Goal: Task Accomplishment & Management: Manage account settings

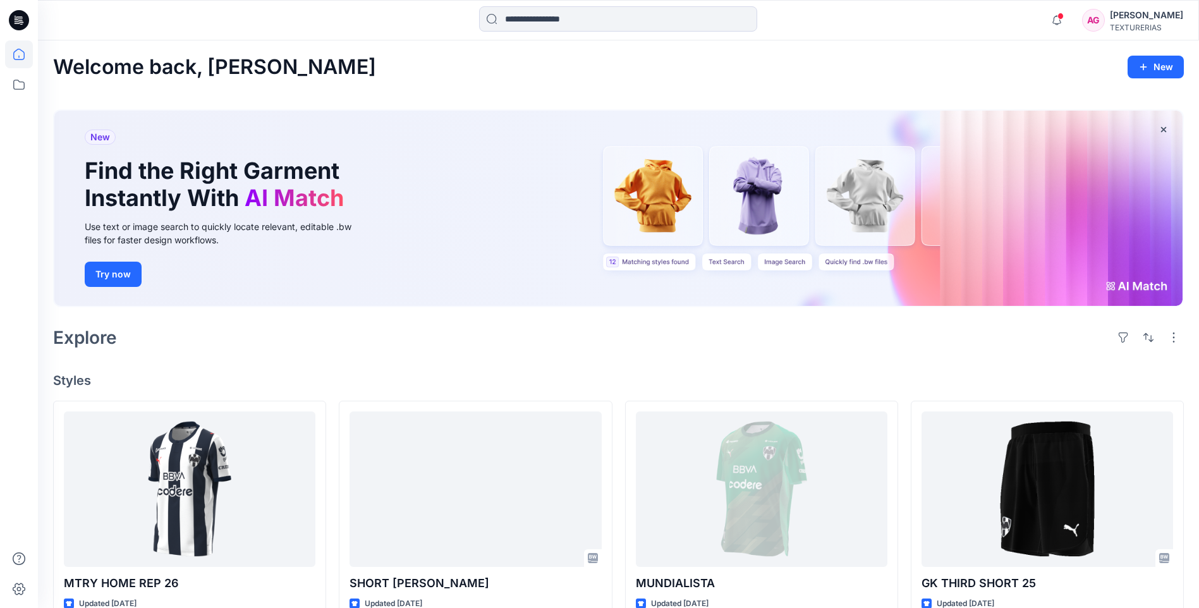
click at [716, 61] on div "Welcome back, [PERSON_NAME]" at bounding box center [618, 67] width 1131 height 23
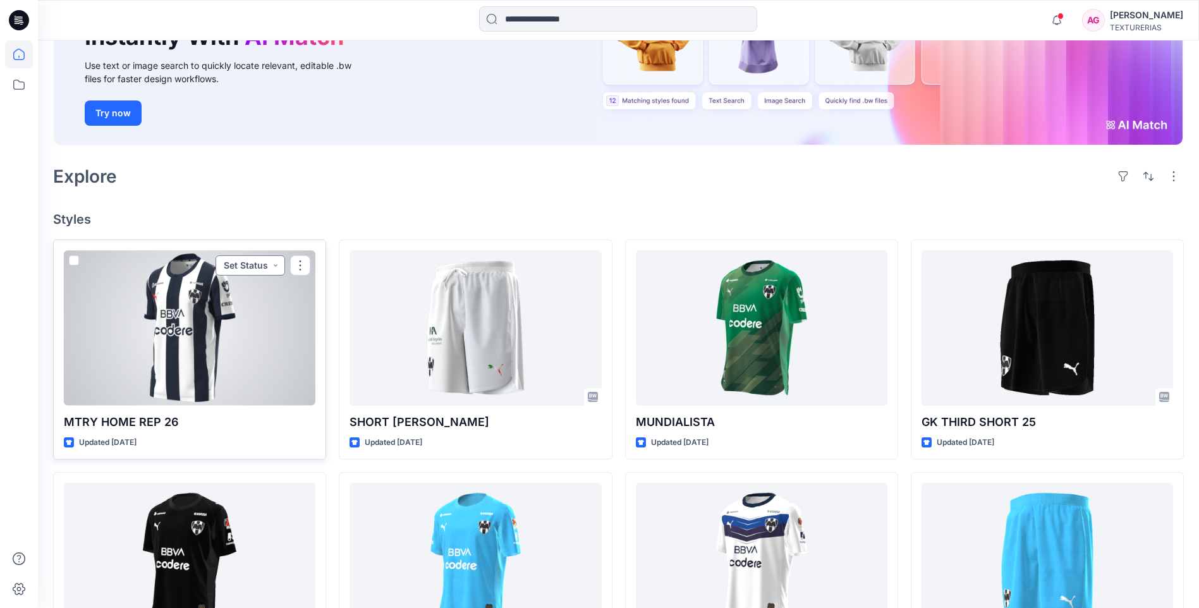
scroll to position [190, 0]
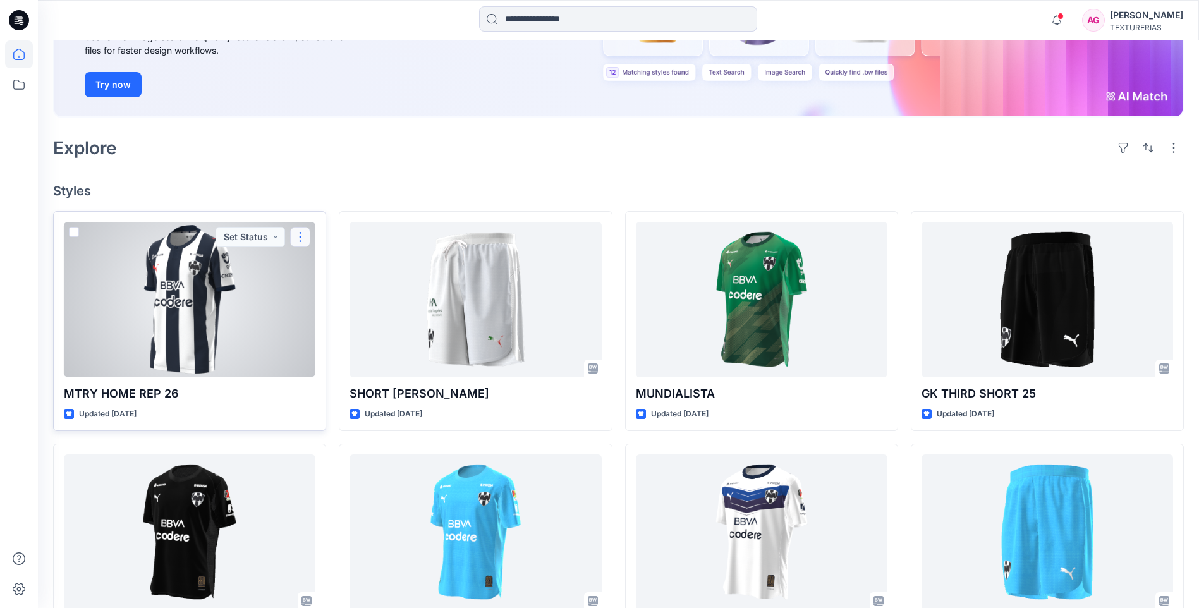
click at [299, 235] on button "button" at bounding box center [300, 237] width 20 height 20
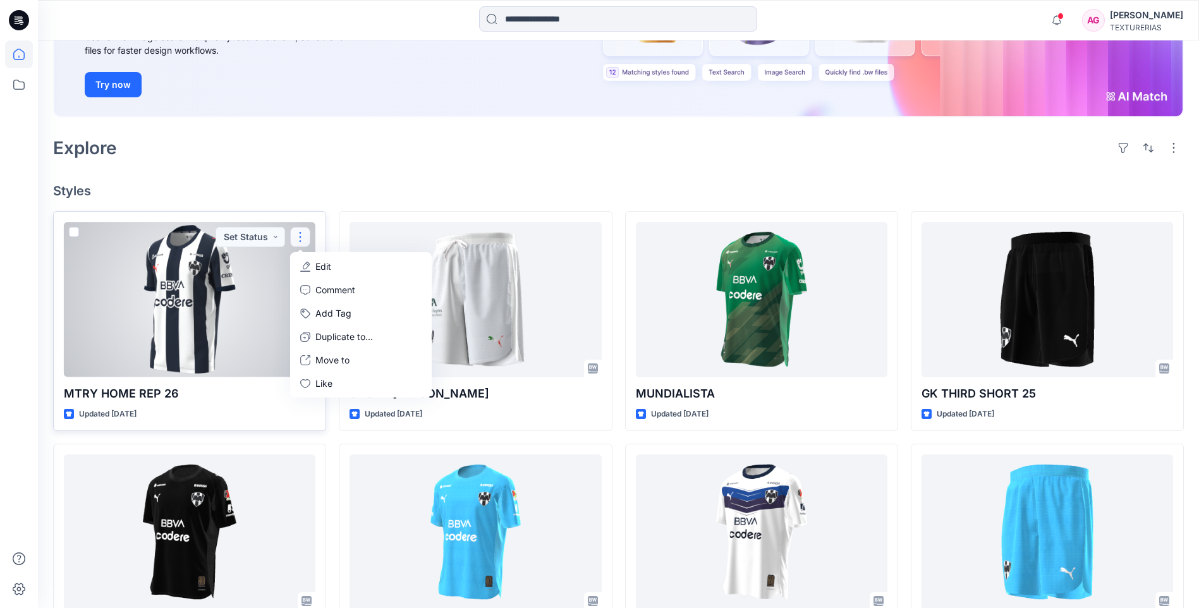
click at [327, 258] on button "Edit" at bounding box center [361, 266] width 137 height 23
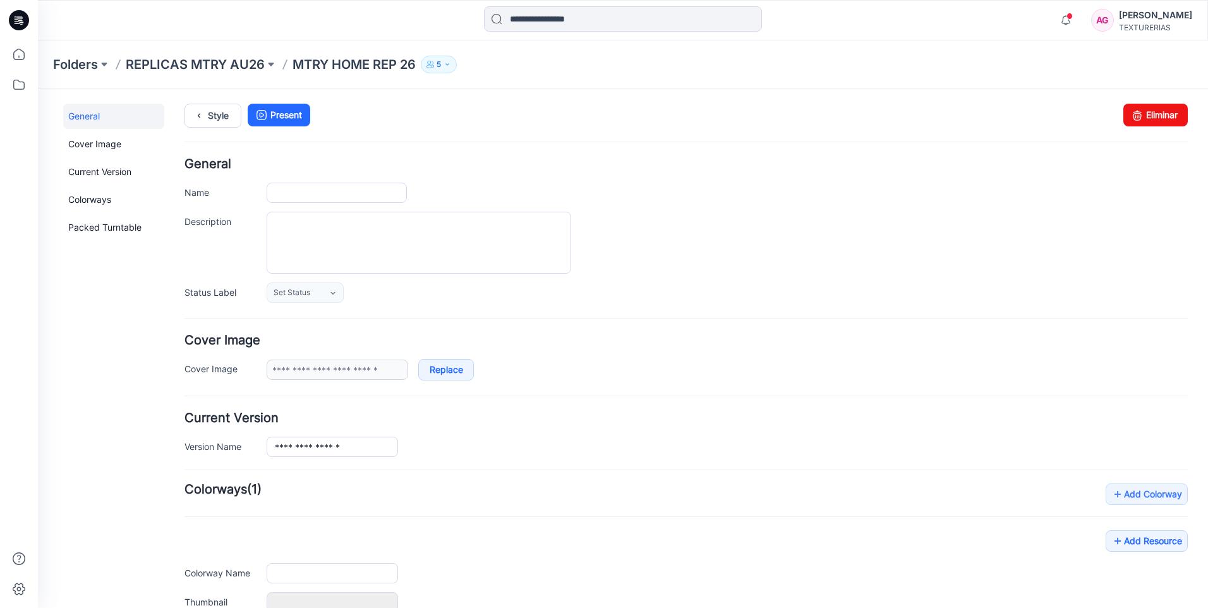
type input "**********"
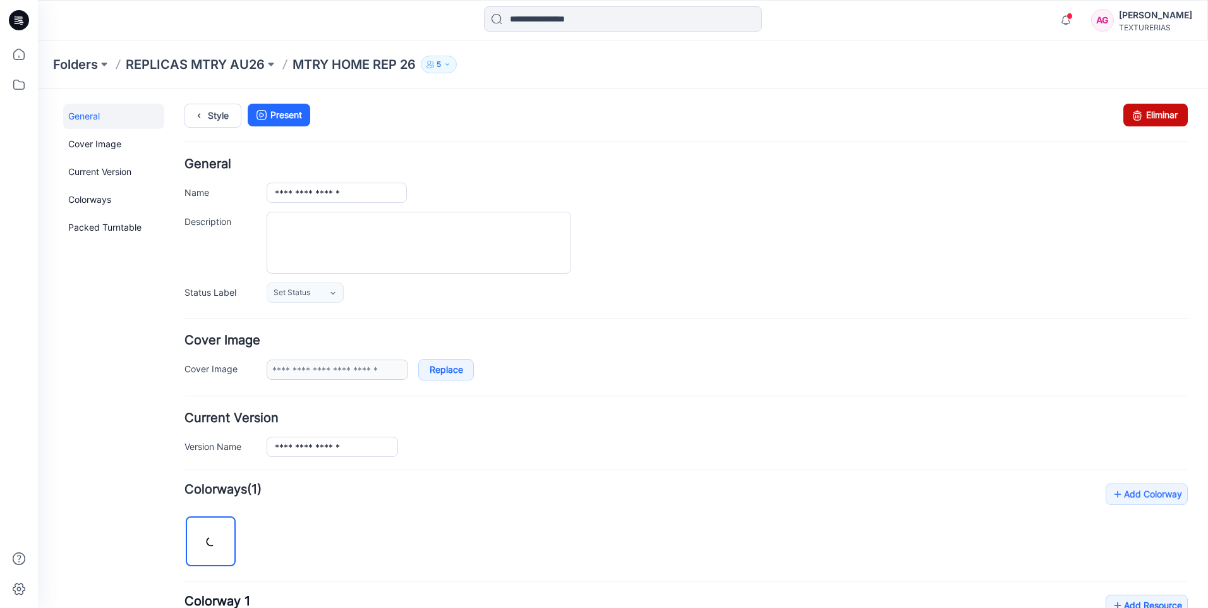
drag, startPoint x: 1152, startPoint y: 118, endPoint x: 693, endPoint y: 147, distance: 460.4
click at [1152, 118] on link "Eliminar" at bounding box center [1156, 115] width 64 height 23
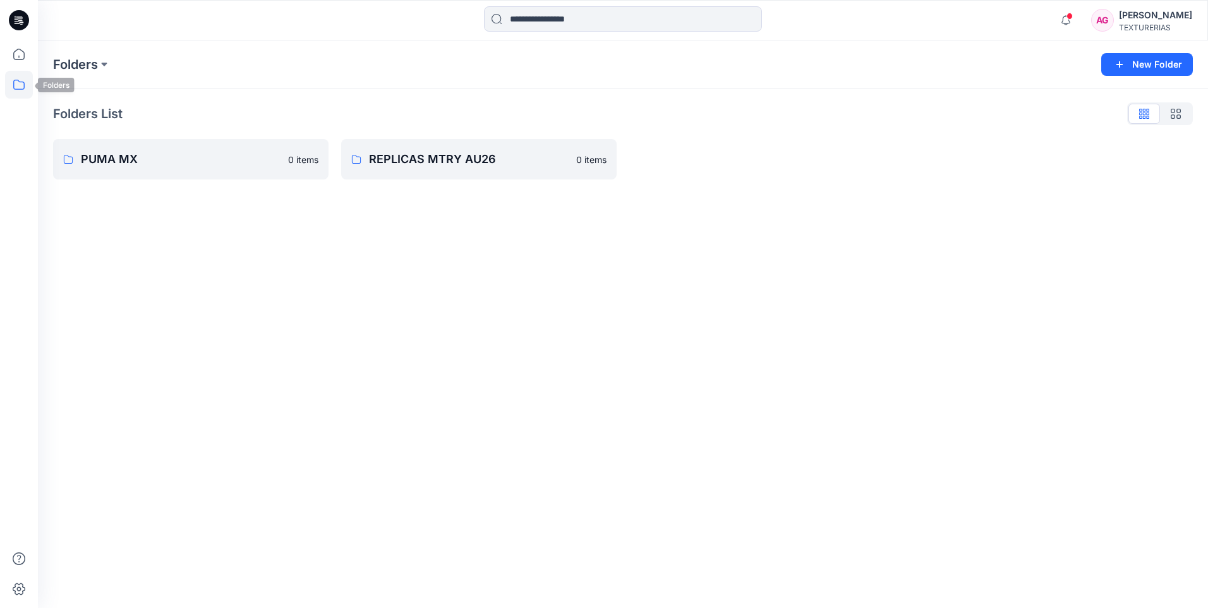
click at [24, 85] on icon at bounding box center [18, 85] width 11 height 10
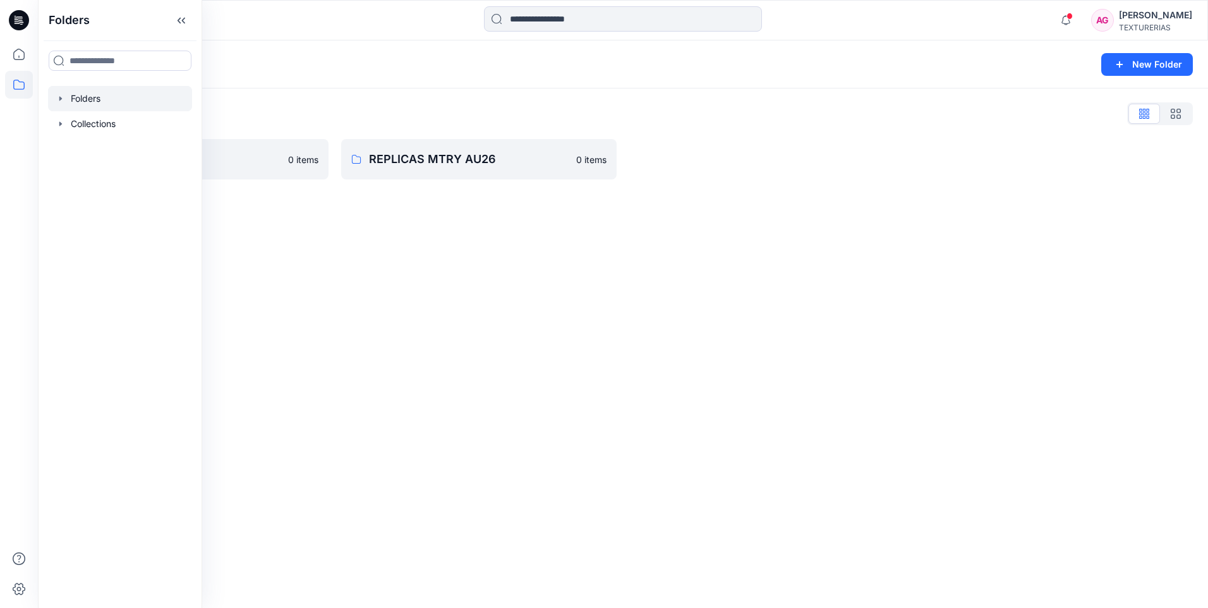
click at [134, 101] on div at bounding box center [120, 98] width 144 height 25
click at [124, 123] on div at bounding box center [120, 123] width 144 height 25
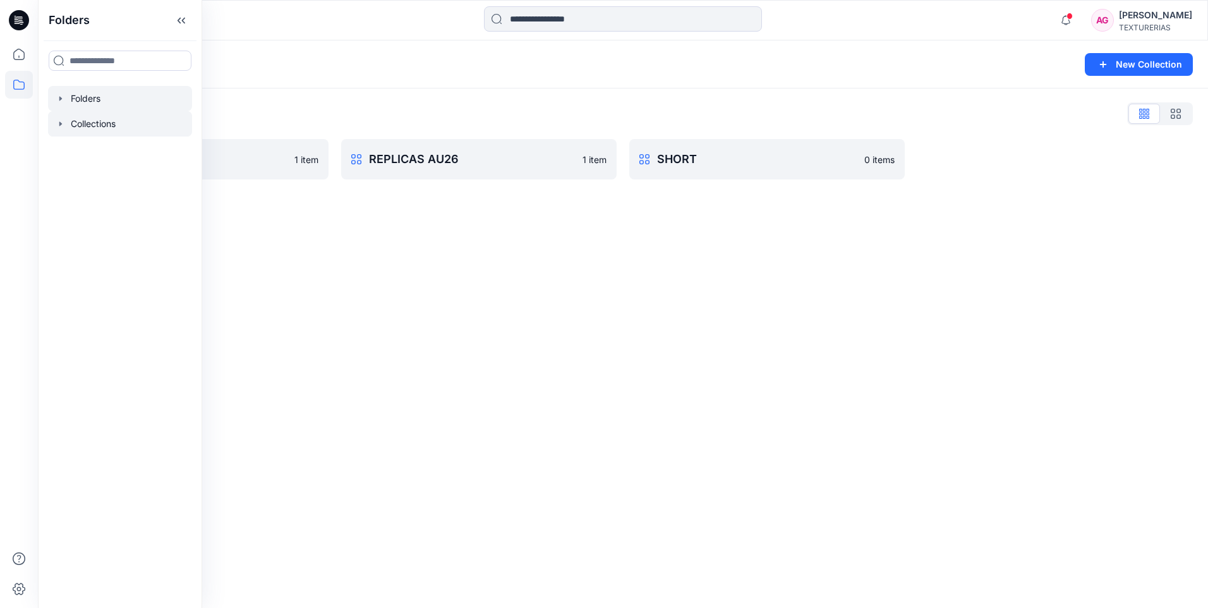
click at [117, 97] on div at bounding box center [120, 98] width 144 height 25
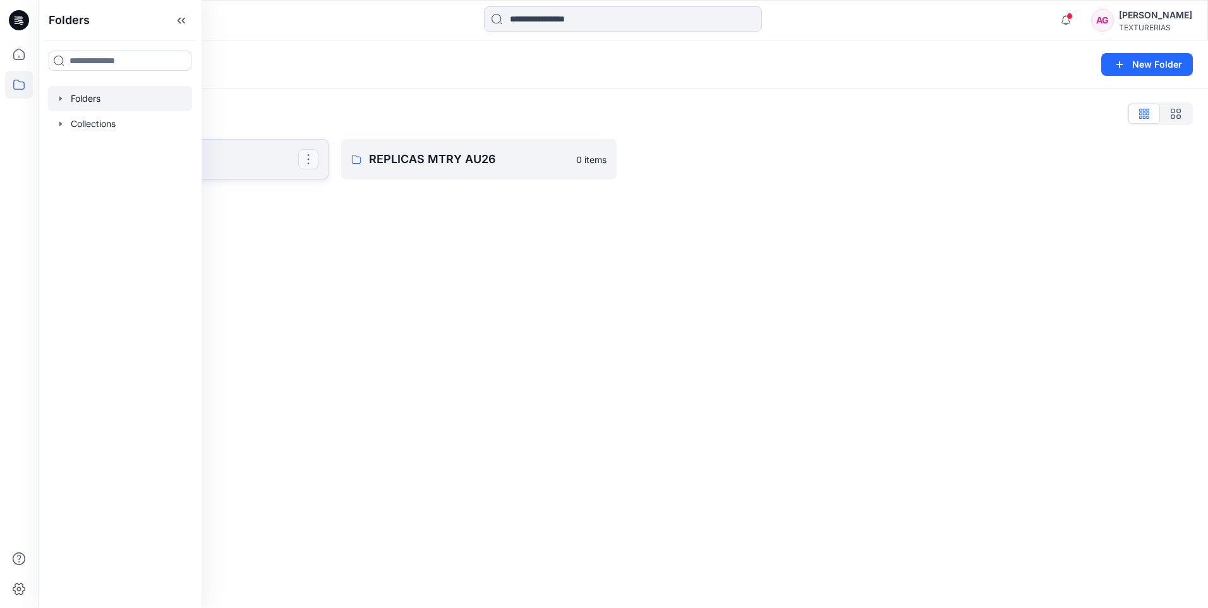
click at [303, 157] on button "button" at bounding box center [308, 159] width 20 height 20
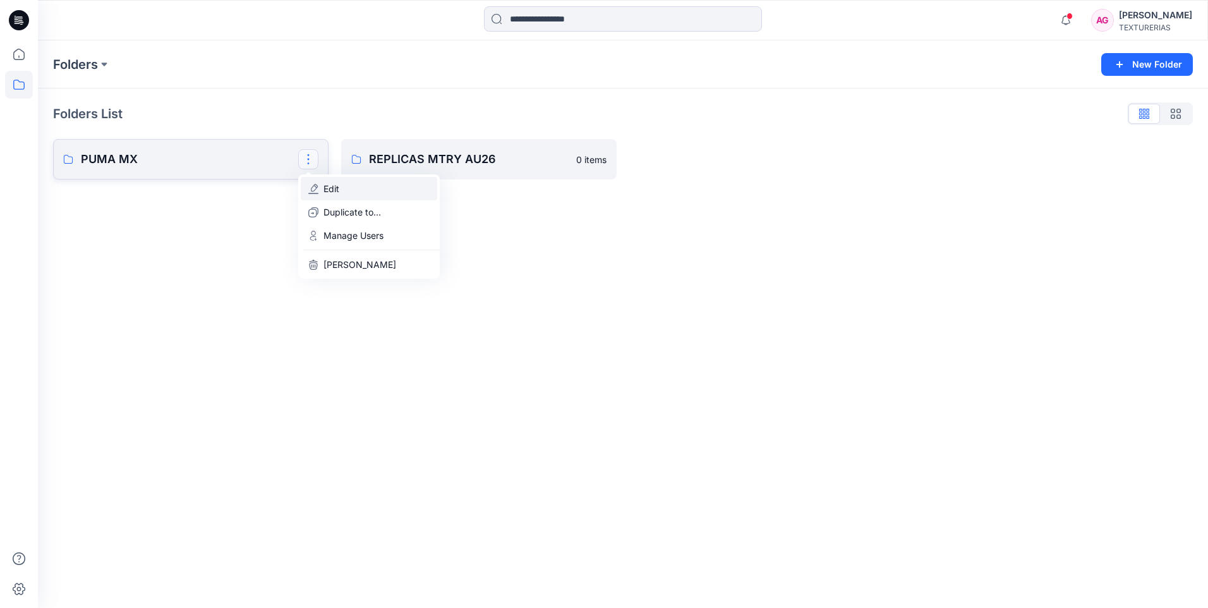
click at [334, 183] on p "Edit" at bounding box center [332, 188] width 16 height 13
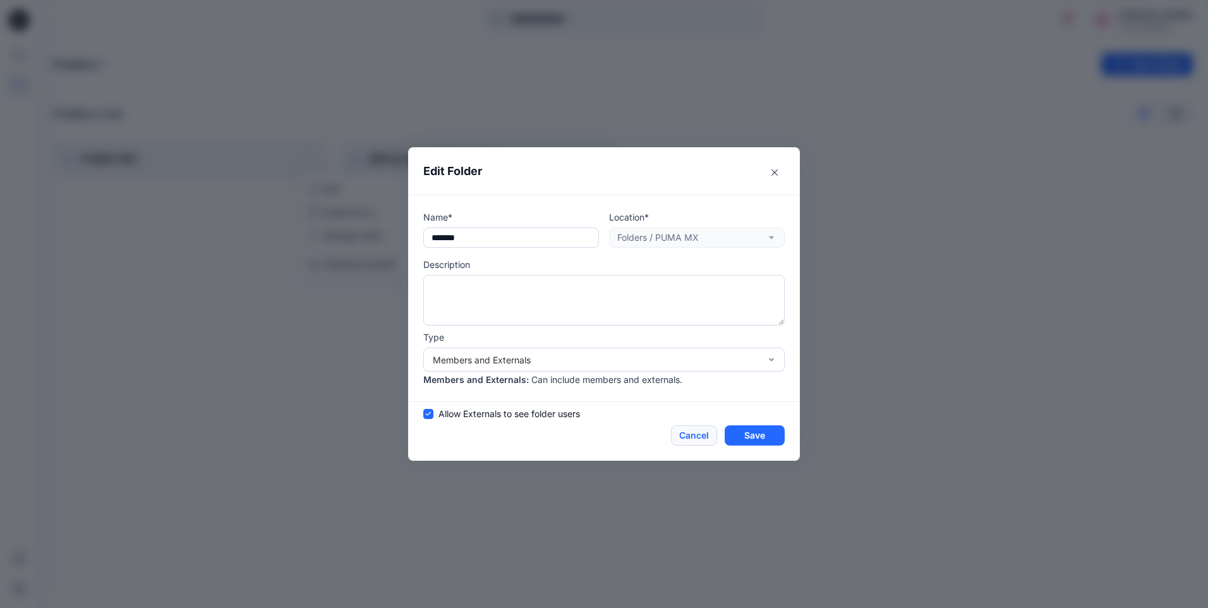
click at [695, 436] on button "Cancel" at bounding box center [694, 435] width 46 height 20
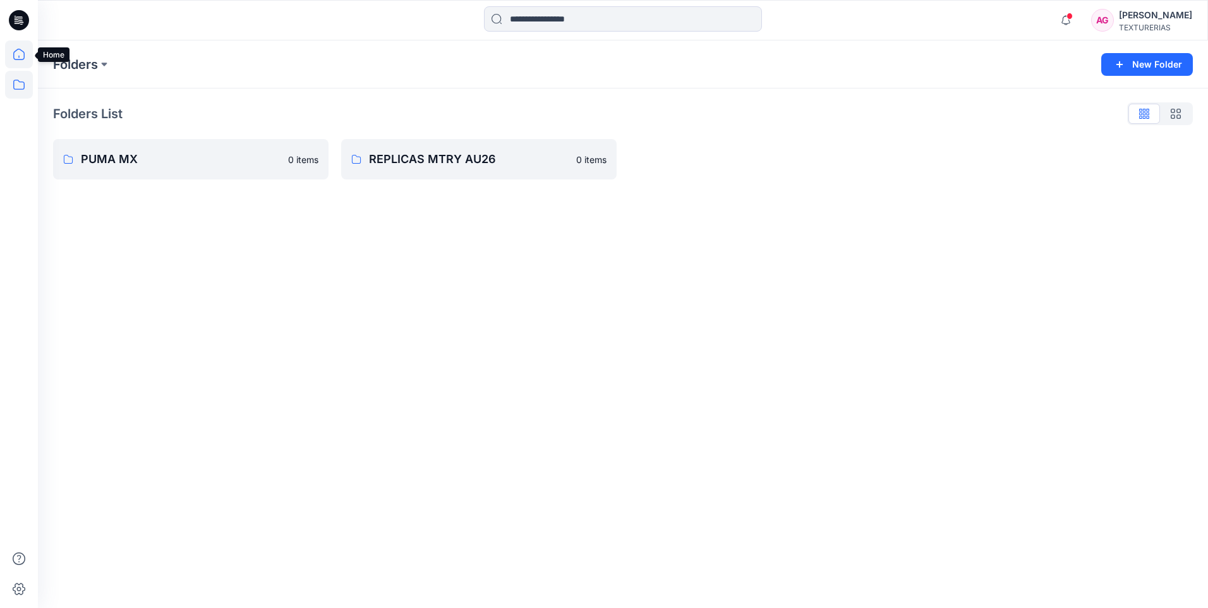
click at [23, 56] on icon at bounding box center [19, 54] width 28 height 28
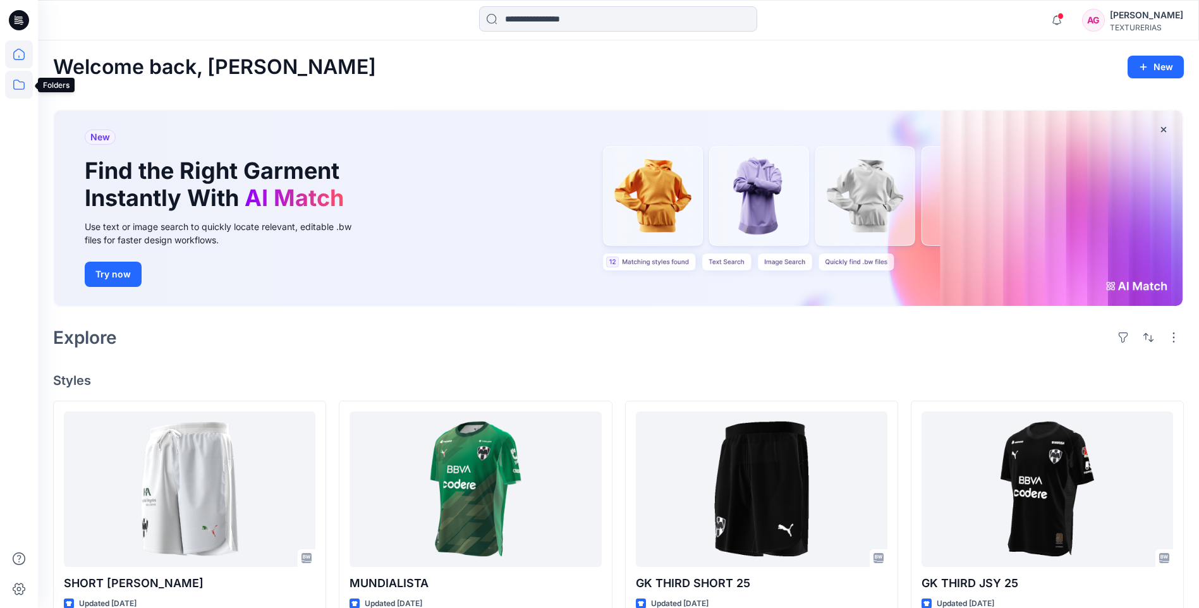
click at [24, 88] on icon at bounding box center [18, 85] width 11 height 10
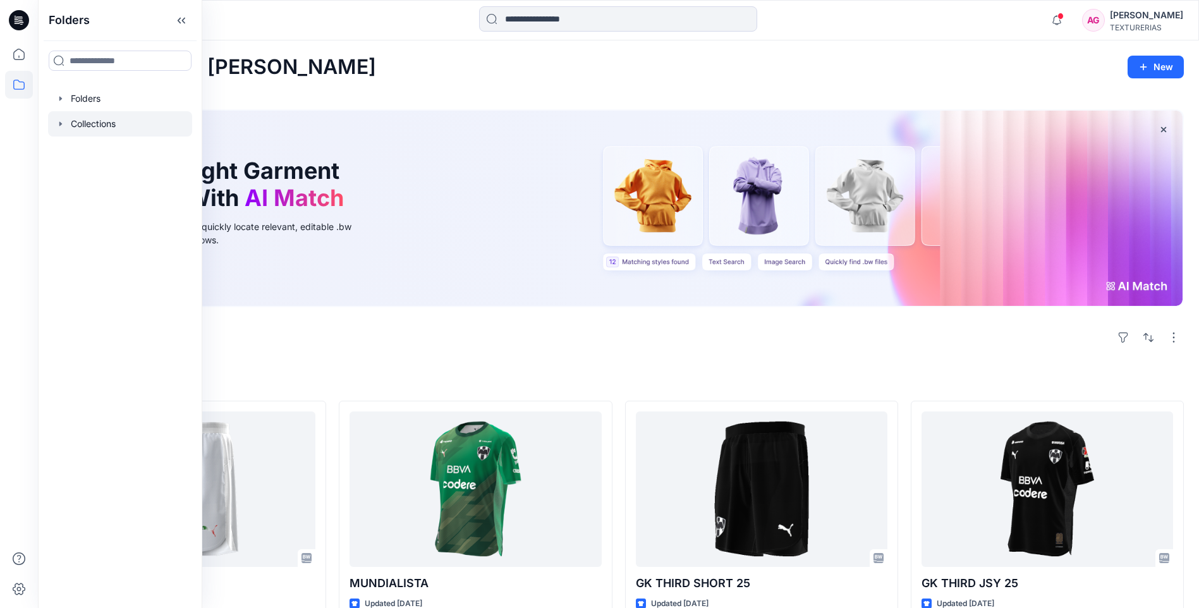
click at [99, 133] on div at bounding box center [120, 123] width 144 height 25
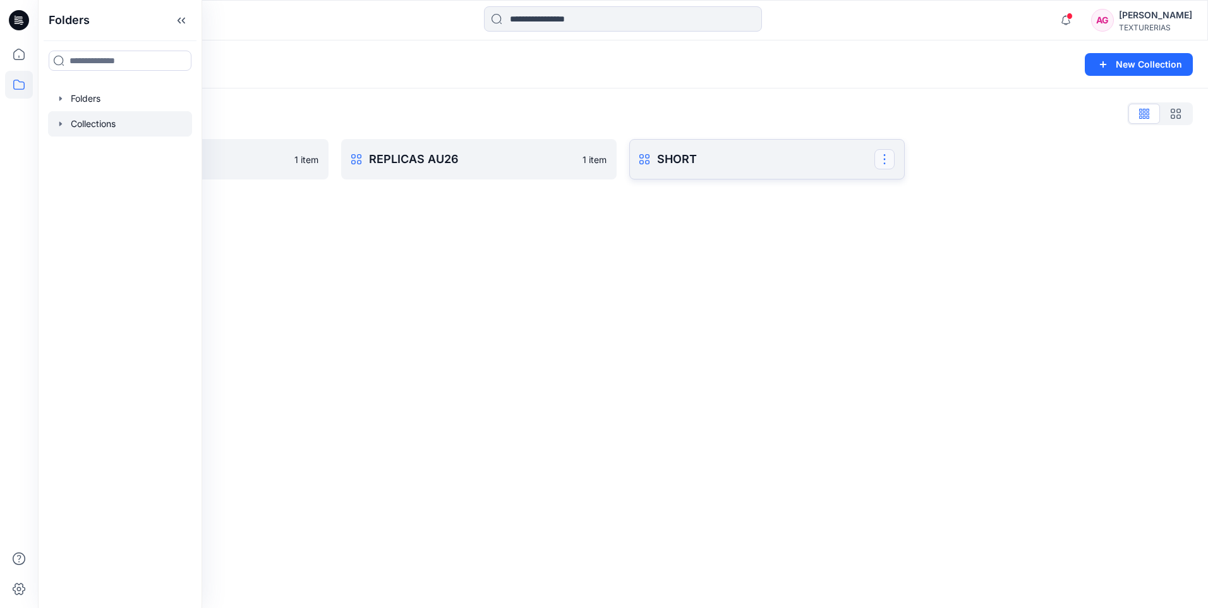
click at [890, 157] on button "button" at bounding box center [885, 159] width 20 height 20
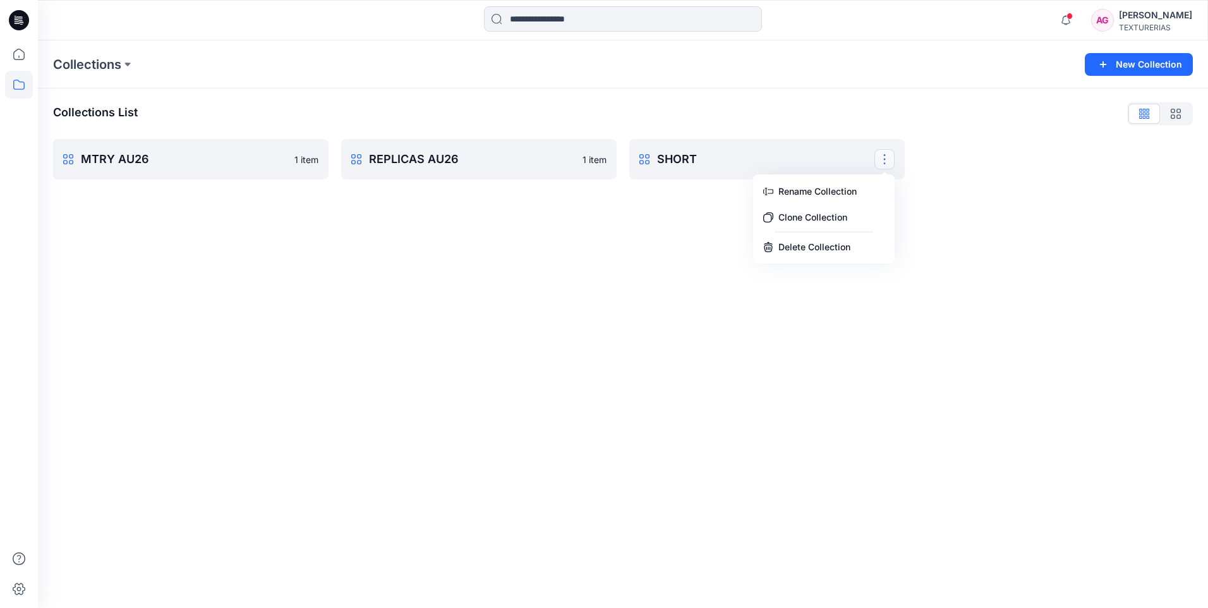
click at [704, 292] on div "Collections New Collection Collections List MTRY AU26 1 item REPLICAS AU26 1 it…" at bounding box center [623, 323] width 1170 height 567
click at [768, 163] on p "SHORT" at bounding box center [765, 159] width 217 height 18
click at [891, 159] on button "button" at bounding box center [885, 159] width 20 height 20
click at [839, 243] on button "Delete Collection" at bounding box center [824, 246] width 137 height 23
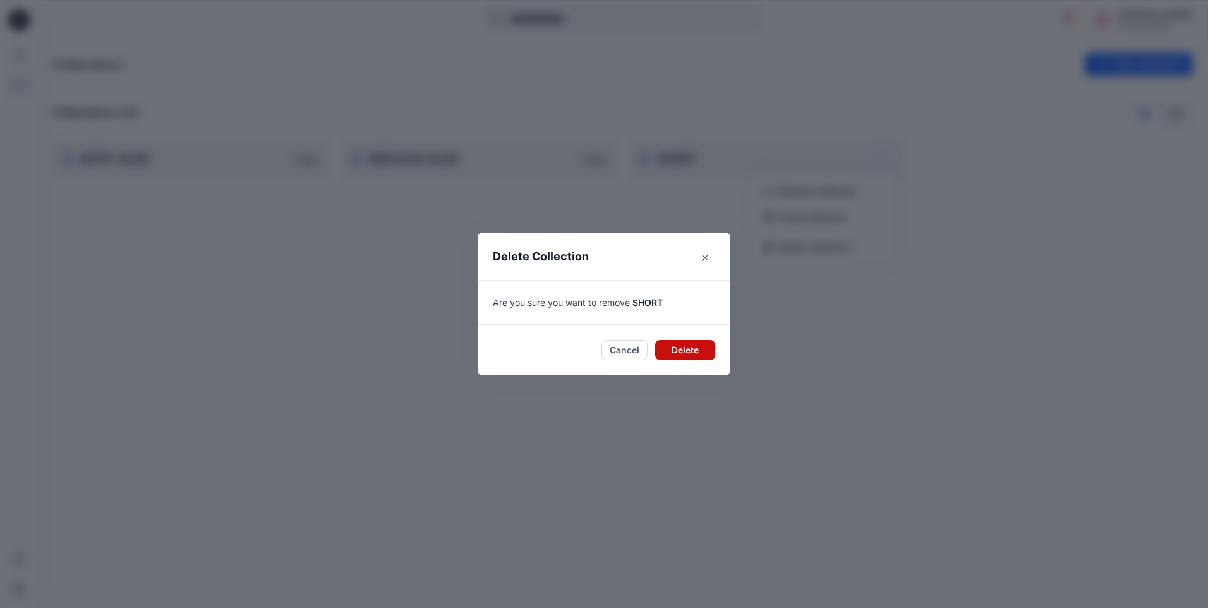
click at [663, 344] on button "Delete" at bounding box center [685, 350] width 60 height 20
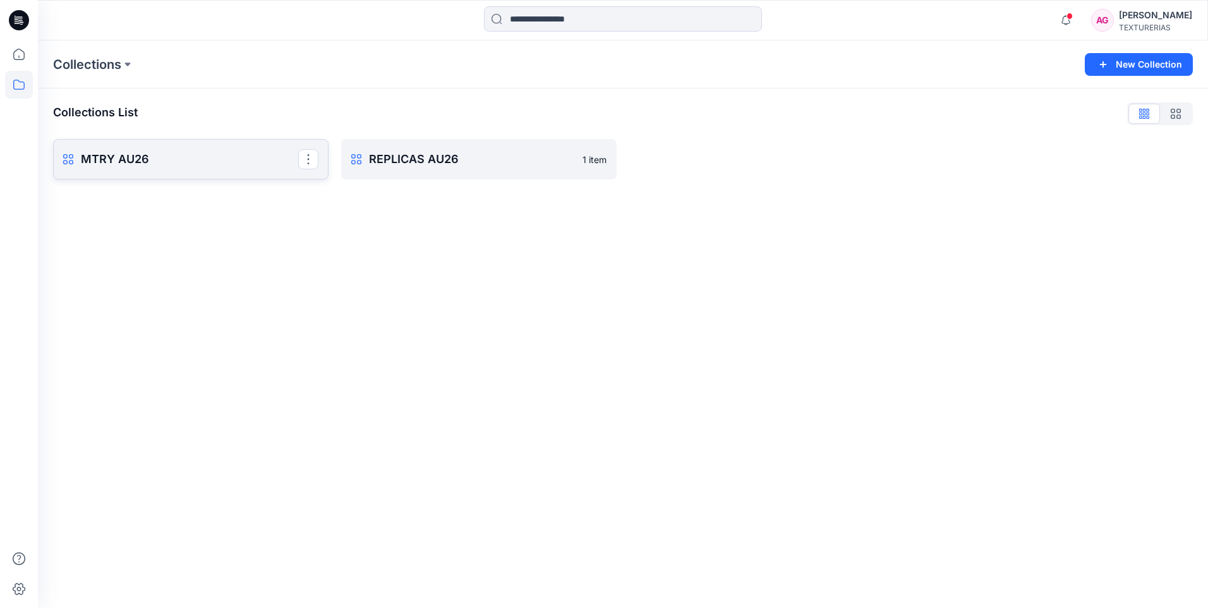
click at [217, 164] on p "MTRY AU26" at bounding box center [189, 159] width 217 height 18
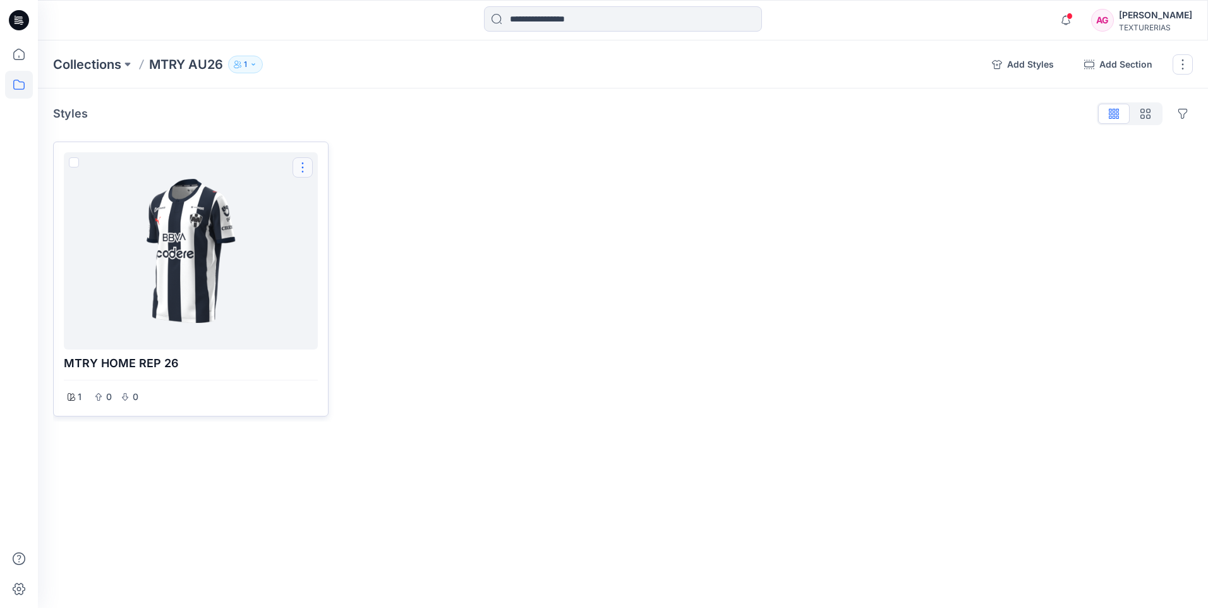
click at [306, 168] on button "Options" at bounding box center [303, 167] width 20 height 20
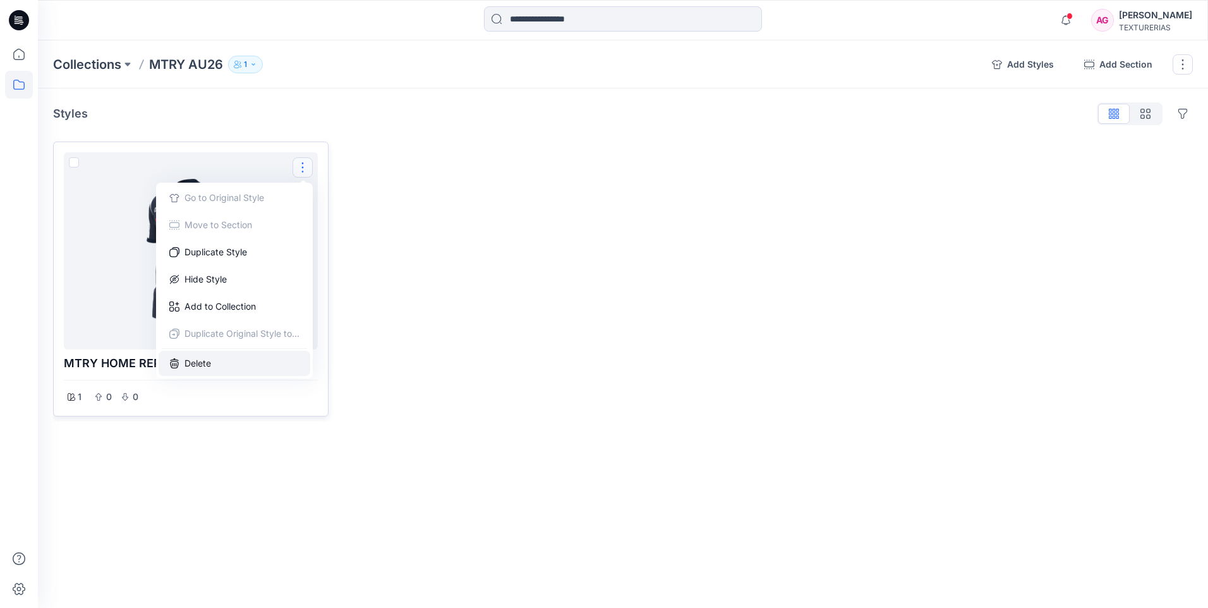
click at [223, 358] on button "Delete" at bounding box center [235, 363] width 152 height 25
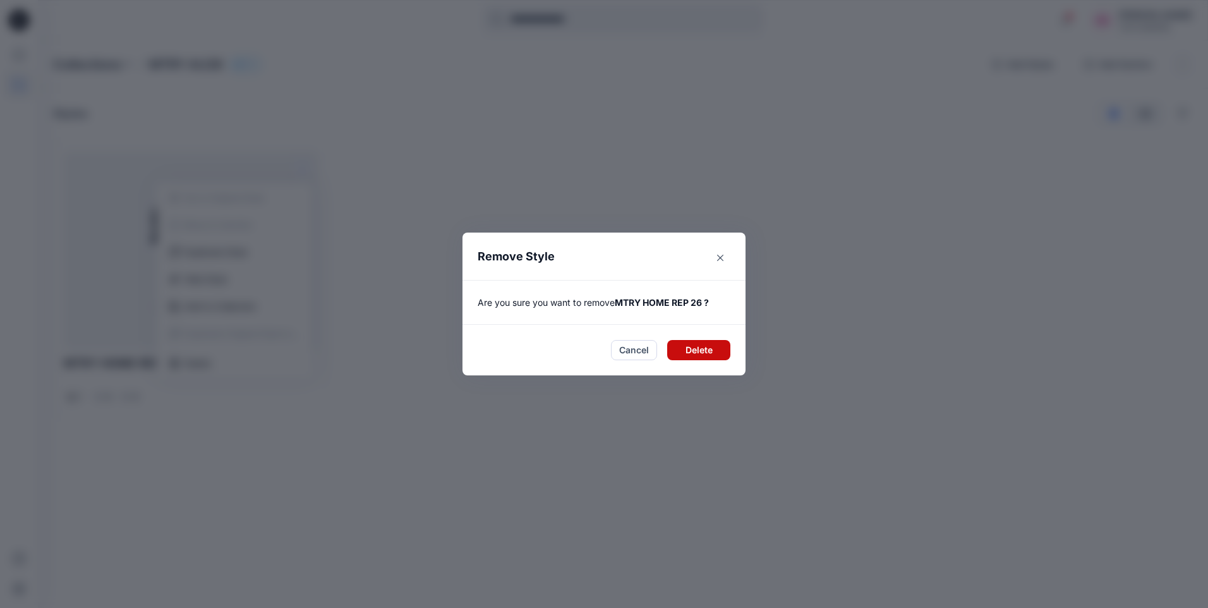
click at [677, 346] on button "Delete" at bounding box center [698, 350] width 63 height 20
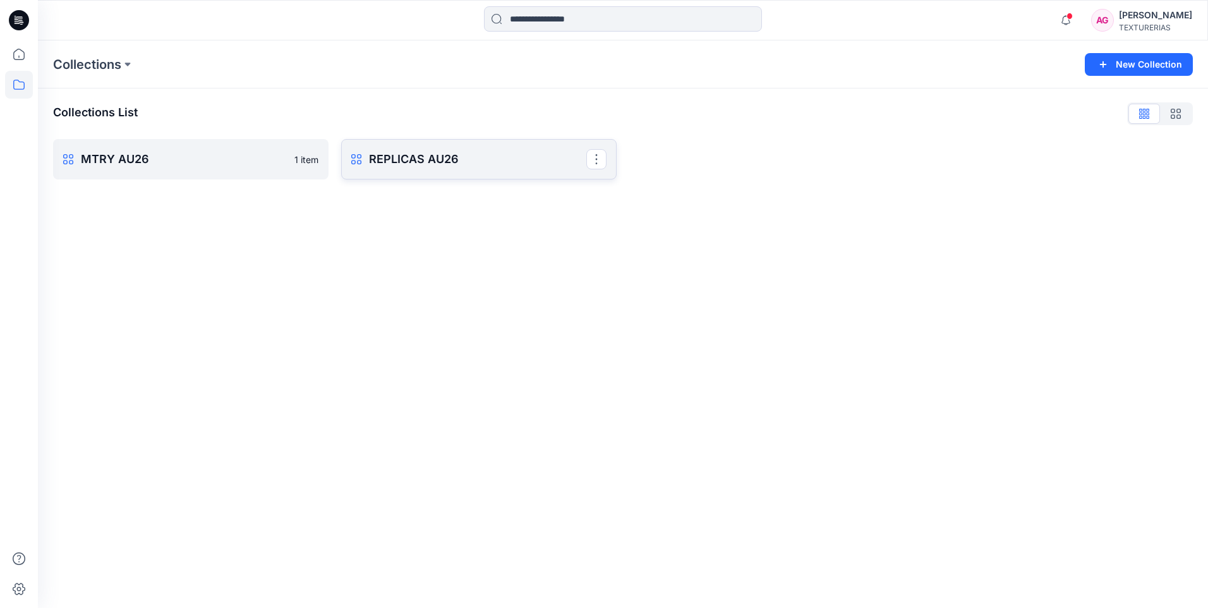
click at [518, 154] on p "REPLICAS AU26" at bounding box center [477, 159] width 217 height 18
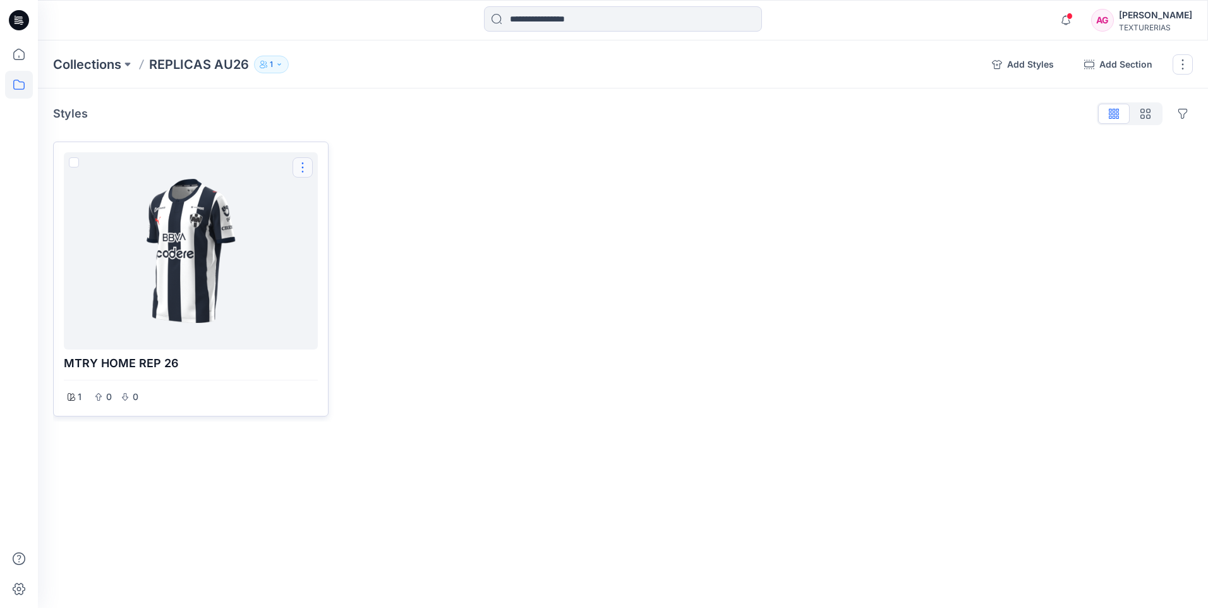
click at [298, 166] on button "Options" at bounding box center [303, 167] width 20 height 20
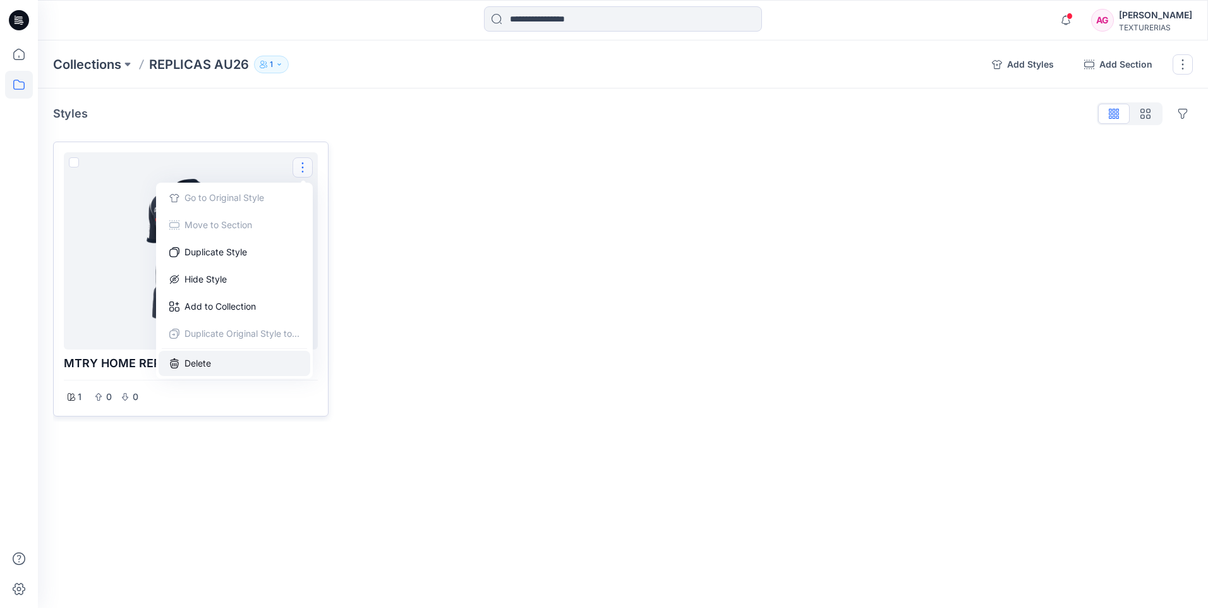
click at [207, 356] on button "Delete" at bounding box center [235, 363] width 152 height 25
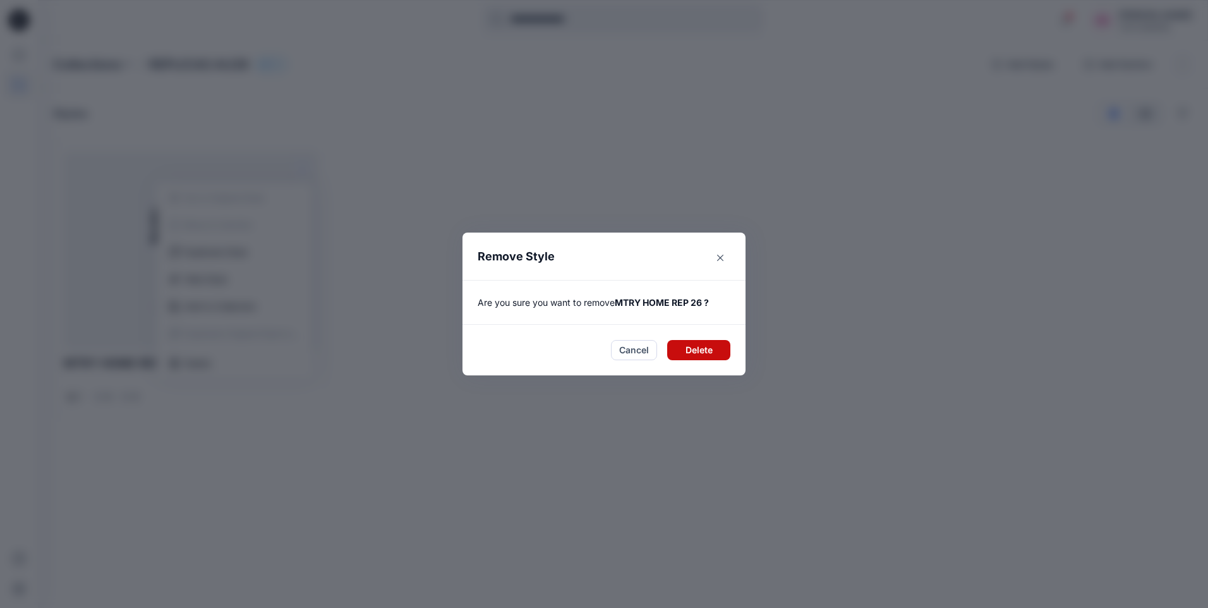
click at [682, 345] on button "Delete" at bounding box center [698, 350] width 63 height 20
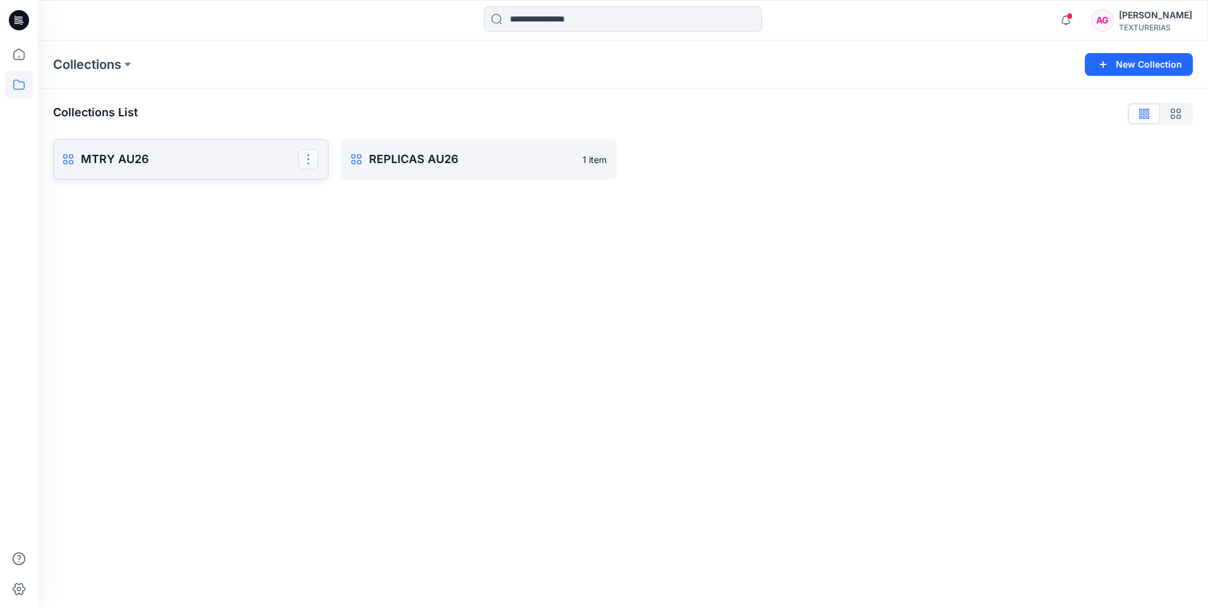
click at [305, 159] on button "button" at bounding box center [308, 159] width 20 height 20
click at [236, 274] on button "Delete Collection" at bounding box center [247, 275] width 137 height 23
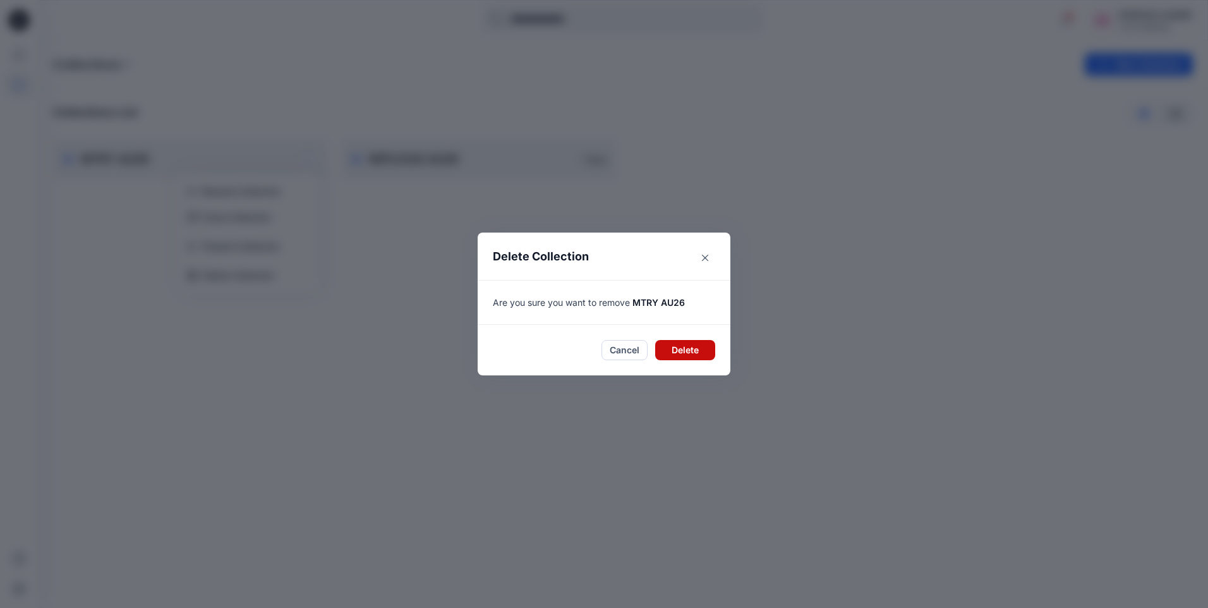
click at [678, 346] on button "Delete" at bounding box center [685, 350] width 60 height 20
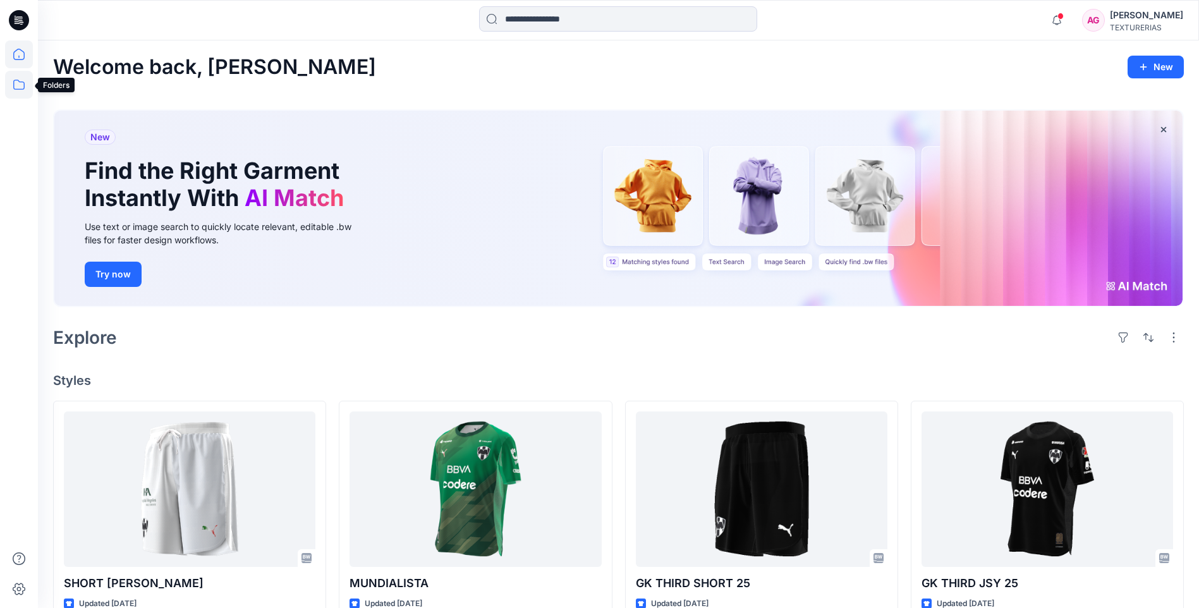
click at [25, 82] on icon at bounding box center [19, 85] width 28 height 28
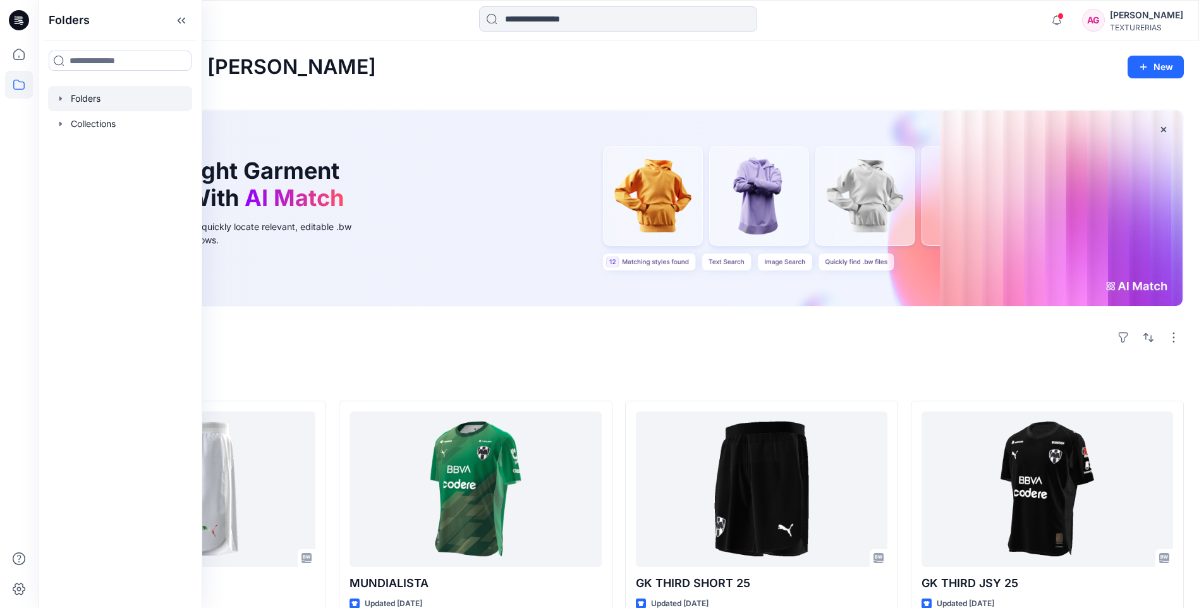
click at [98, 97] on div at bounding box center [120, 98] width 144 height 25
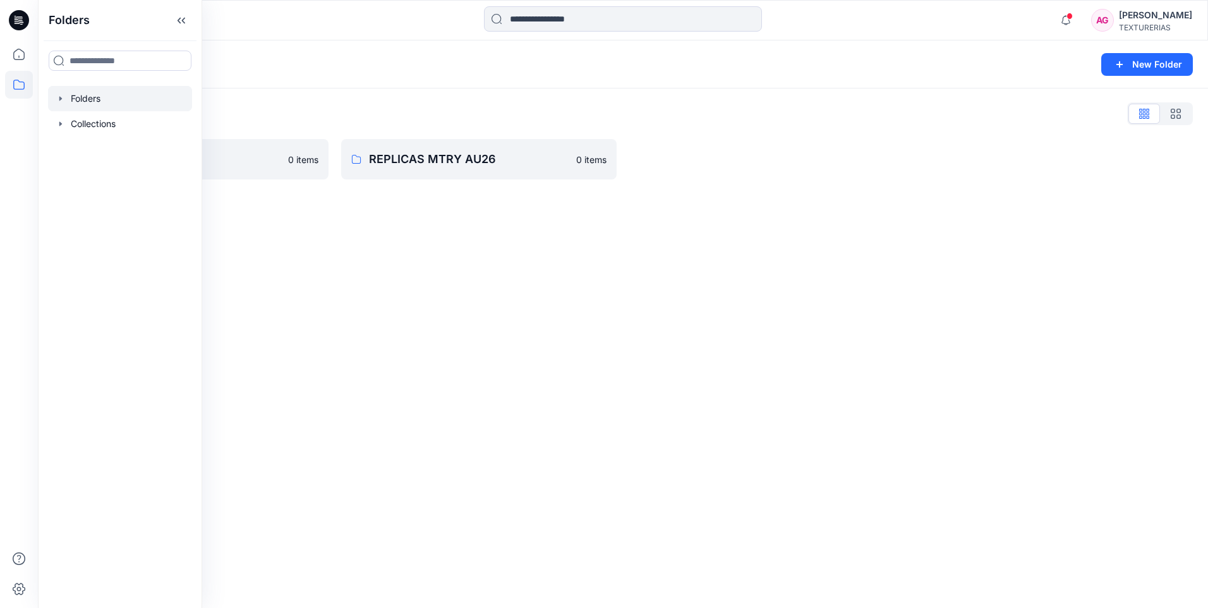
click at [468, 312] on div "Folders New Folder Folders List PUMA MX 0 items REPLICAS MTRY AU26 0 items" at bounding box center [623, 323] width 1170 height 567
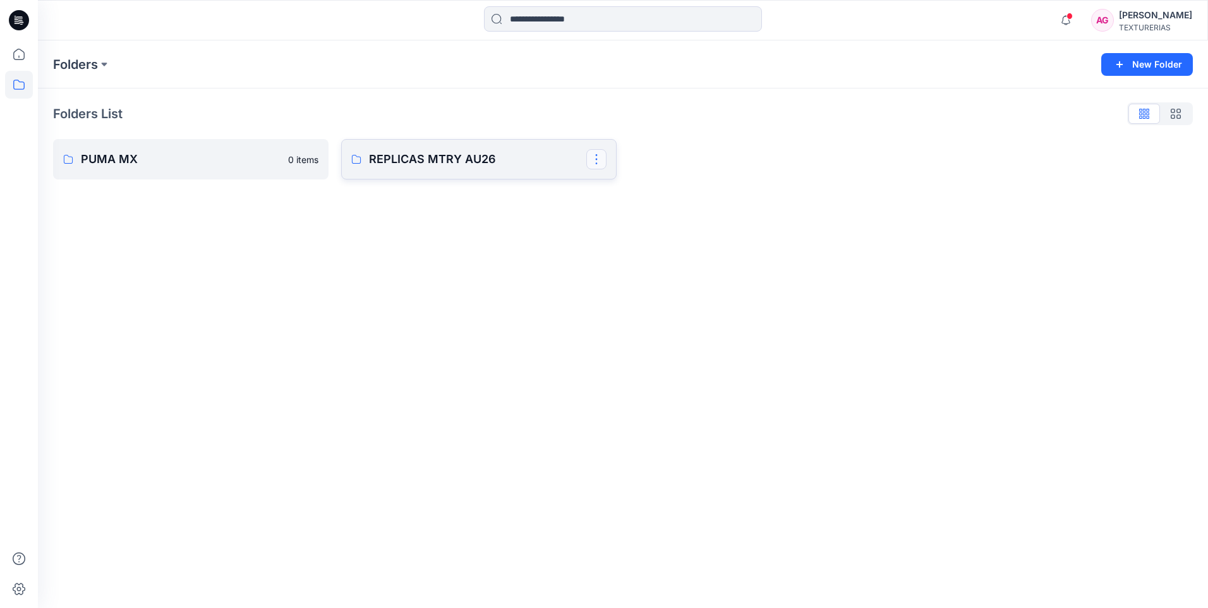
click at [599, 162] on button "button" at bounding box center [596, 159] width 20 height 20
click at [644, 261] on p "Delete Folder" at bounding box center [648, 264] width 73 height 13
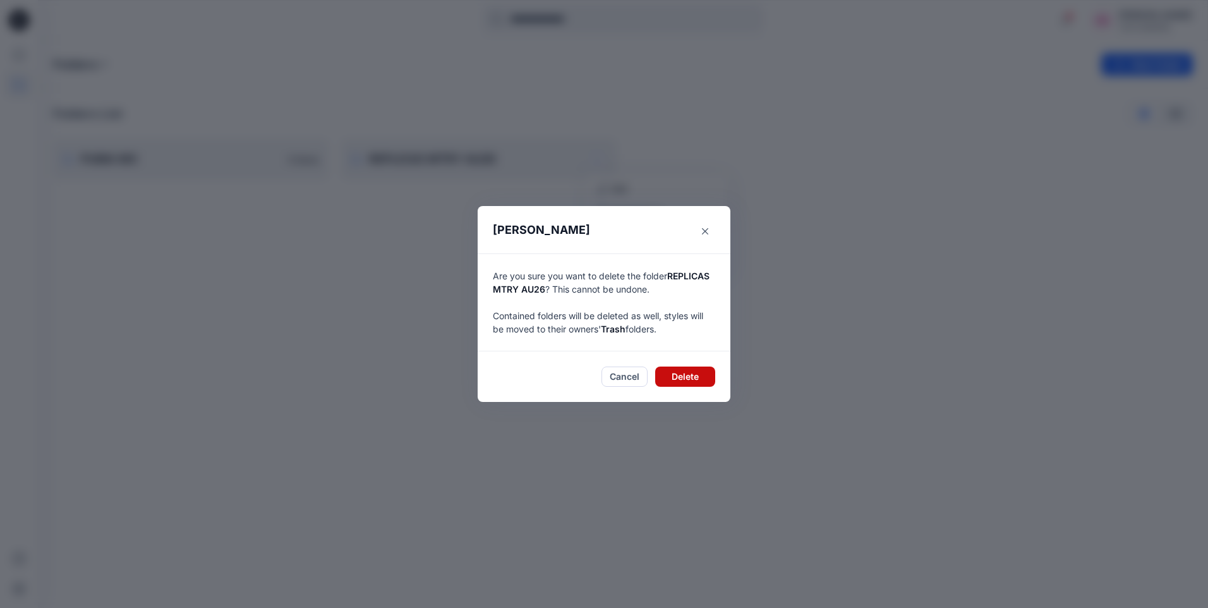
click at [675, 369] on button "Delete" at bounding box center [685, 377] width 60 height 20
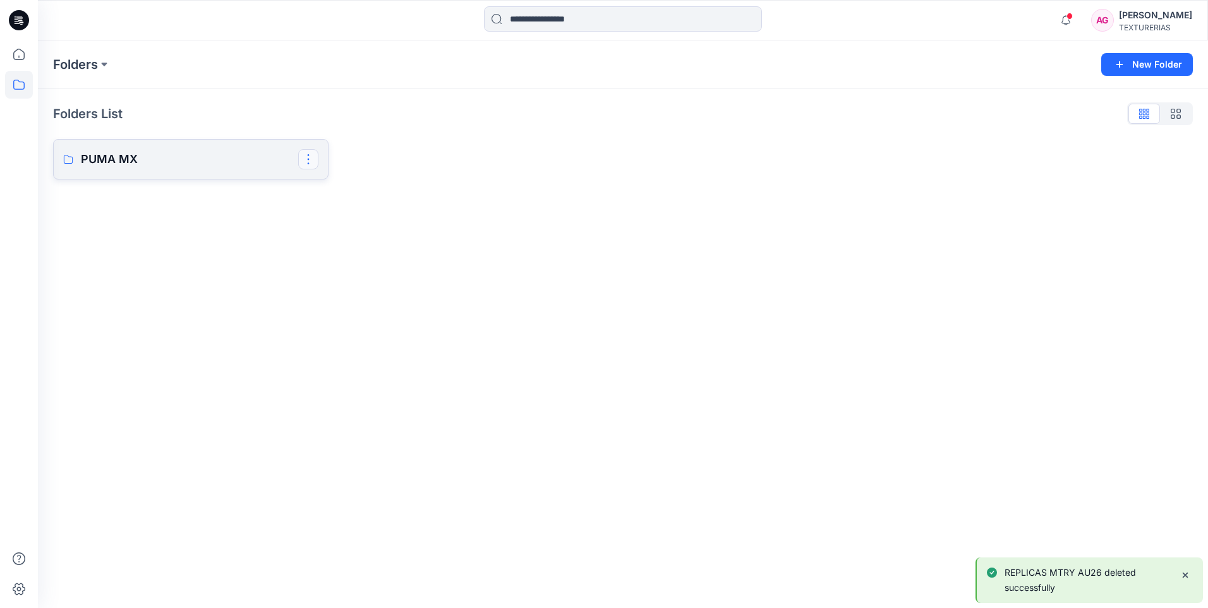
click at [308, 155] on button "button" at bounding box center [308, 159] width 20 height 20
click at [339, 264] on p "Delete Folder" at bounding box center [360, 264] width 73 height 13
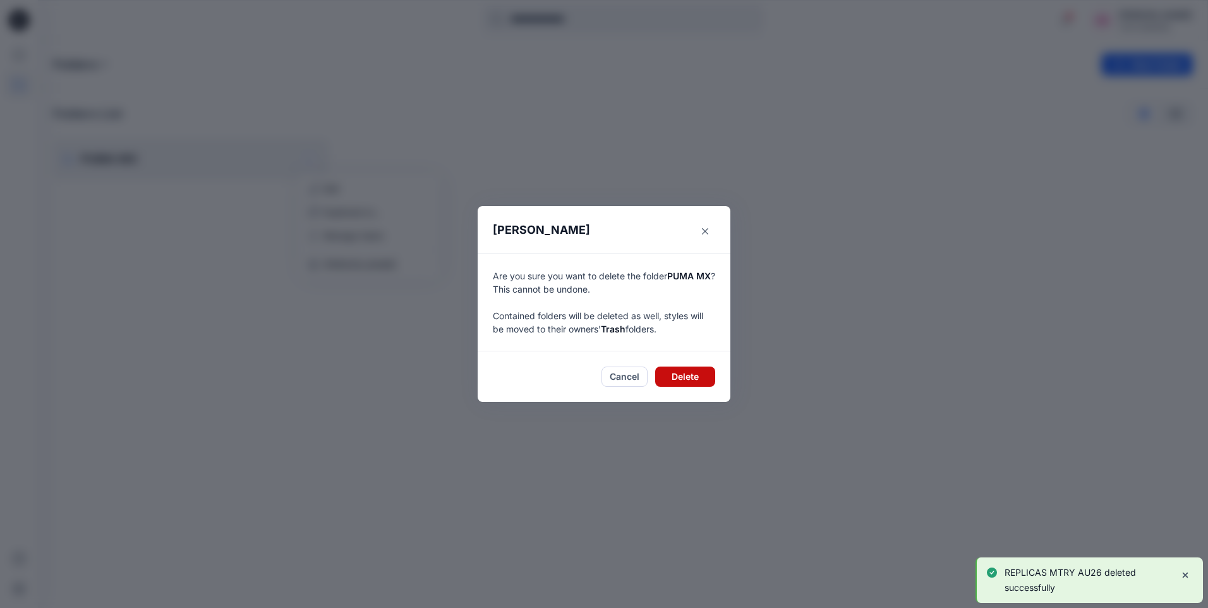
click at [681, 377] on button "Delete" at bounding box center [685, 377] width 60 height 20
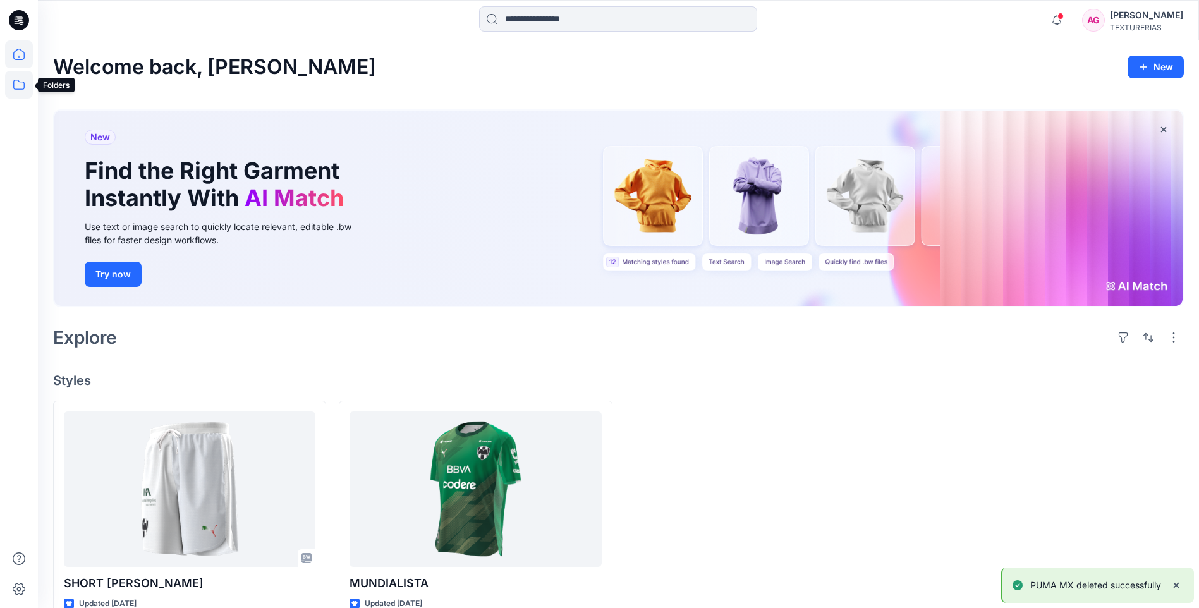
click at [21, 93] on icon at bounding box center [19, 85] width 28 height 28
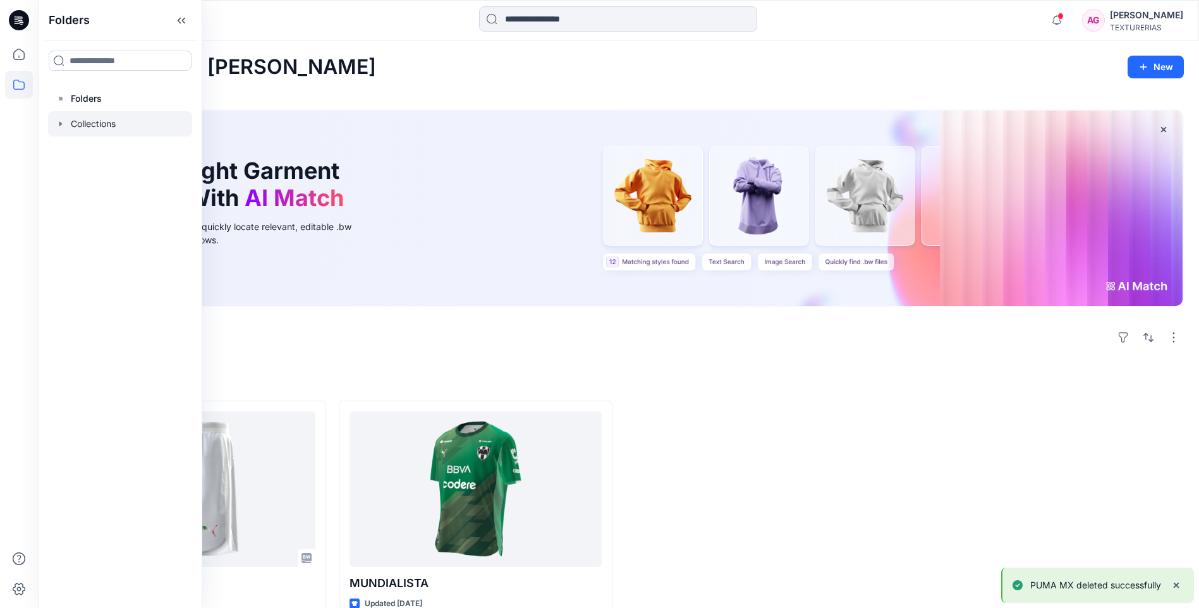
click at [97, 128] on div at bounding box center [120, 123] width 144 height 25
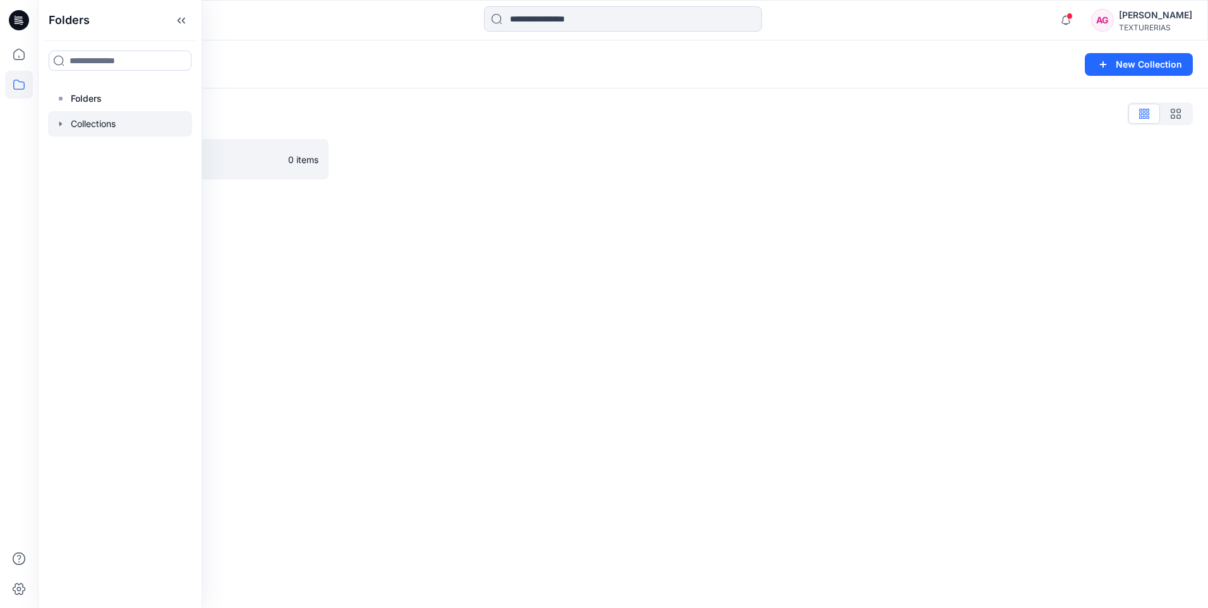
click at [306, 269] on div "Collections New Collection Collections List REPLICAS AU26 0 items" at bounding box center [623, 323] width 1170 height 567
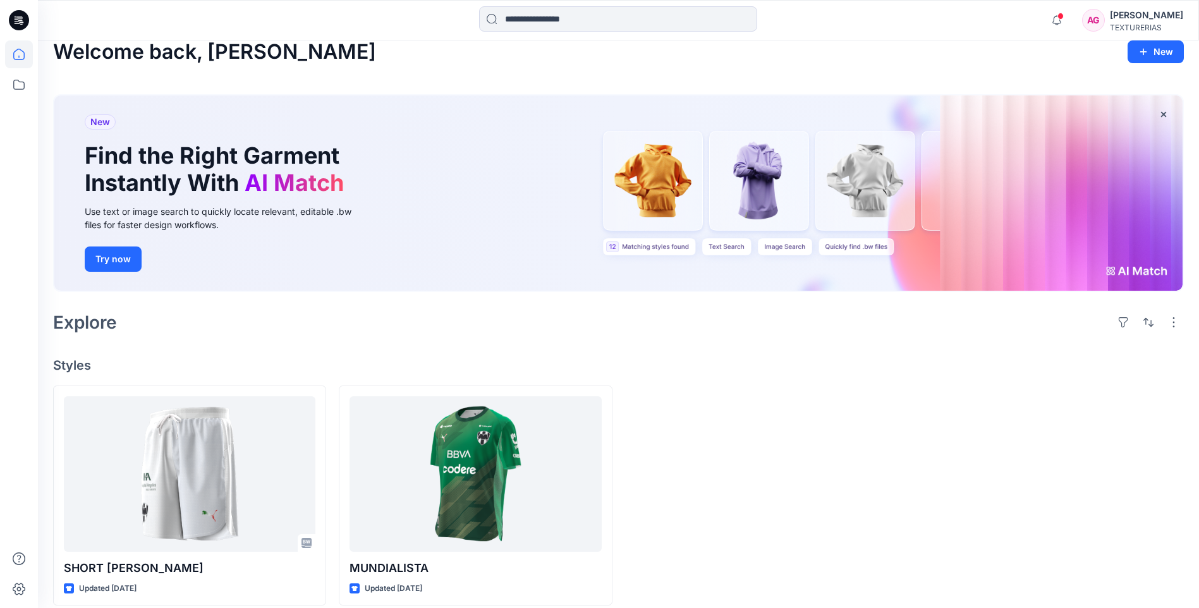
scroll to position [28, 0]
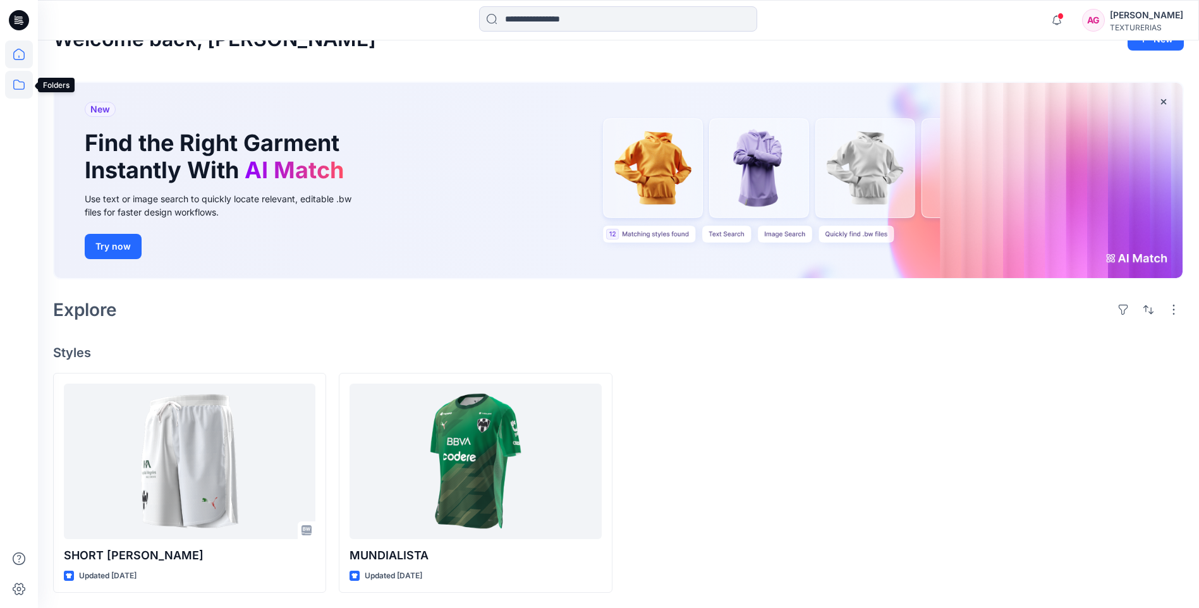
click at [18, 82] on icon at bounding box center [19, 85] width 28 height 28
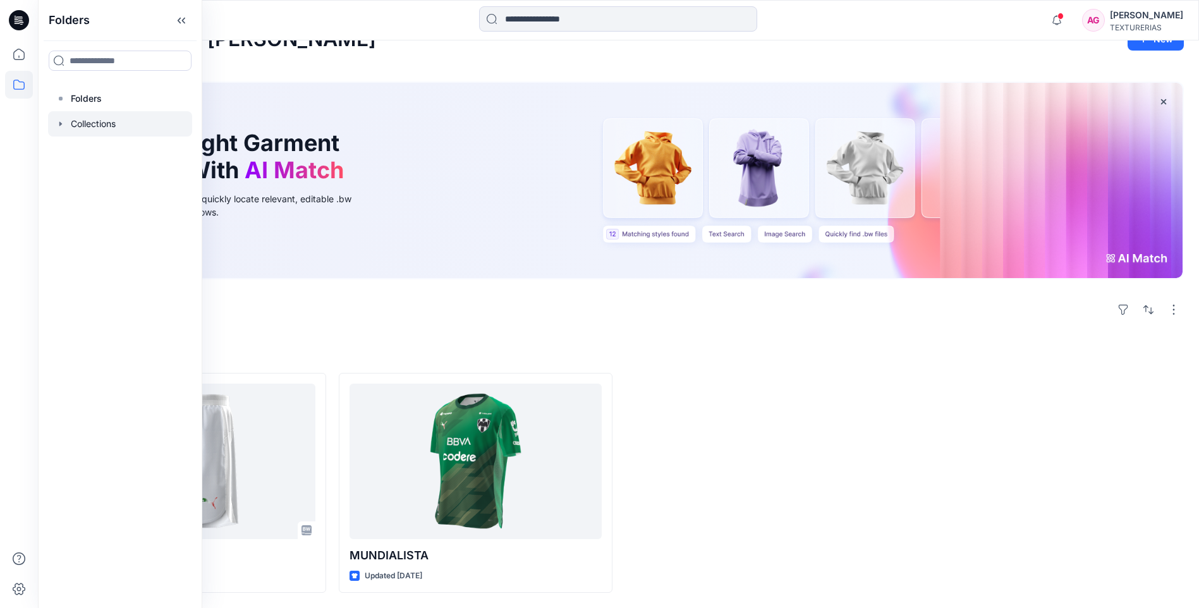
click at [94, 119] on div at bounding box center [120, 123] width 144 height 25
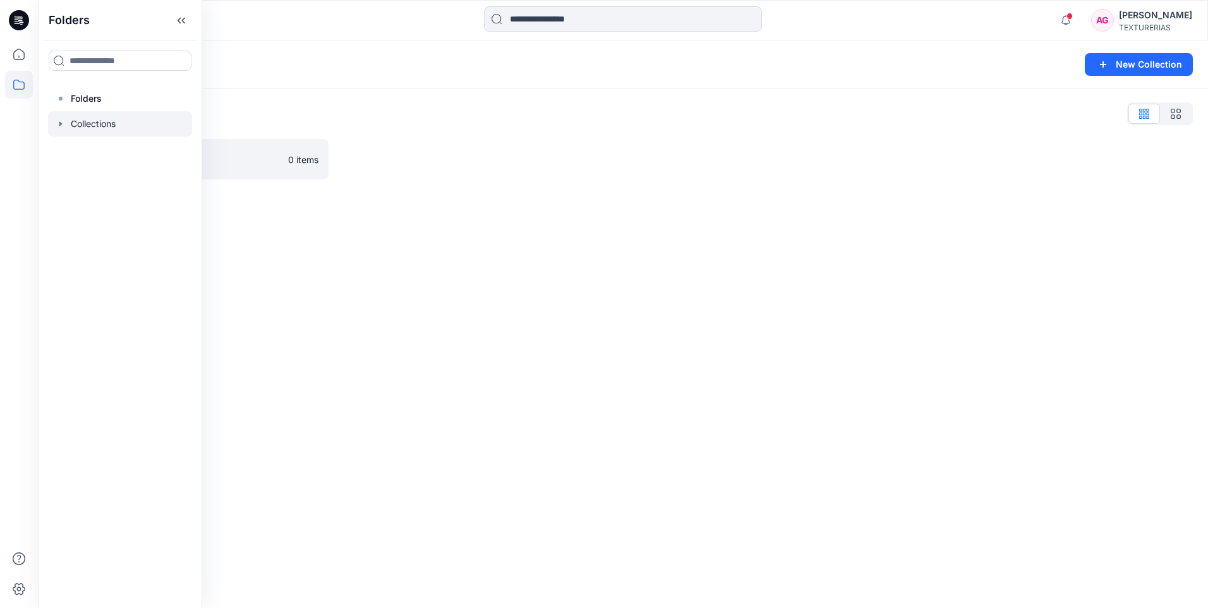
click at [443, 318] on div "Collections New Collection Collections List REPLICAS AU26 0 items" at bounding box center [623, 323] width 1170 height 567
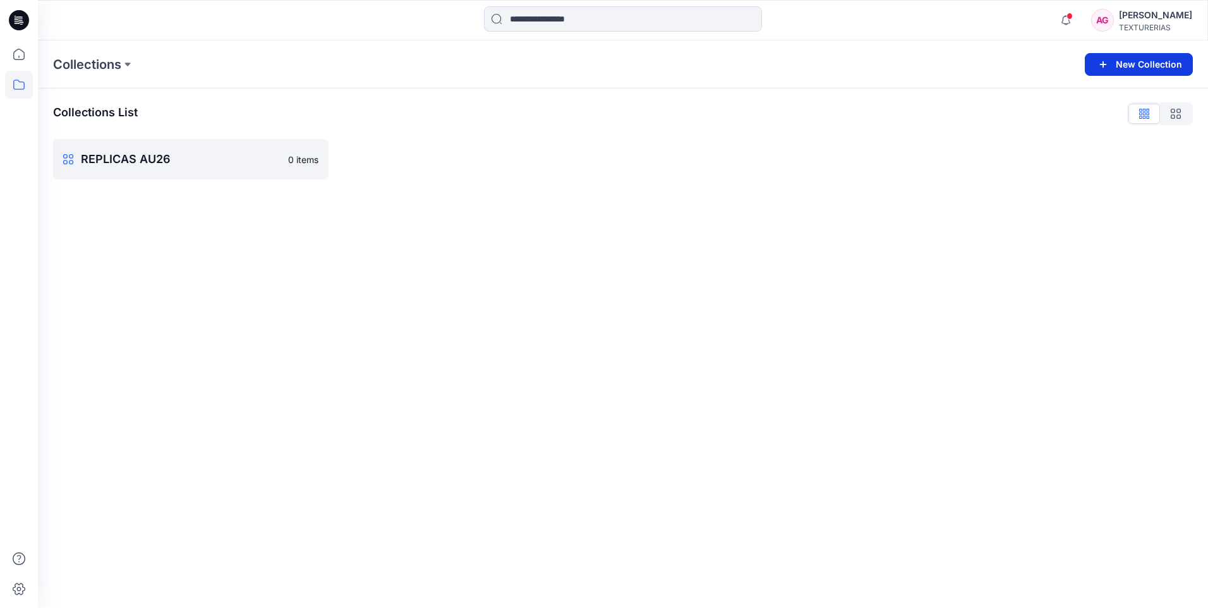
click at [1159, 67] on button "New Collection" at bounding box center [1139, 64] width 108 height 23
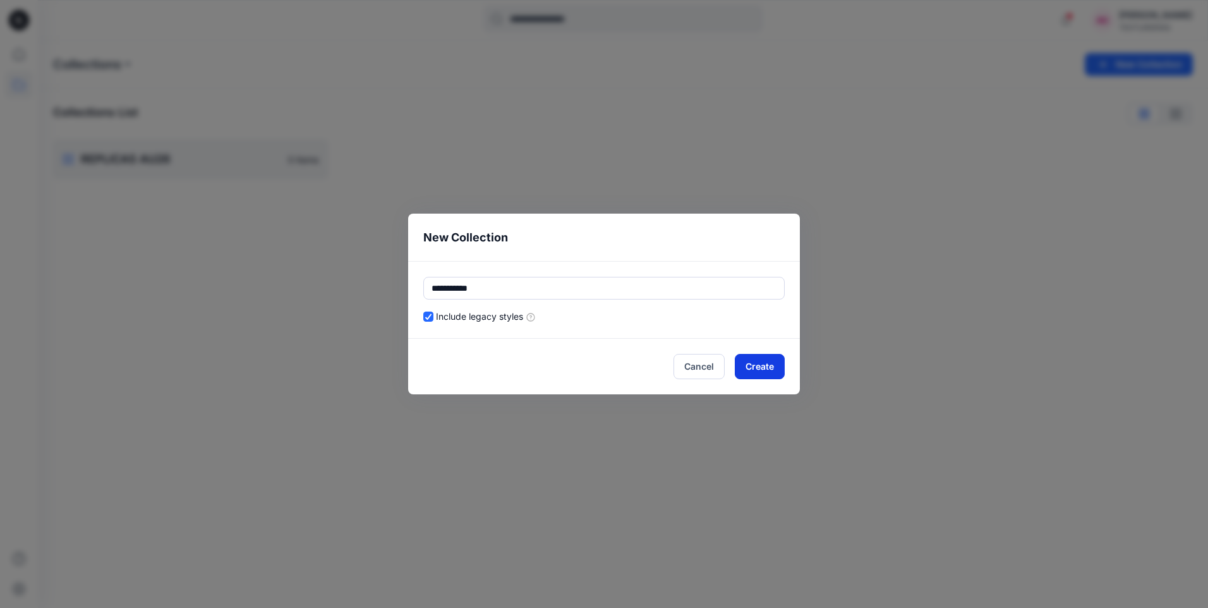
type input "**********"
click at [757, 370] on button "Create" at bounding box center [760, 366] width 50 height 25
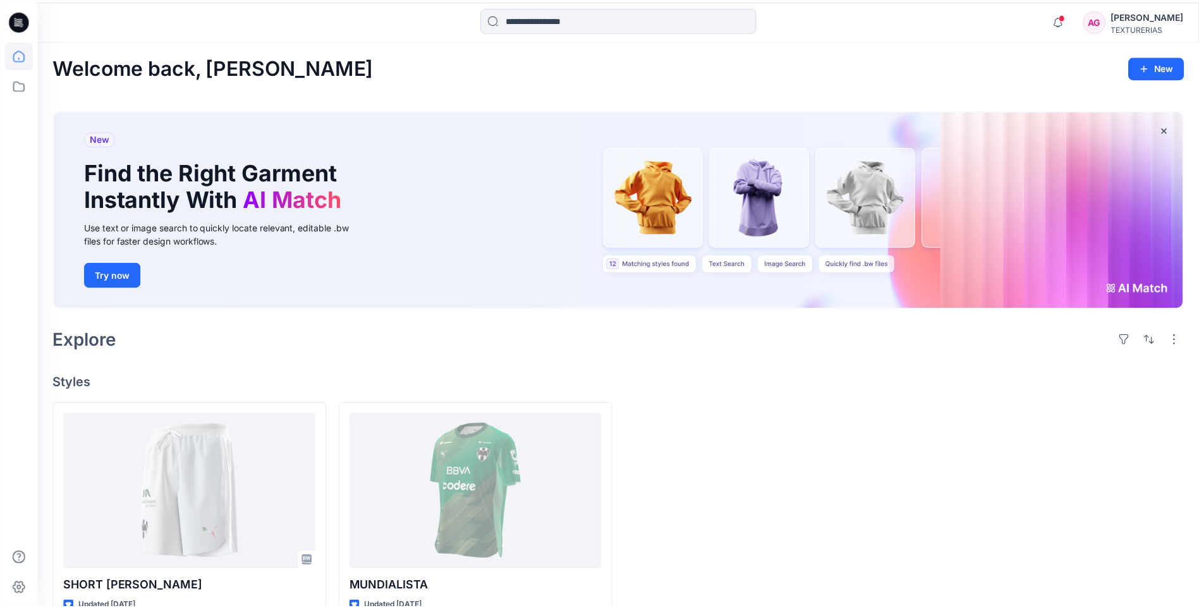
scroll to position [28, 0]
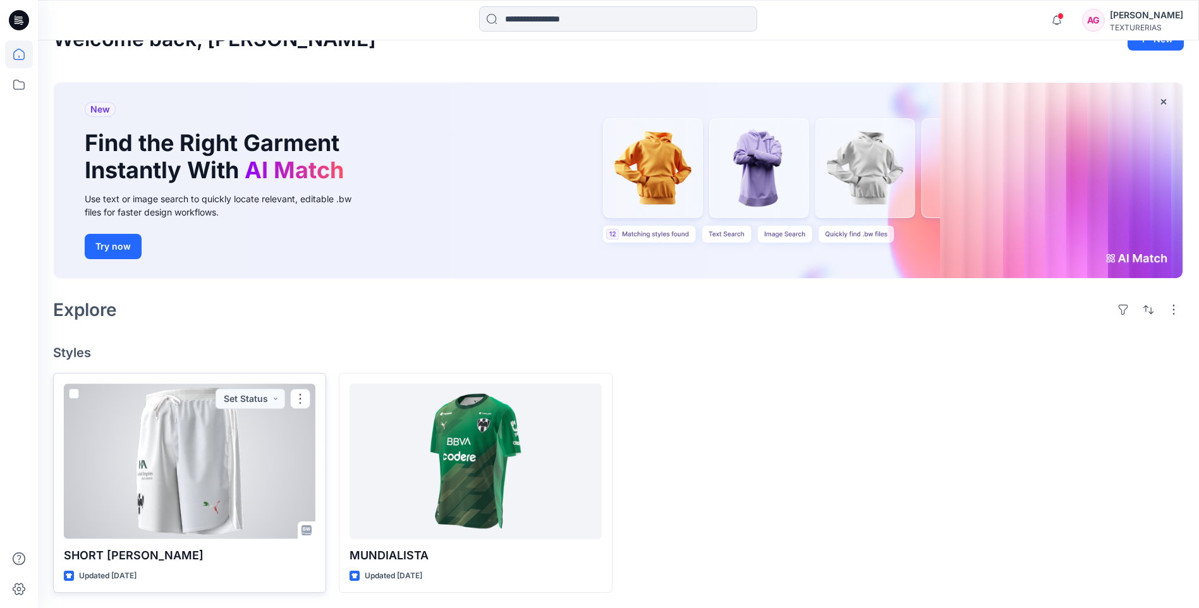
click at [73, 394] on span at bounding box center [74, 394] width 10 height 10
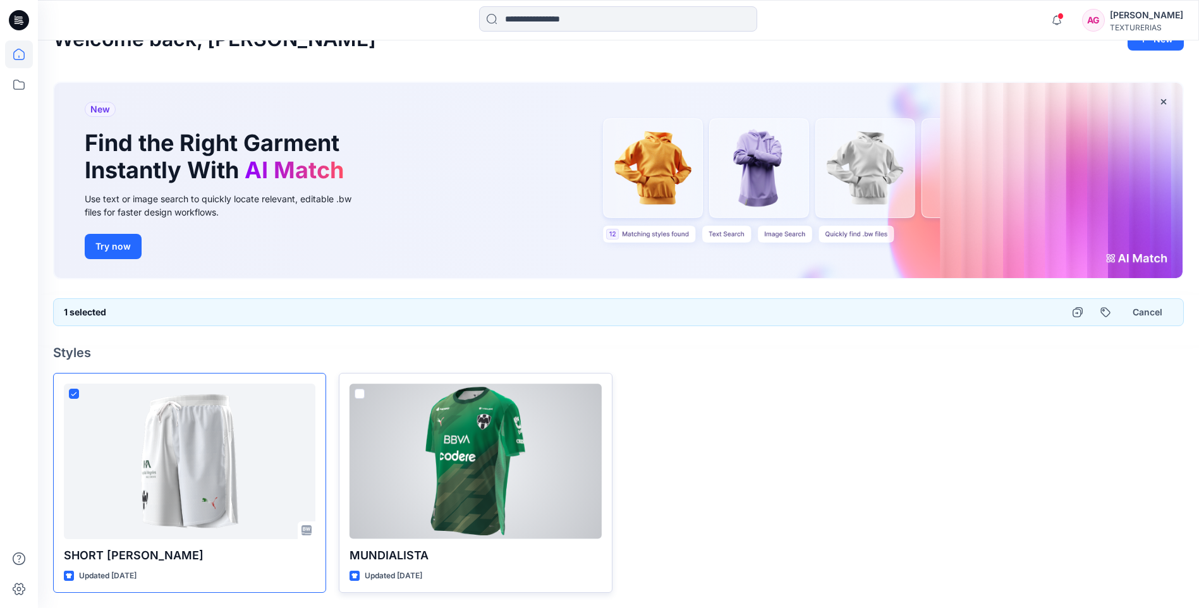
click at [365, 394] on div at bounding box center [475, 461] width 252 height 155
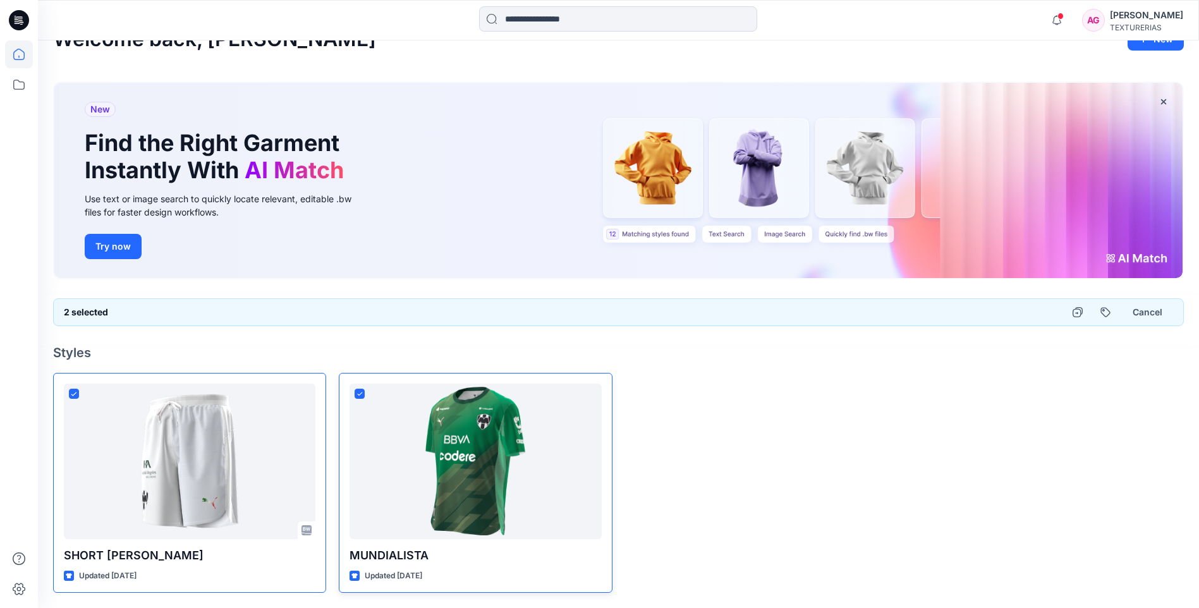
click at [666, 447] on div at bounding box center [761, 483] width 273 height 220
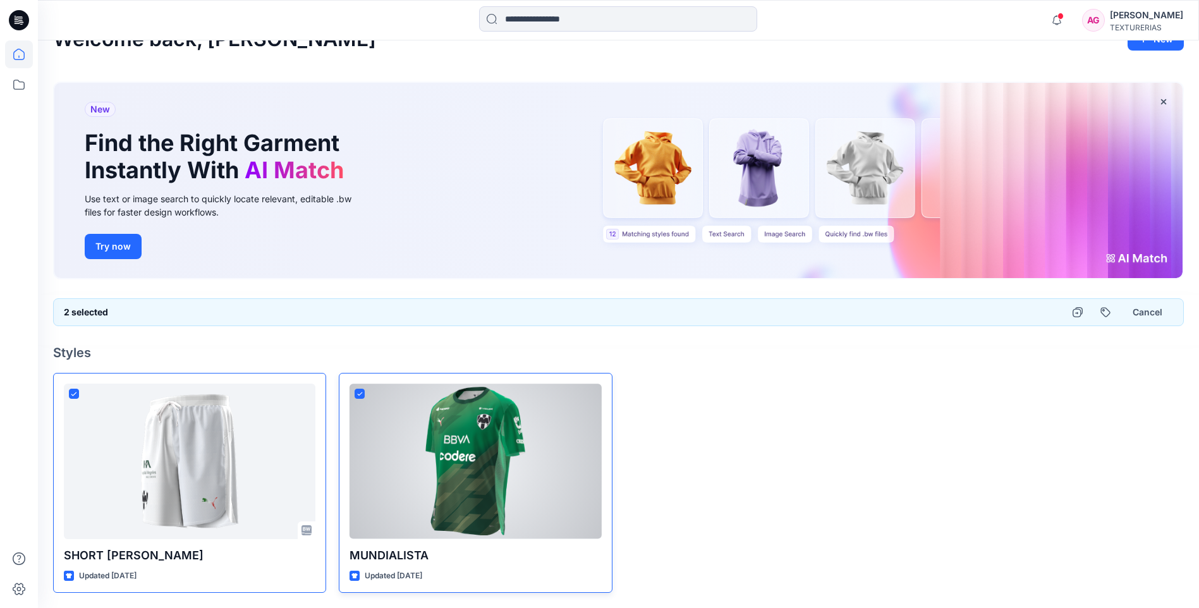
click at [356, 391] on span at bounding box center [360, 394] width 10 height 10
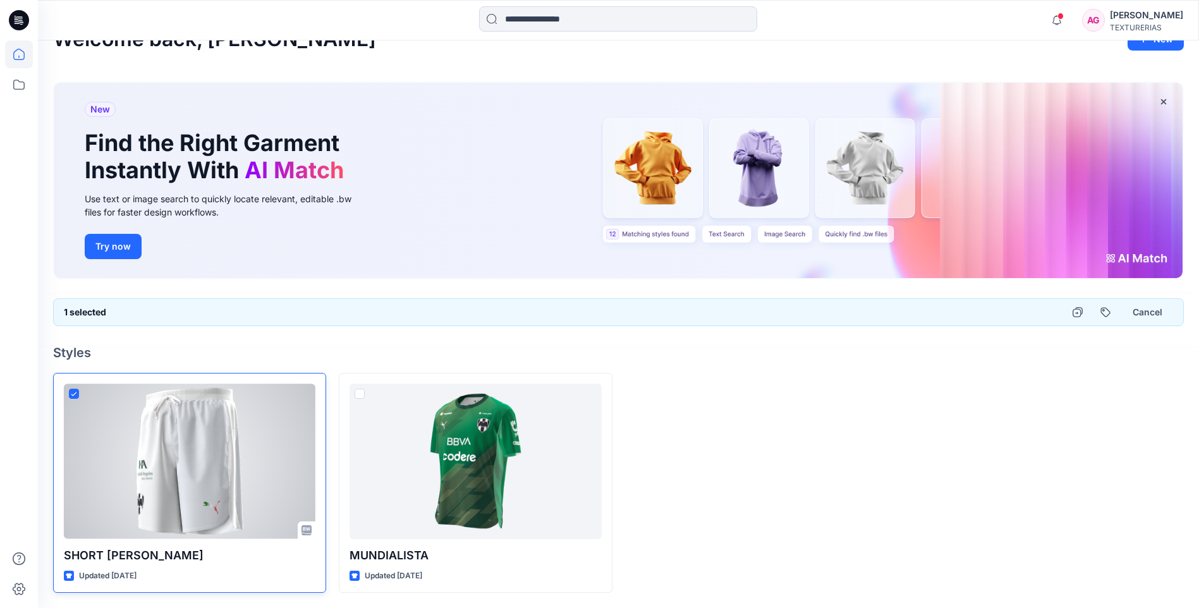
click at [70, 392] on span at bounding box center [74, 394] width 10 height 10
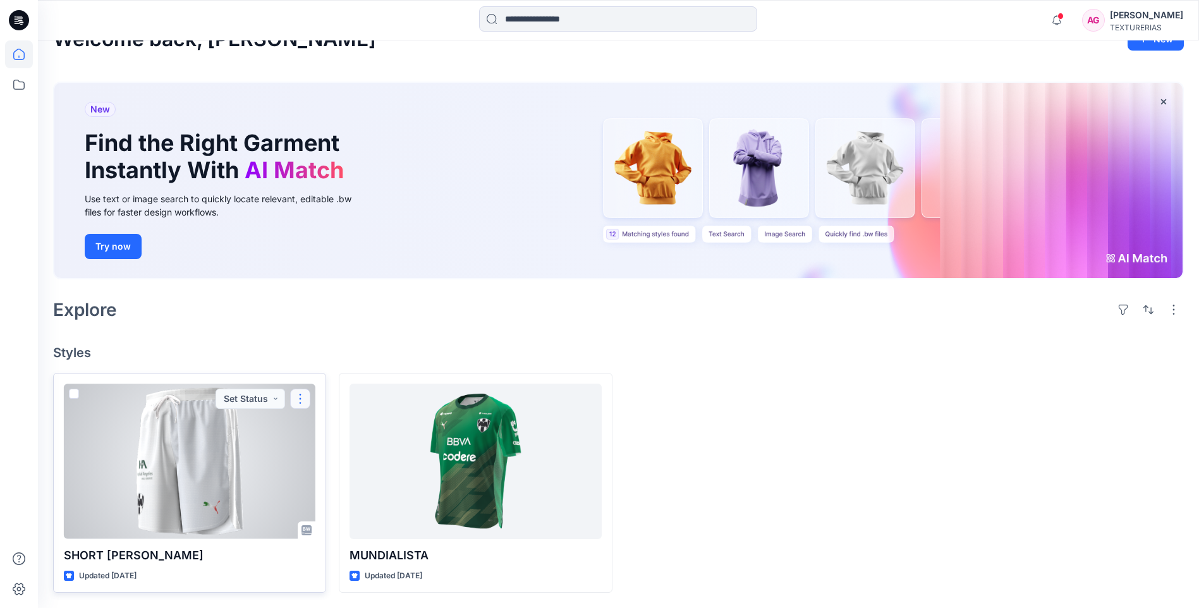
click at [300, 396] on button "button" at bounding box center [300, 399] width 20 height 20
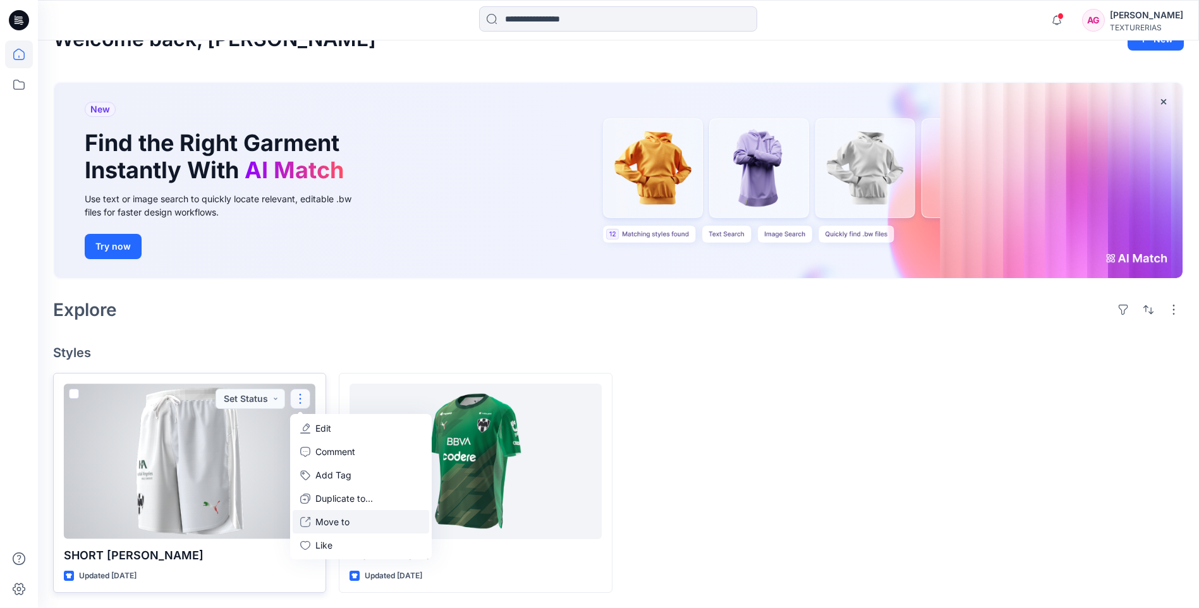
click at [331, 514] on button "Move to" at bounding box center [361, 521] width 137 height 23
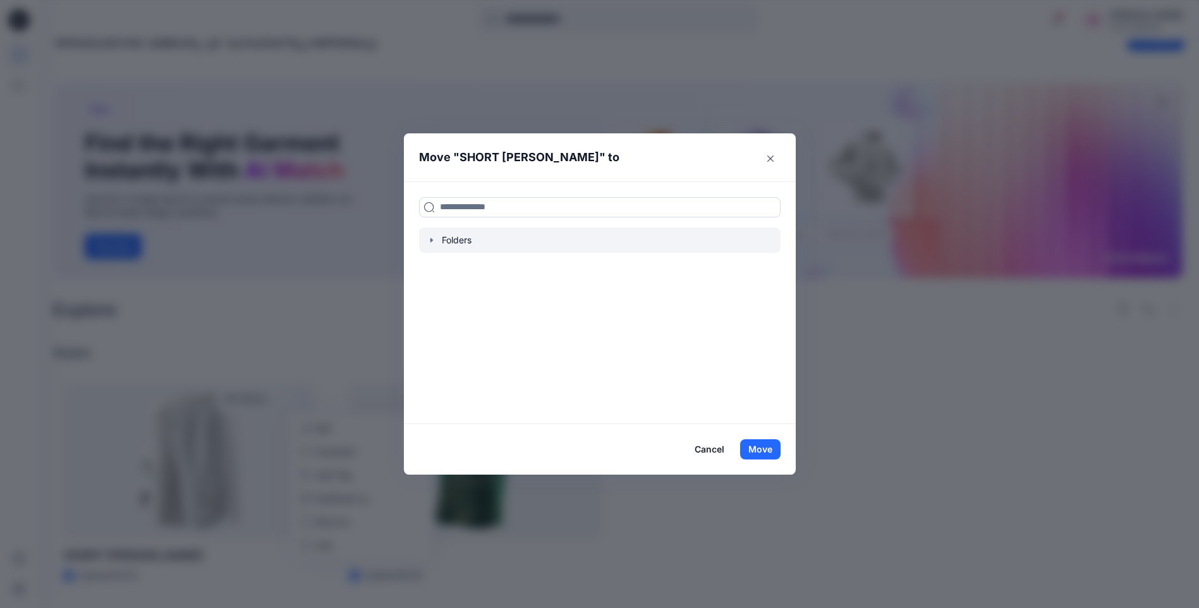
click at [470, 239] on div at bounding box center [599, 240] width 361 height 25
click at [437, 241] on icon "button" at bounding box center [432, 240] width 10 height 10
click at [458, 209] on input at bounding box center [599, 207] width 361 height 20
click at [506, 353] on div "Folders" at bounding box center [600, 302] width 392 height 243
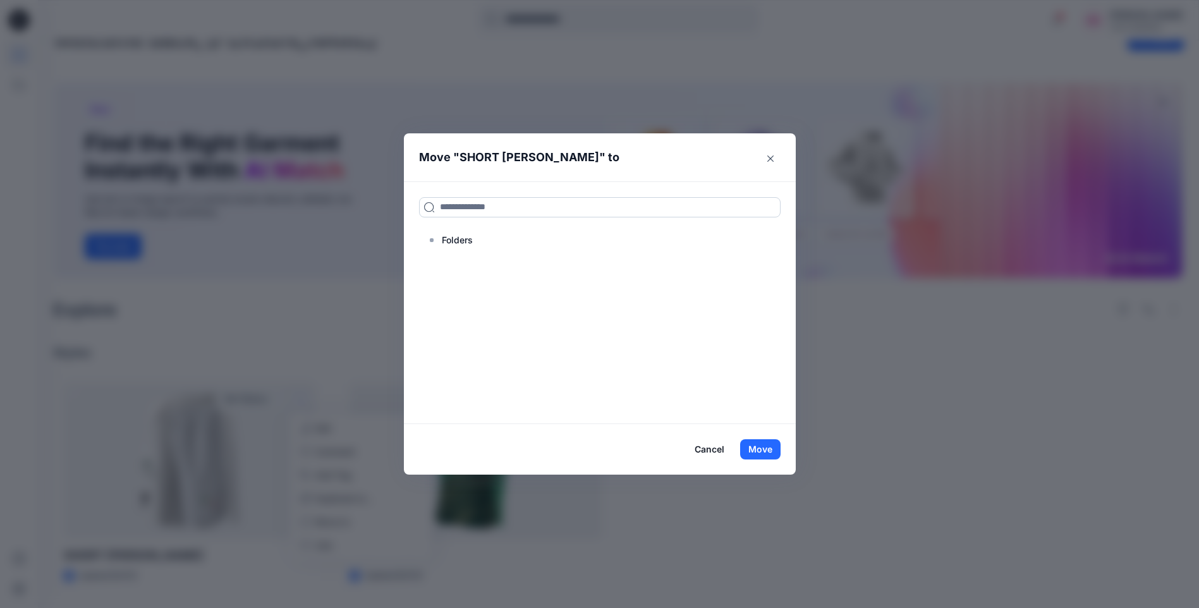
click at [468, 212] on input at bounding box center [599, 207] width 361 height 20
type input "*"
click at [712, 452] on button "Cancel" at bounding box center [709, 449] width 46 height 20
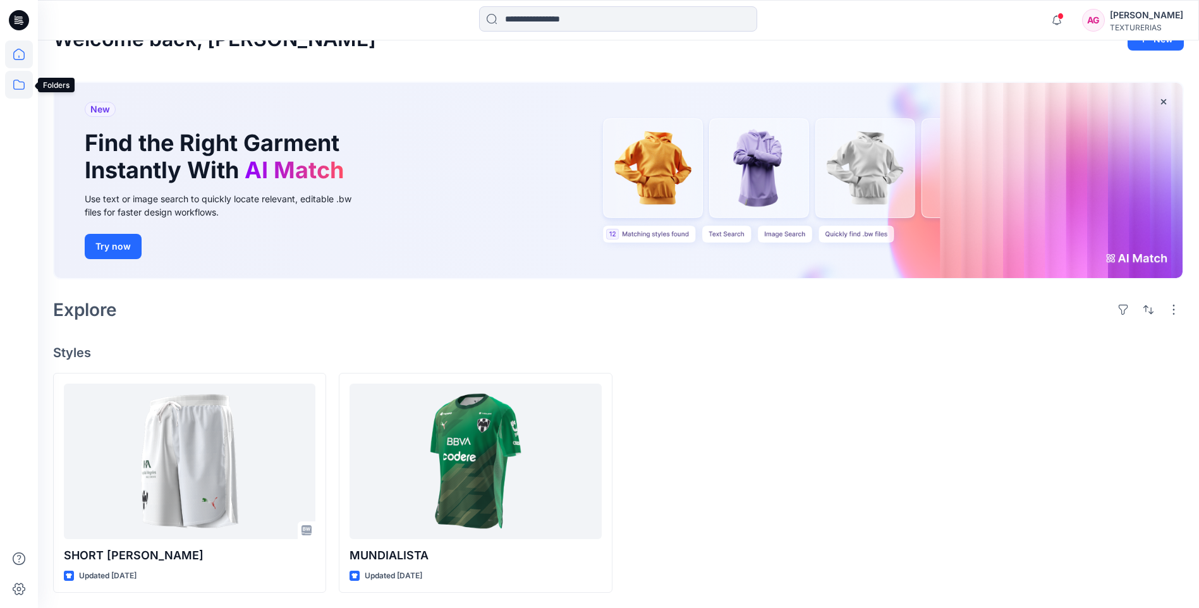
click at [16, 87] on icon at bounding box center [19, 85] width 28 height 28
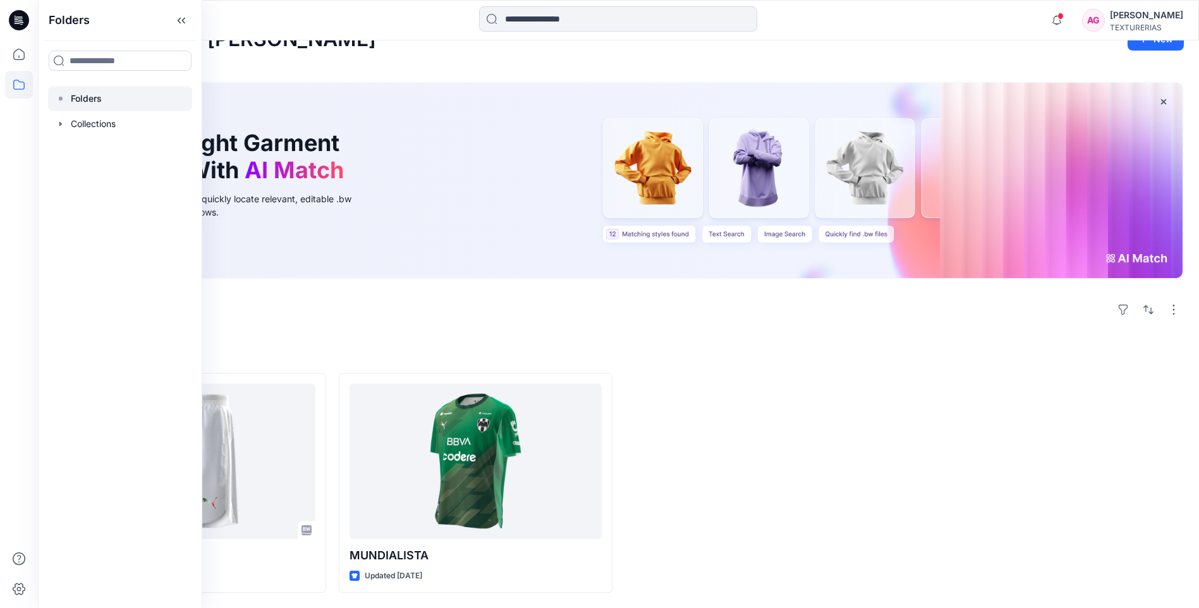
click at [84, 98] on p "Folders" at bounding box center [86, 98] width 31 height 15
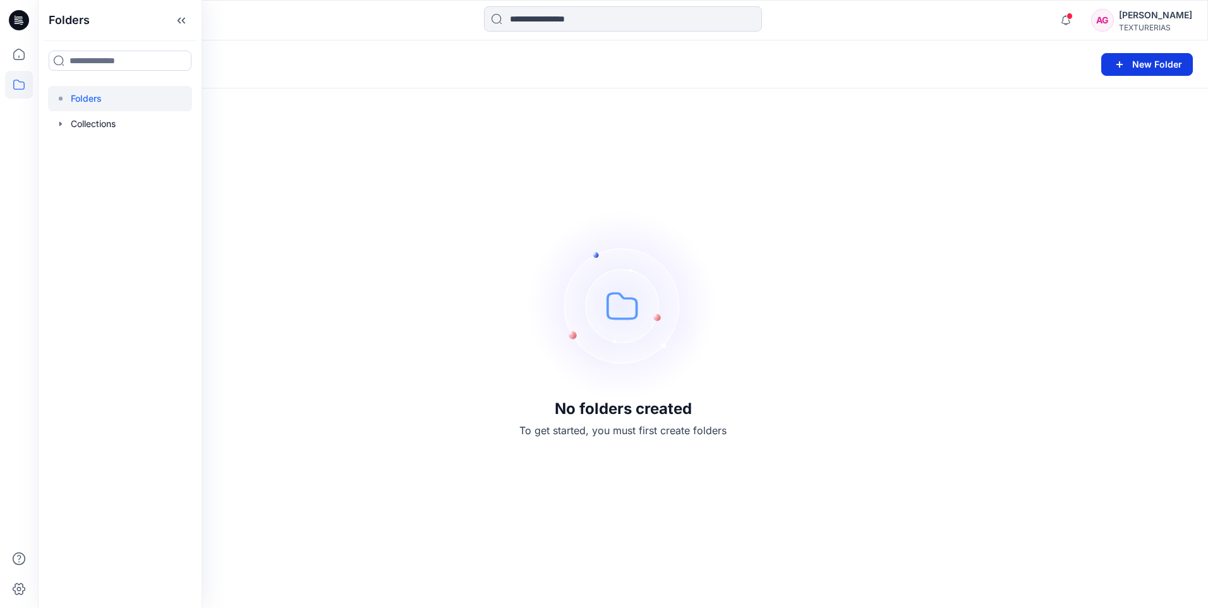
click at [1127, 58] on icon "button" at bounding box center [1119, 64] width 15 height 15
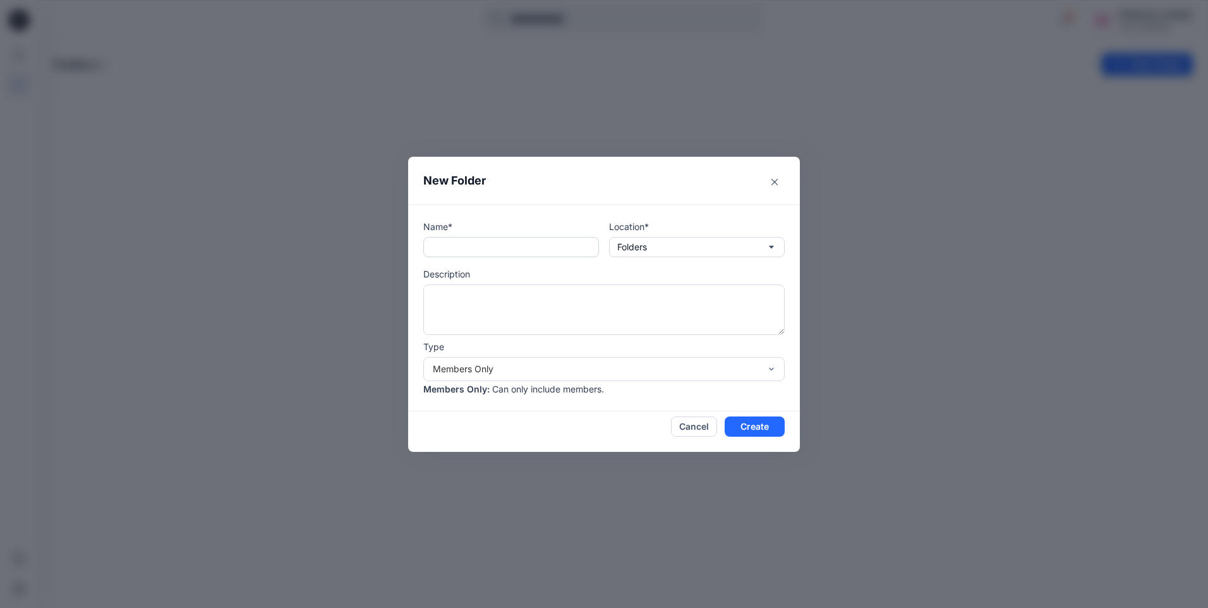
click at [439, 245] on input "text" at bounding box center [511, 247] width 176 height 20
click at [475, 245] on input "**********" at bounding box center [511, 247] width 176 height 20
type input "**********"
click at [778, 243] on button "Folders" at bounding box center [697, 247] width 176 height 20
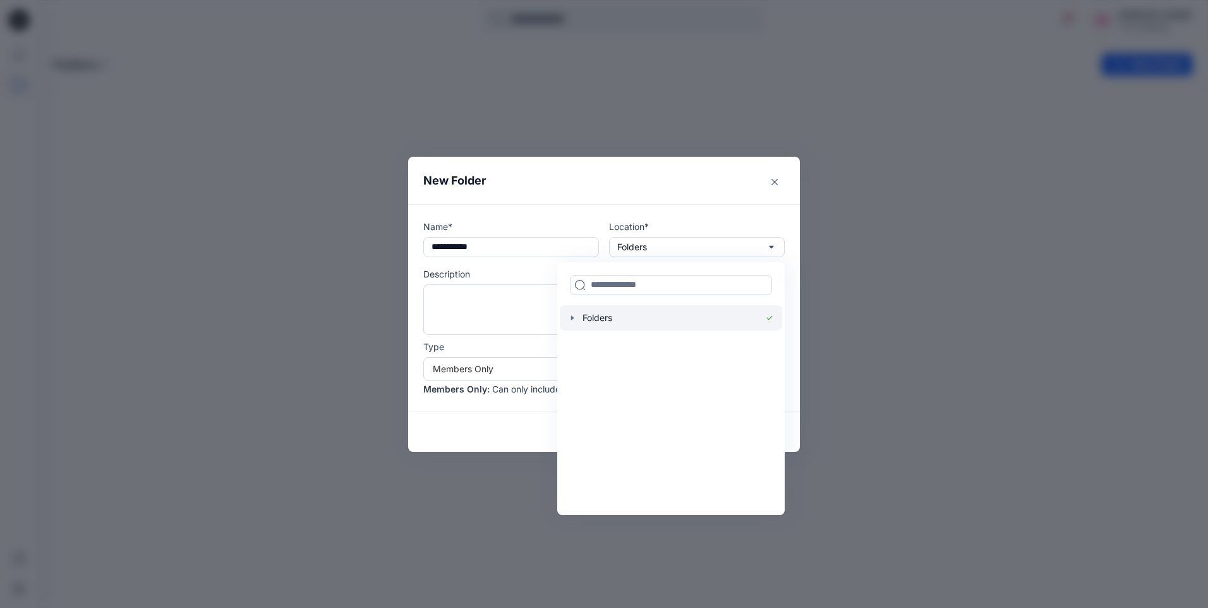
click at [625, 324] on div at bounding box center [671, 317] width 222 height 25
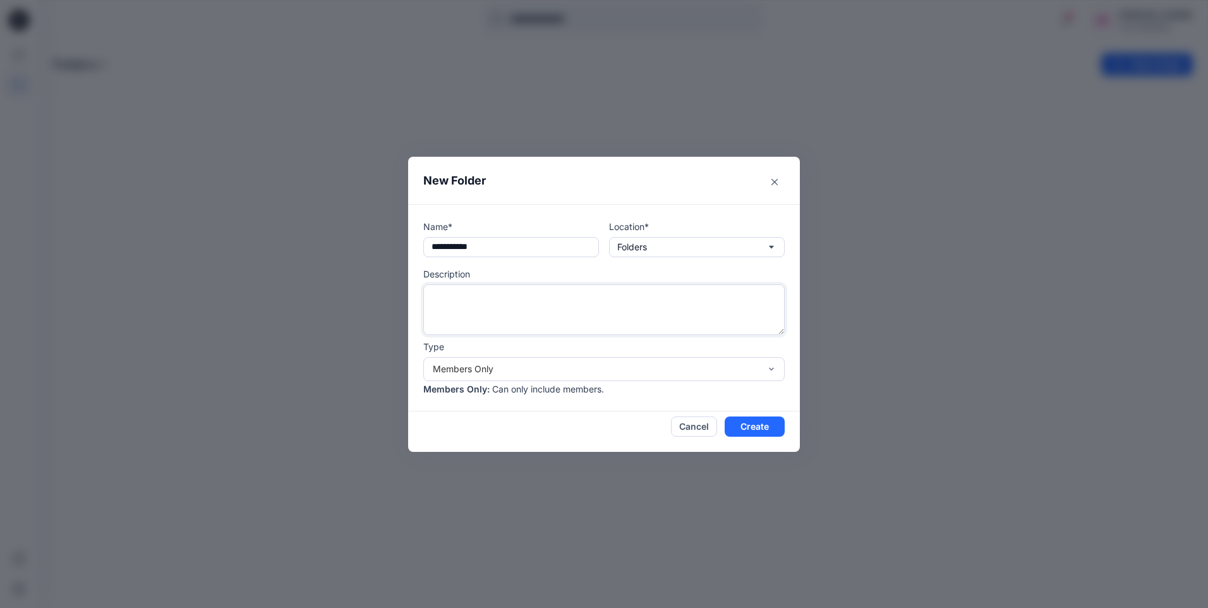
click at [458, 296] on textarea at bounding box center [603, 309] width 361 height 51
type textarea "**********"
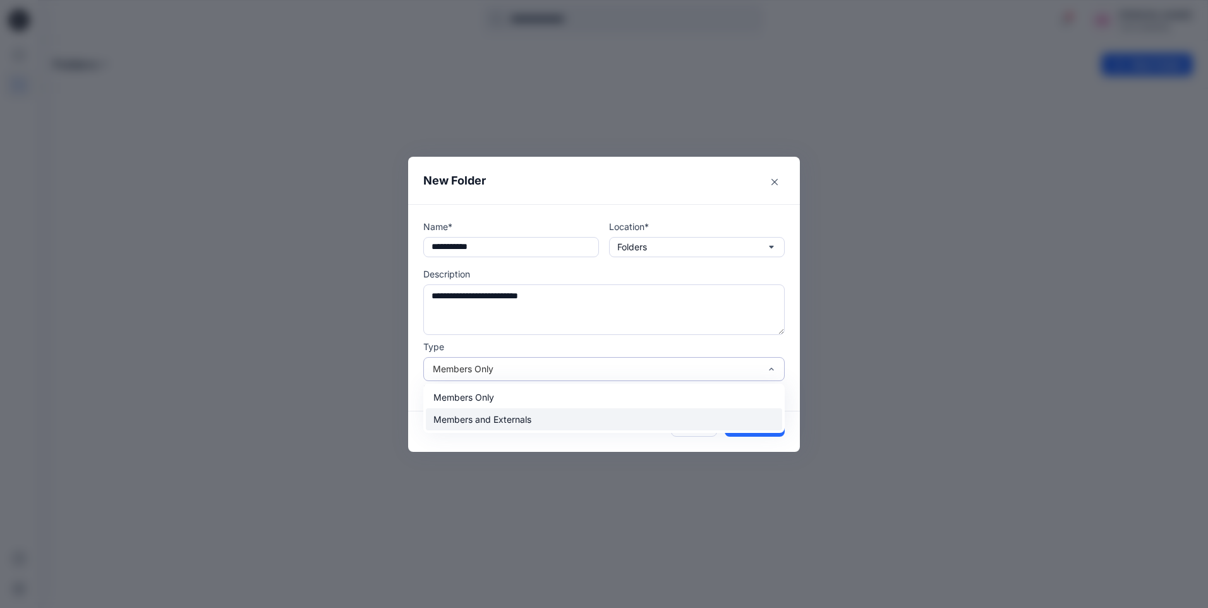
click at [567, 418] on div "Members and Externals" at bounding box center [604, 419] width 356 height 22
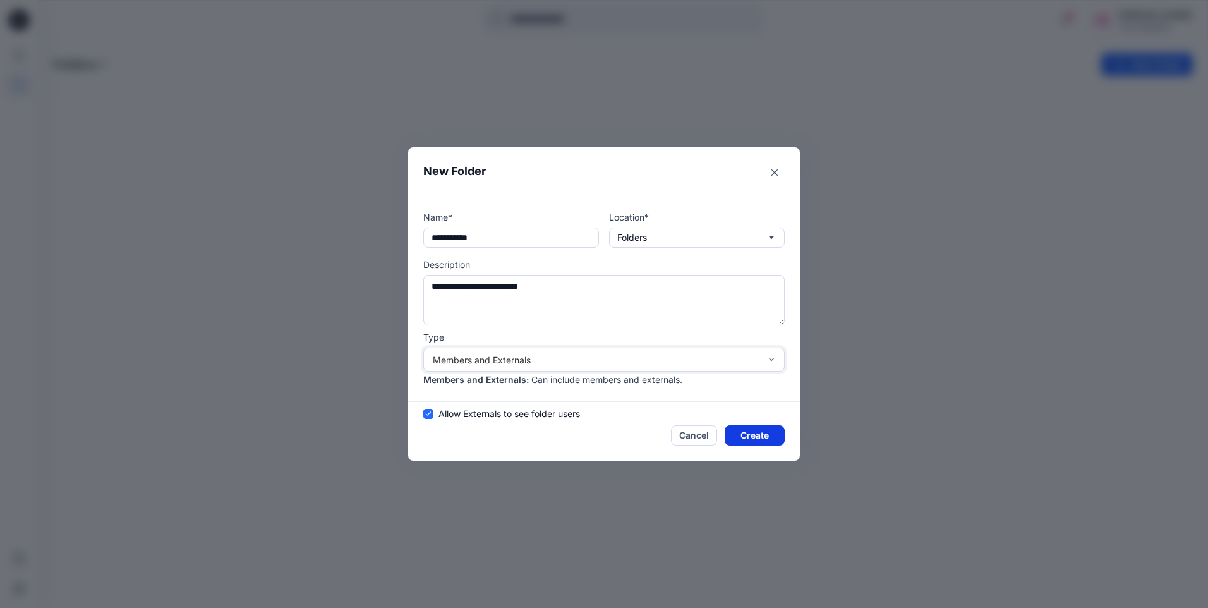
click at [755, 431] on button "Create" at bounding box center [755, 435] width 60 height 20
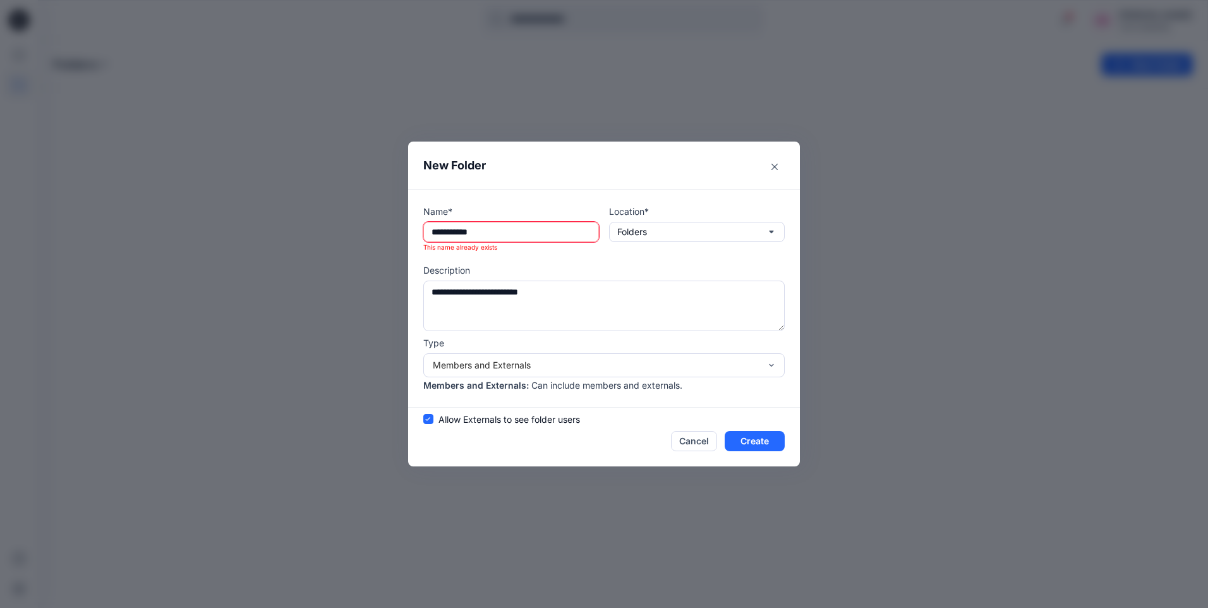
click at [514, 234] on input "**********" at bounding box center [511, 232] width 176 height 20
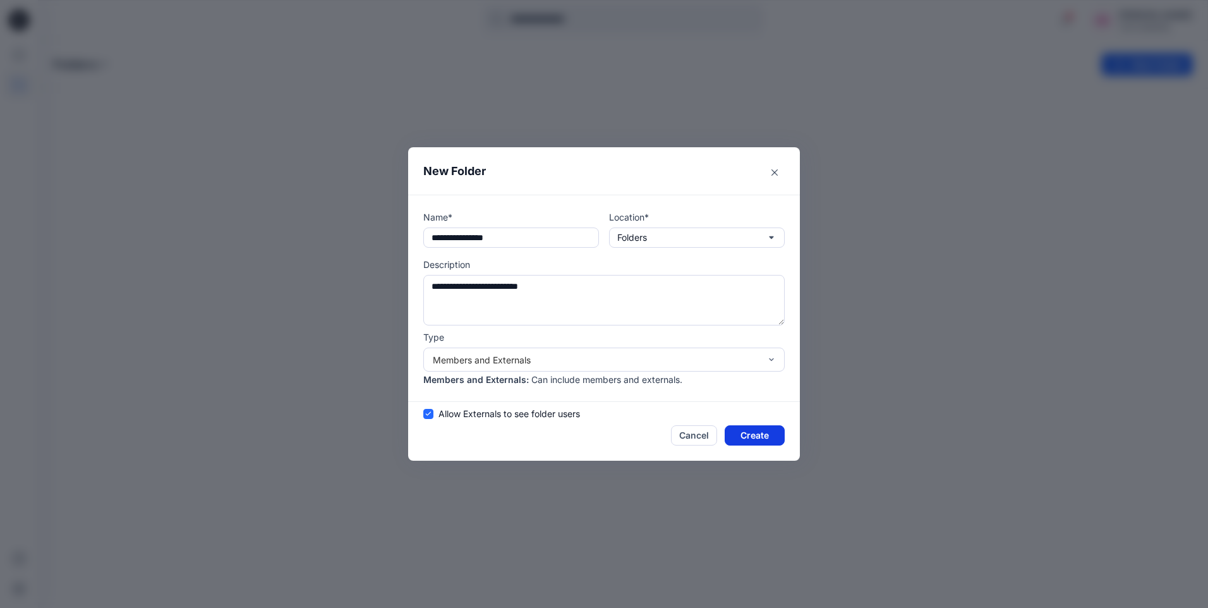
type input "**********"
click at [766, 436] on button "Create" at bounding box center [755, 435] width 60 height 20
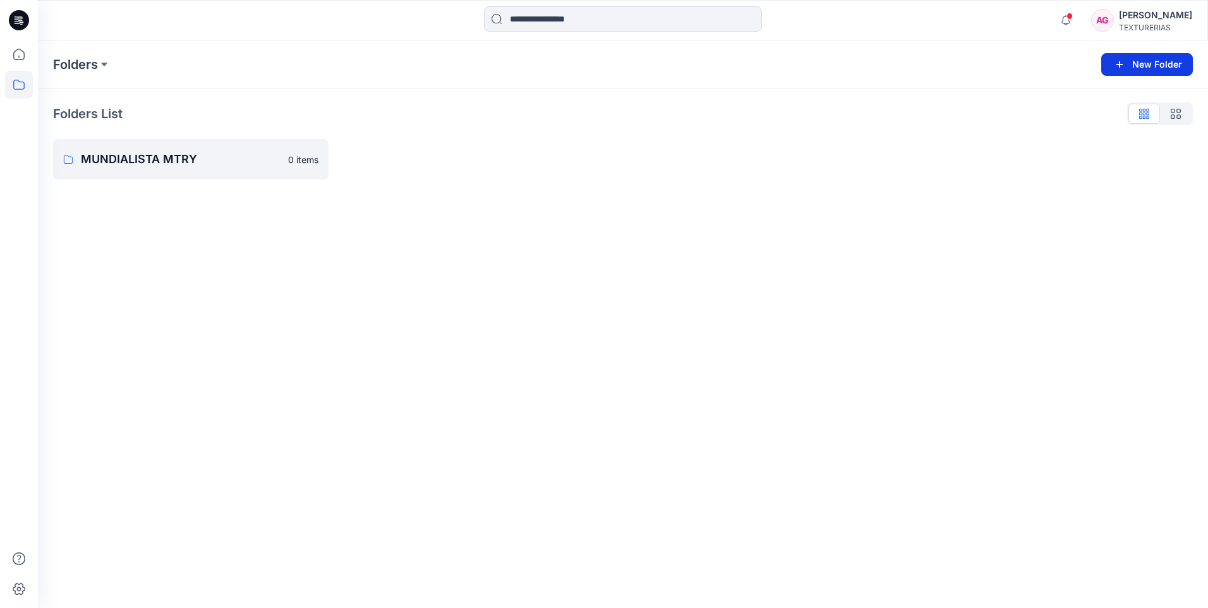
click at [1134, 63] on button "New Folder" at bounding box center [1148, 64] width 92 height 23
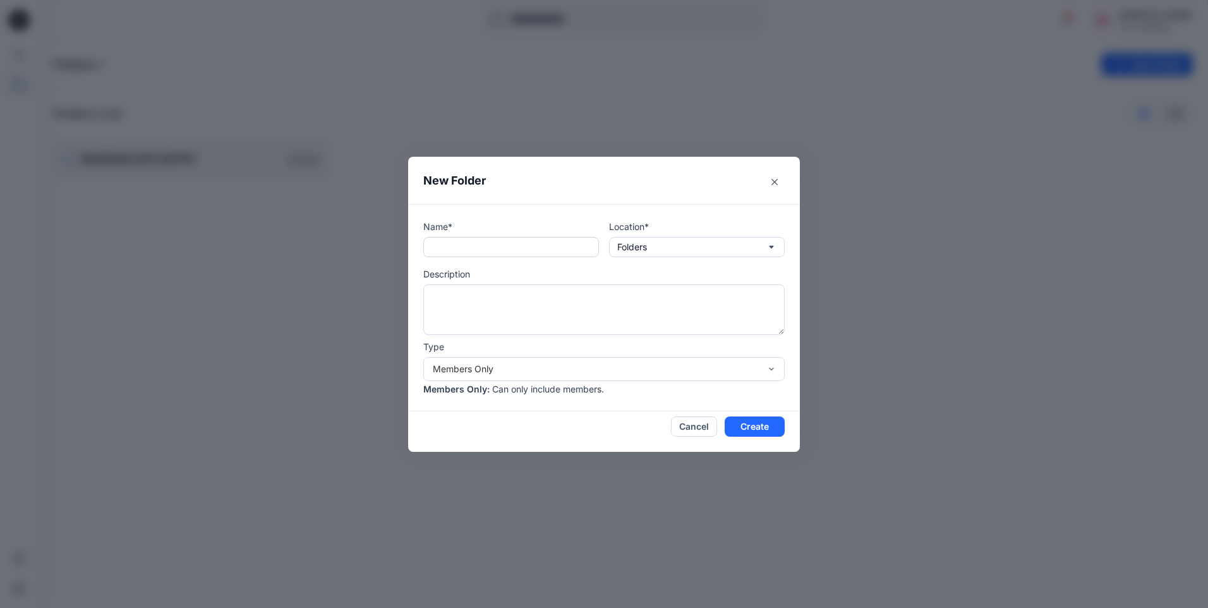
click at [455, 251] on input "text" at bounding box center [511, 247] width 176 height 20
type input "**********"
type textarea "**********"
click at [512, 365] on div "Members Only" at bounding box center [596, 368] width 327 height 13
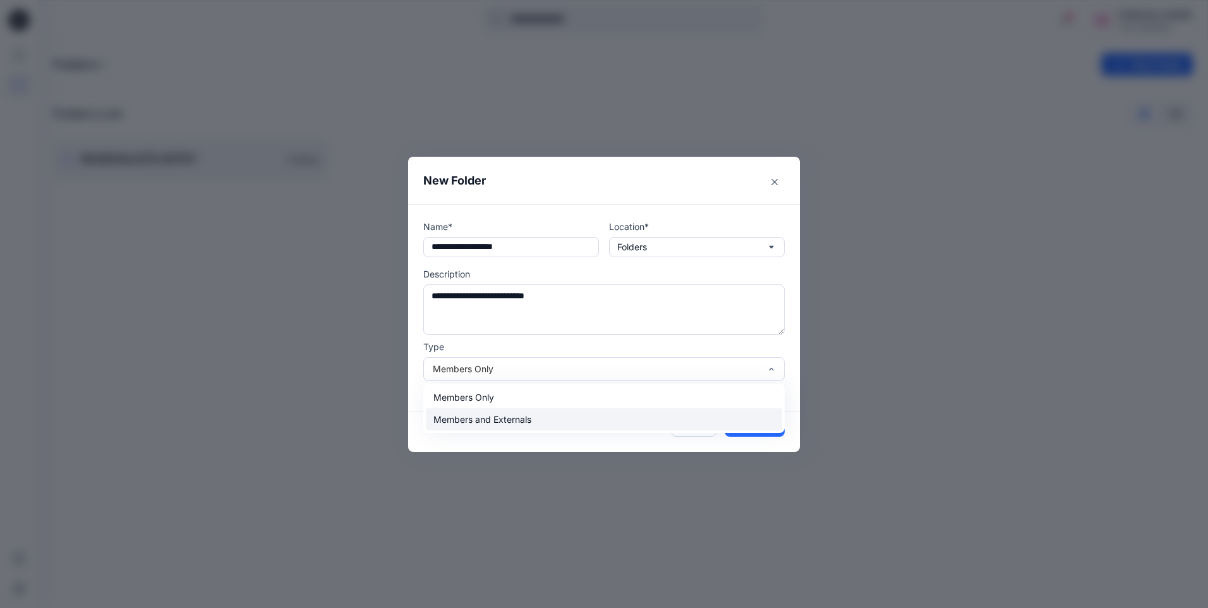
click at [516, 415] on div "Members and Externals" at bounding box center [604, 419] width 356 height 22
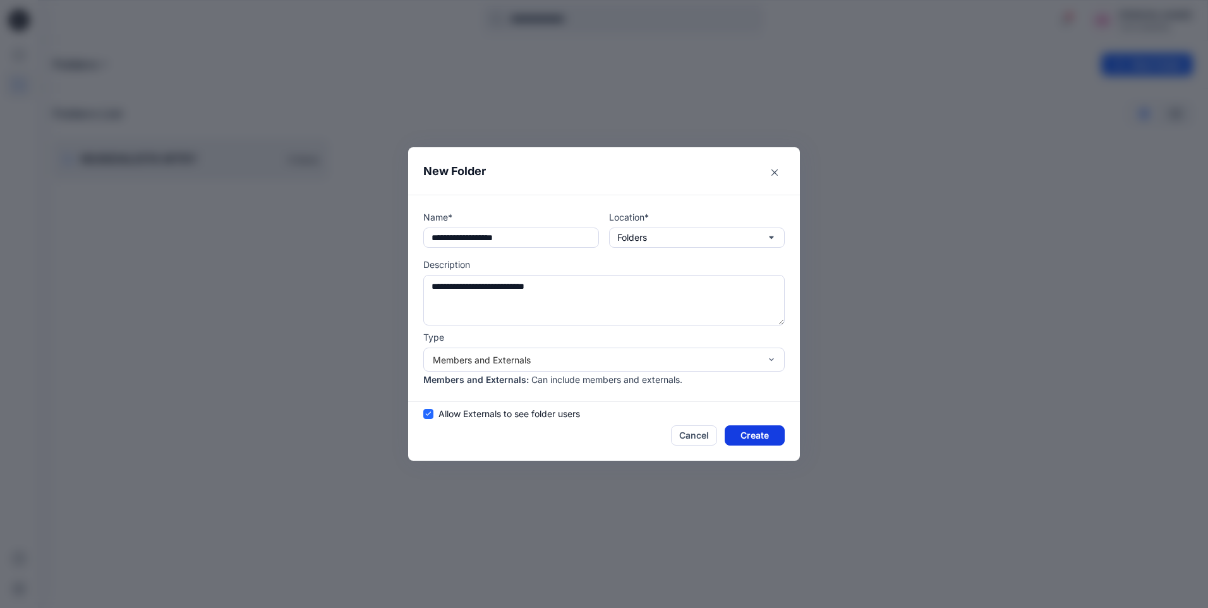
click at [743, 437] on button "Create" at bounding box center [755, 435] width 60 height 20
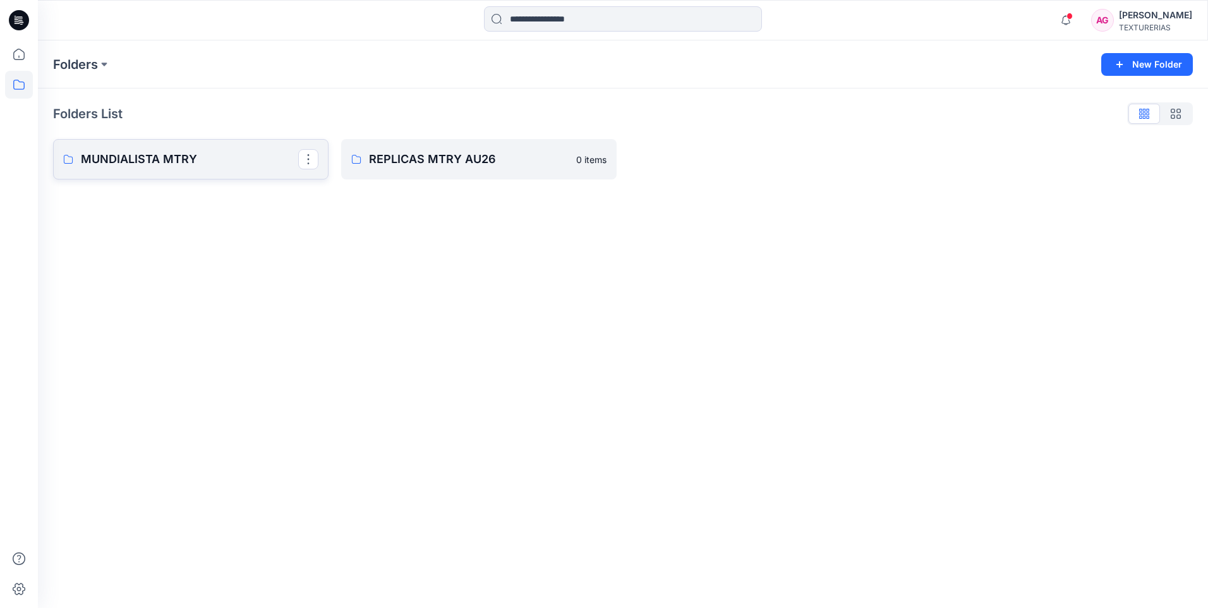
click at [210, 157] on p "MUNDIALISTA MTRY" at bounding box center [189, 159] width 217 height 18
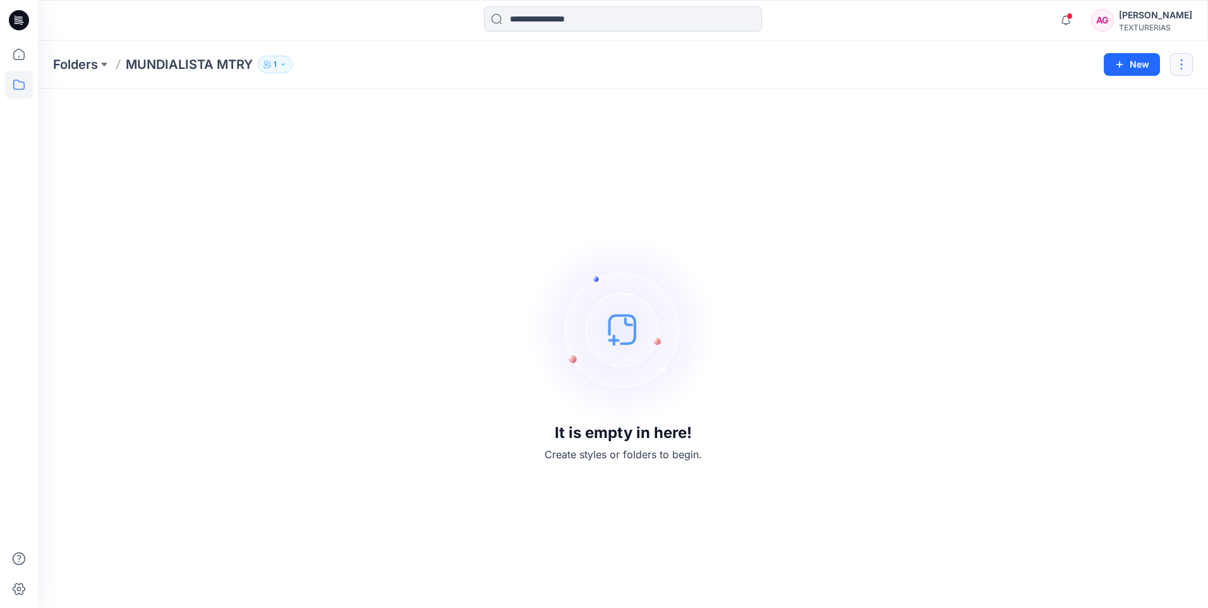
click at [1186, 64] on button "button" at bounding box center [1181, 64] width 23 height 23
click at [1137, 142] on p "Manage Users" at bounding box center [1107, 141] width 60 height 13
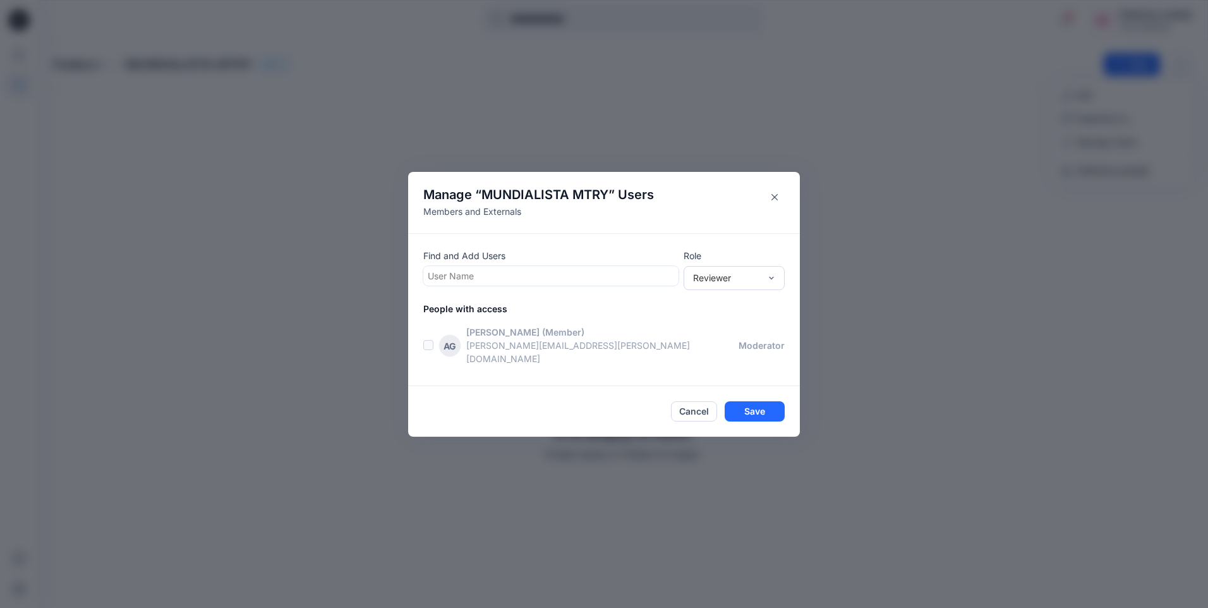
click at [506, 281] on div at bounding box center [551, 276] width 246 height 16
type input "*"
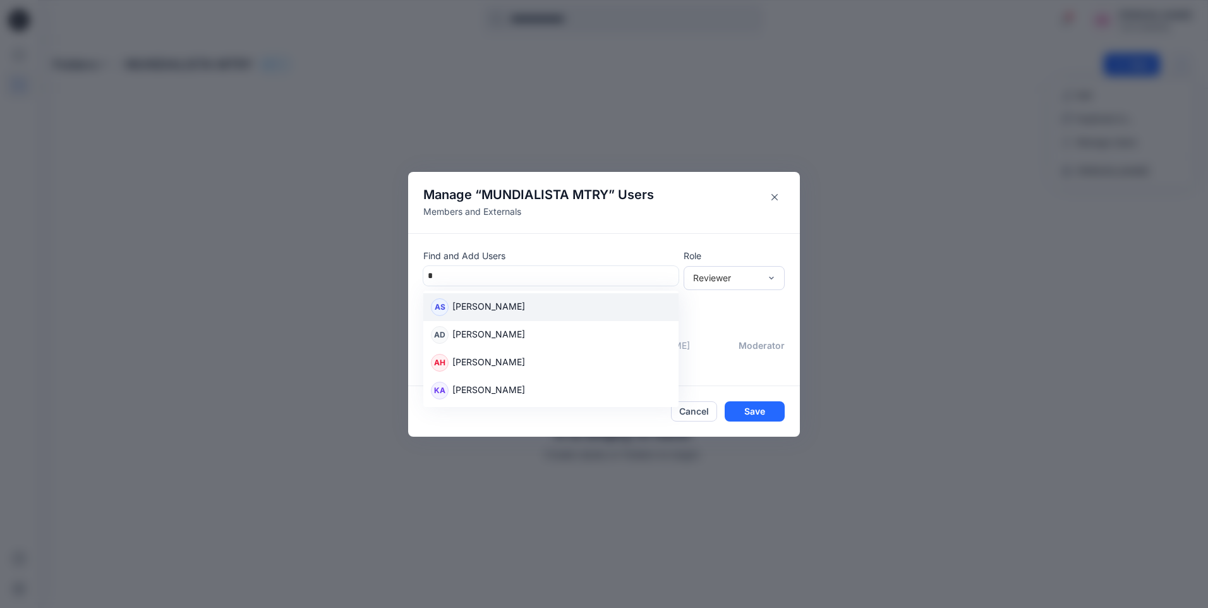
click at [501, 310] on p "Alejandra Sanchez" at bounding box center [488, 308] width 73 height 16
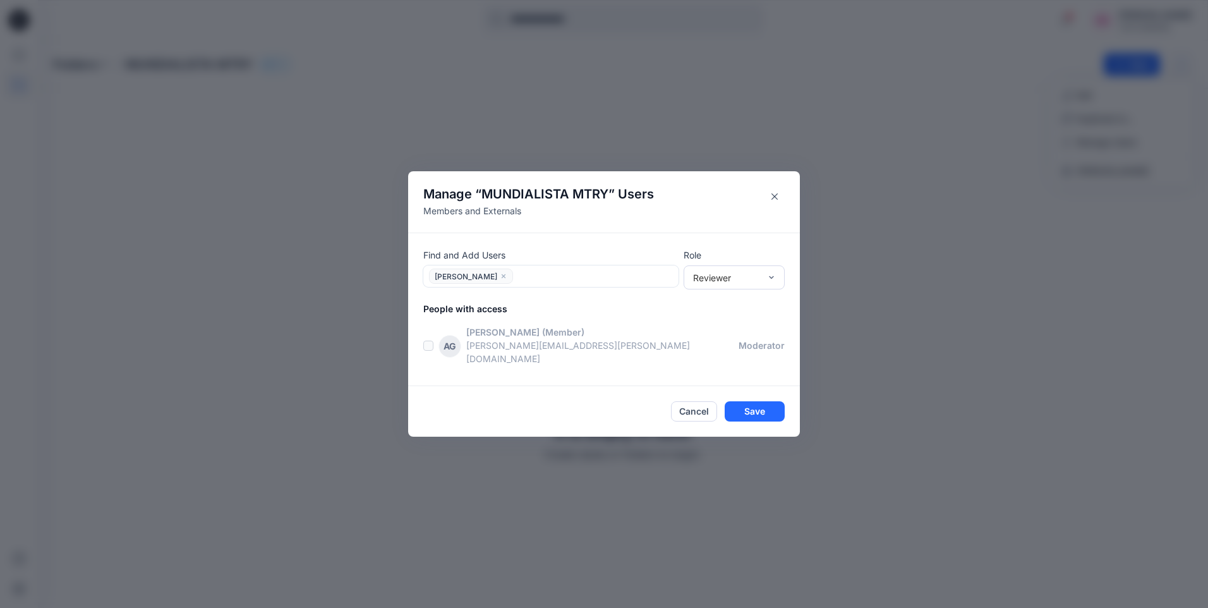
type input "*"
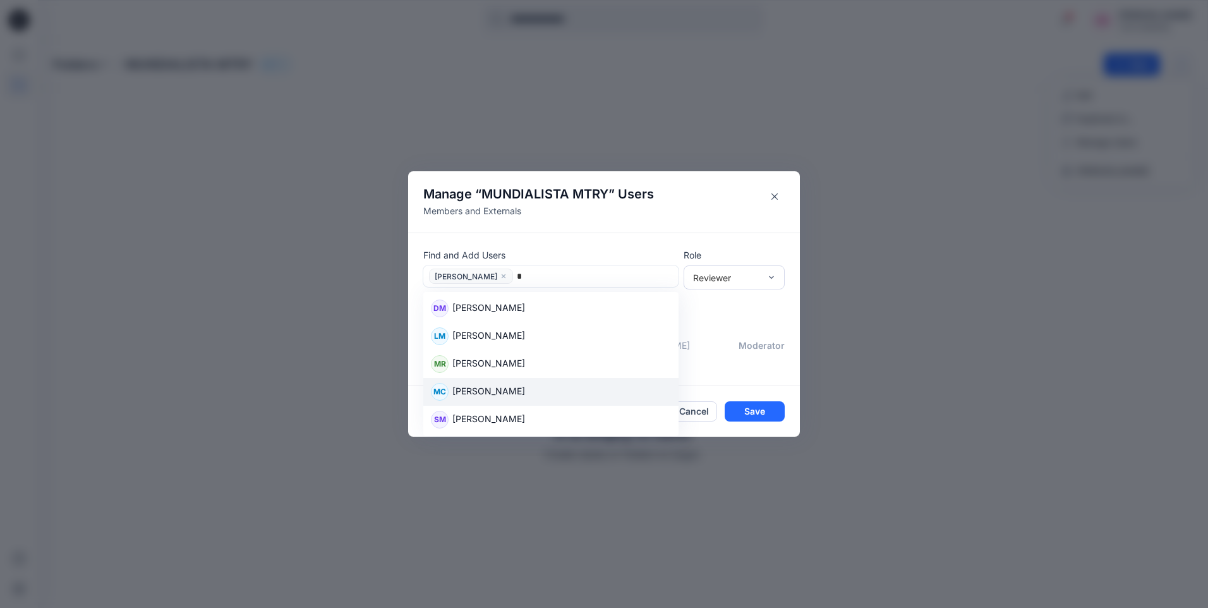
click at [534, 401] on div "MC Michelle Cardenas" at bounding box center [551, 392] width 240 height 18
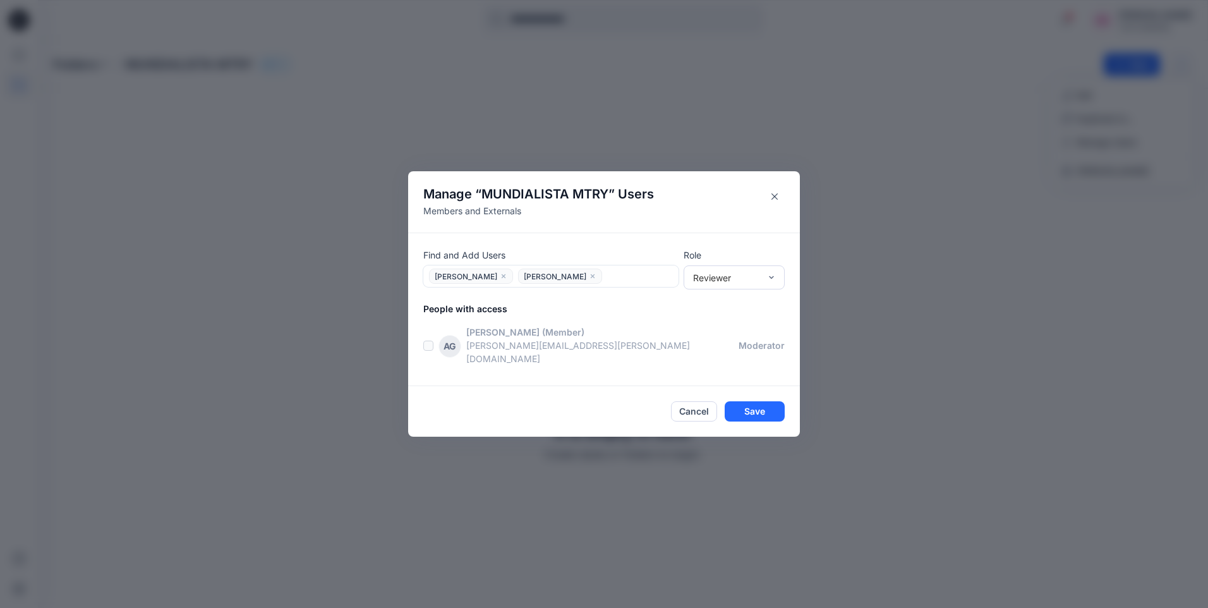
type input "*"
click at [496, 369] on p "Sandra Mondragon" at bounding box center [488, 364] width 73 height 16
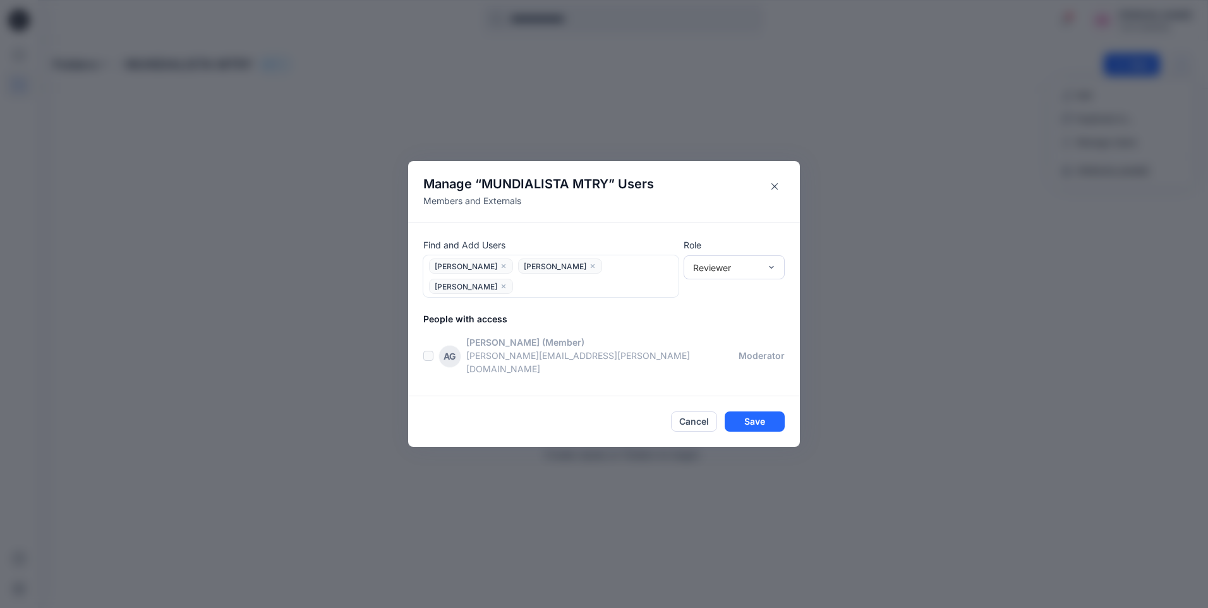
type input "*"
click at [480, 327] on p "Citlali Salazar" at bounding box center [488, 319] width 73 height 16
click at [741, 415] on button "Save" at bounding box center [755, 421] width 60 height 20
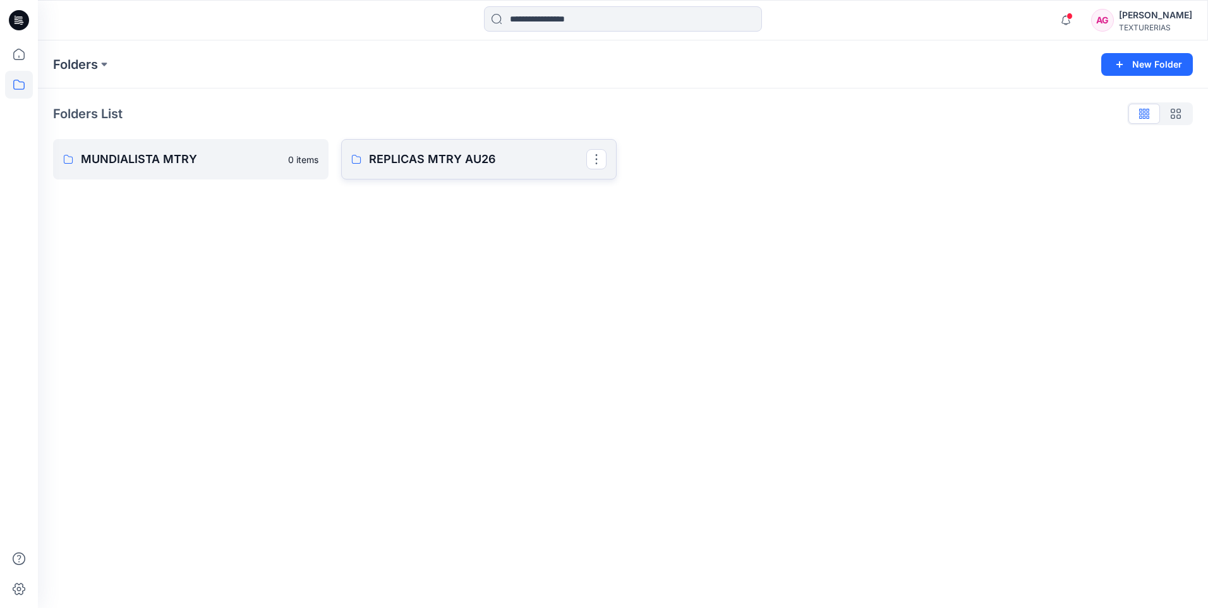
click at [525, 161] on p "REPLICAS MTRY AU26" at bounding box center [477, 159] width 217 height 18
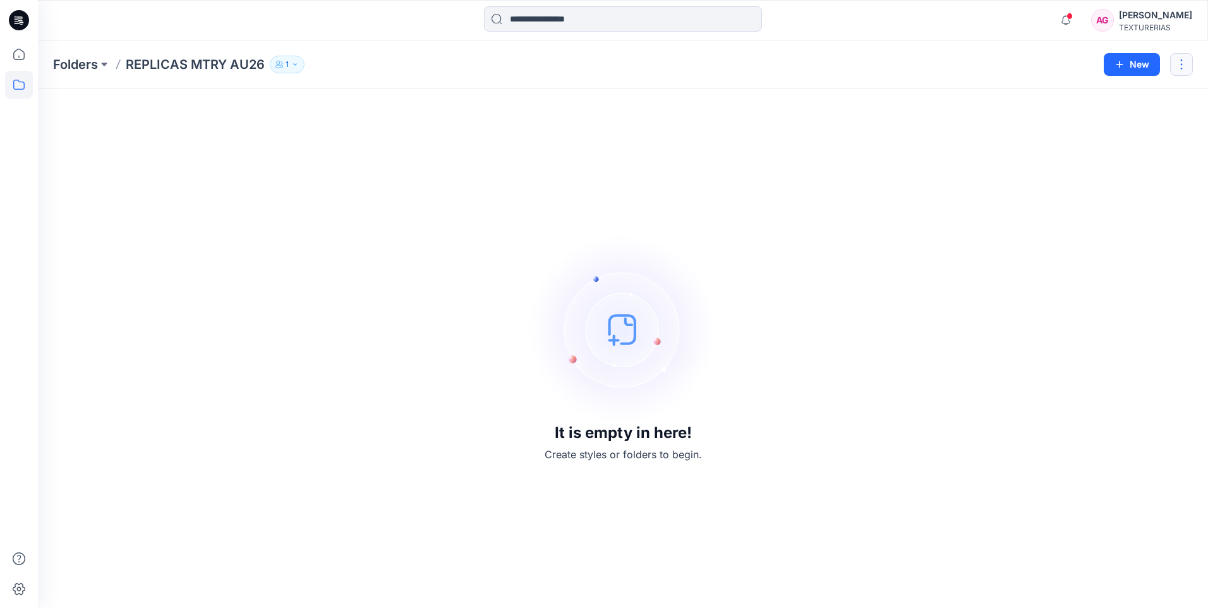
click at [1177, 66] on button "button" at bounding box center [1181, 64] width 23 height 23
click at [1126, 147] on p "Manage Users" at bounding box center [1107, 141] width 60 height 13
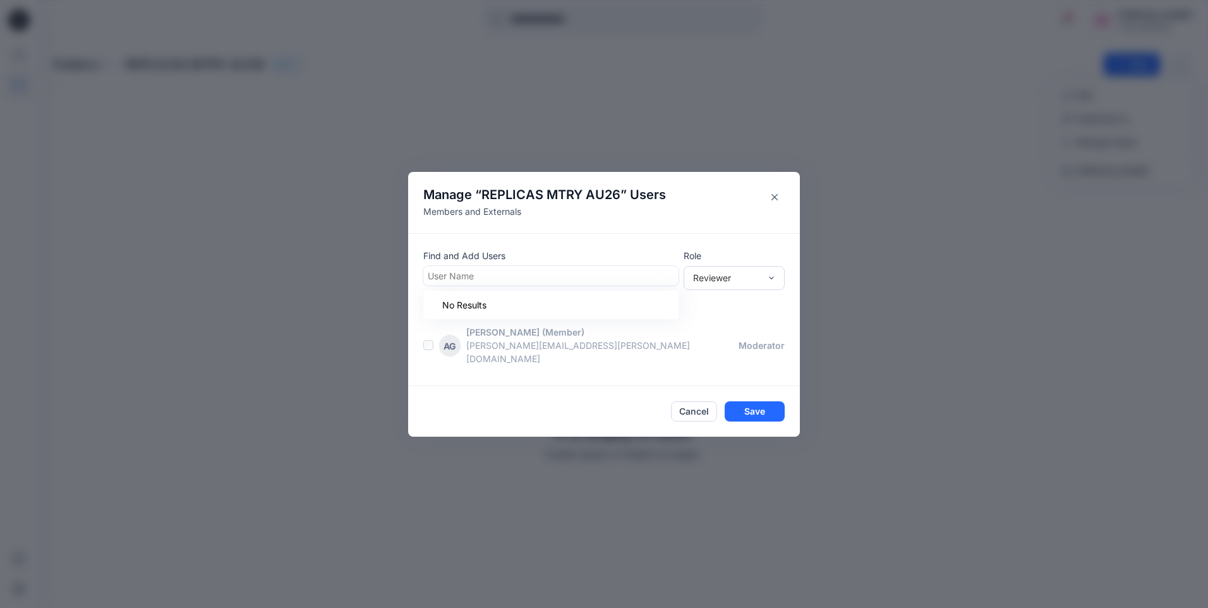
click at [476, 281] on div at bounding box center [551, 276] width 246 height 16
type input "*"
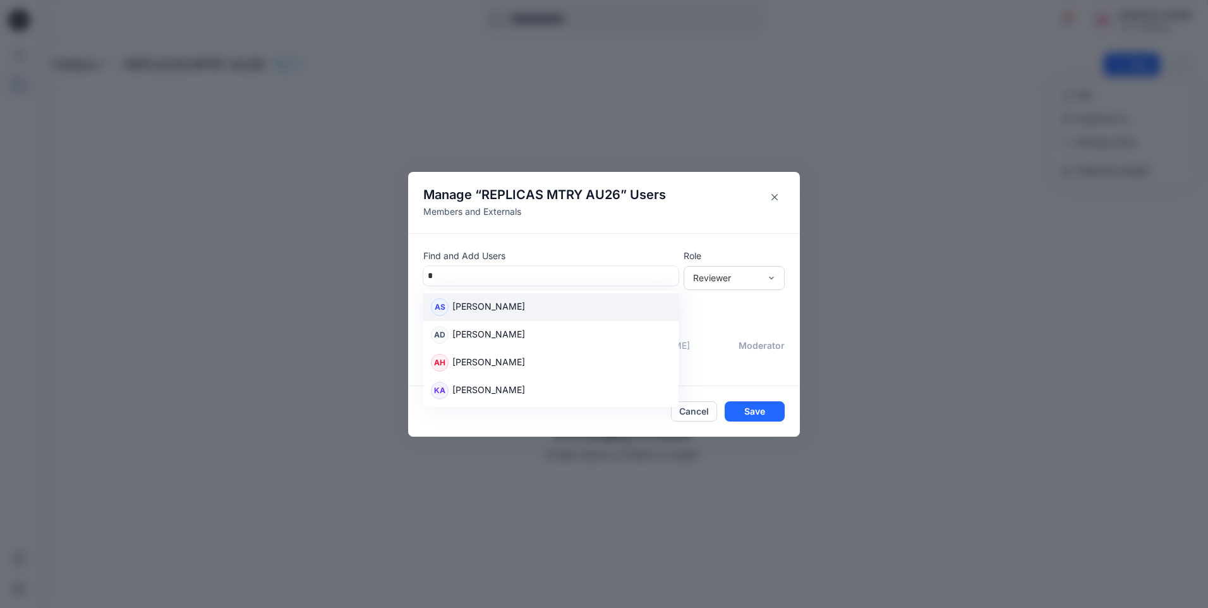
click at [493, 308] on p "Alejandra Sanchez" at bounding box center [488, 308] width 73 height 16
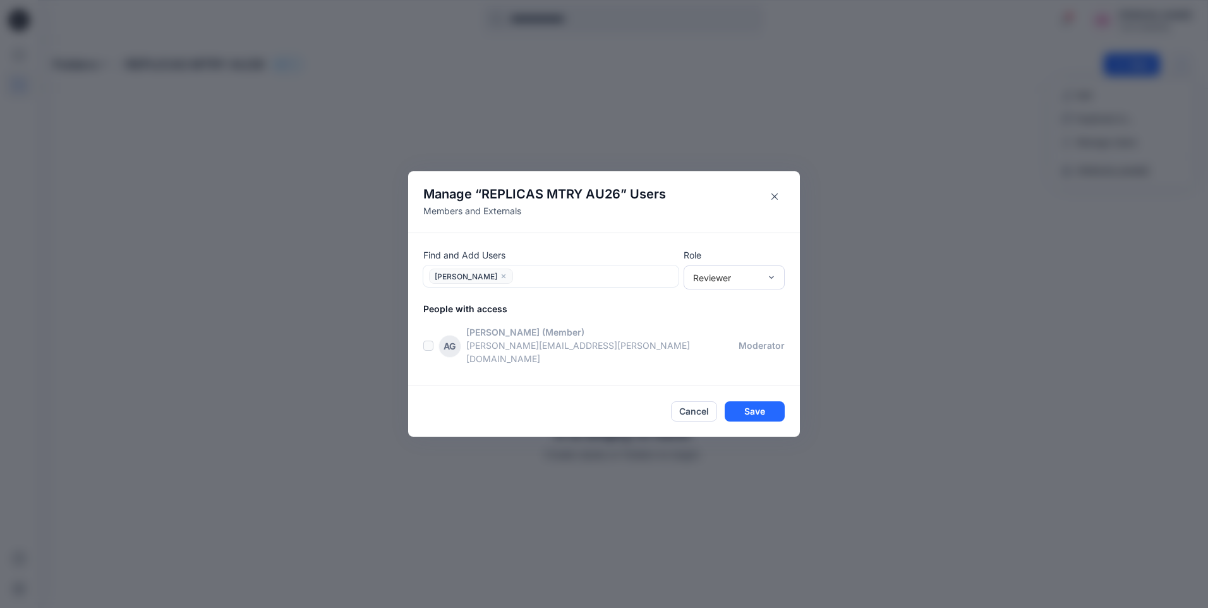
type input "*"
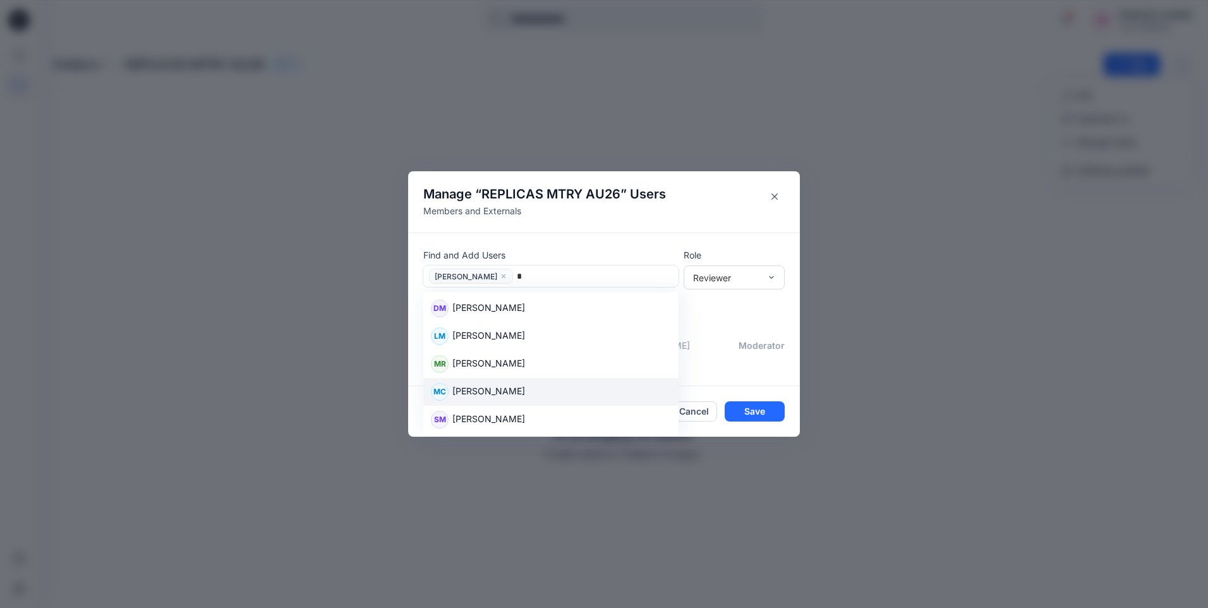
click at [497, 392] on p "Michelle Cardenas" at bounding box center [488, 392] width 73 height 16
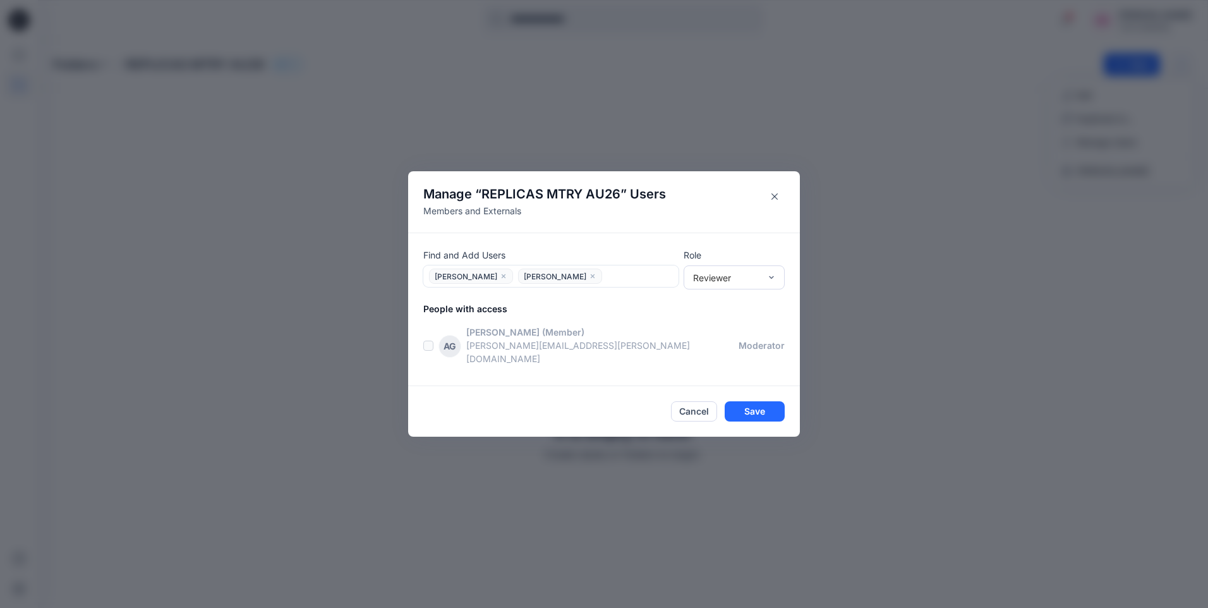
type input "*"
click at [495, 372] on p "Sandra Mondragon" at bounding box center [488, 364] width 73 height 16
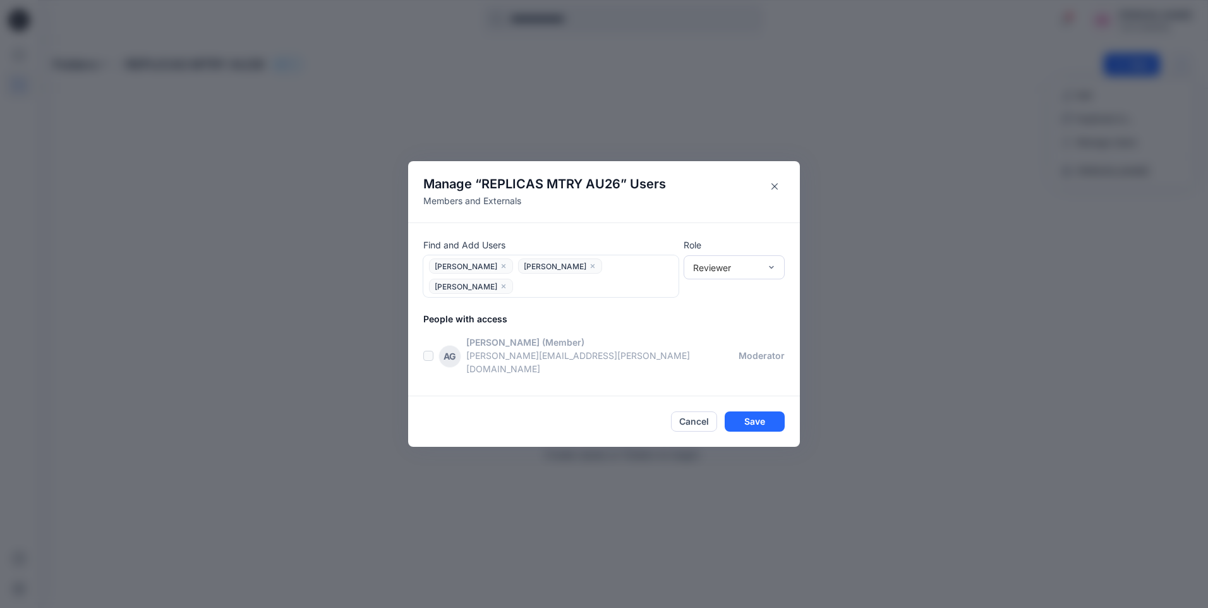
type input "*"
click at [506, 324] on p "Citlali Salazar" at bounding box center [488, 319] width 73 height 16
click at [760, 415] on button "Save" at bounding box center [755, 421] width 60 height 20
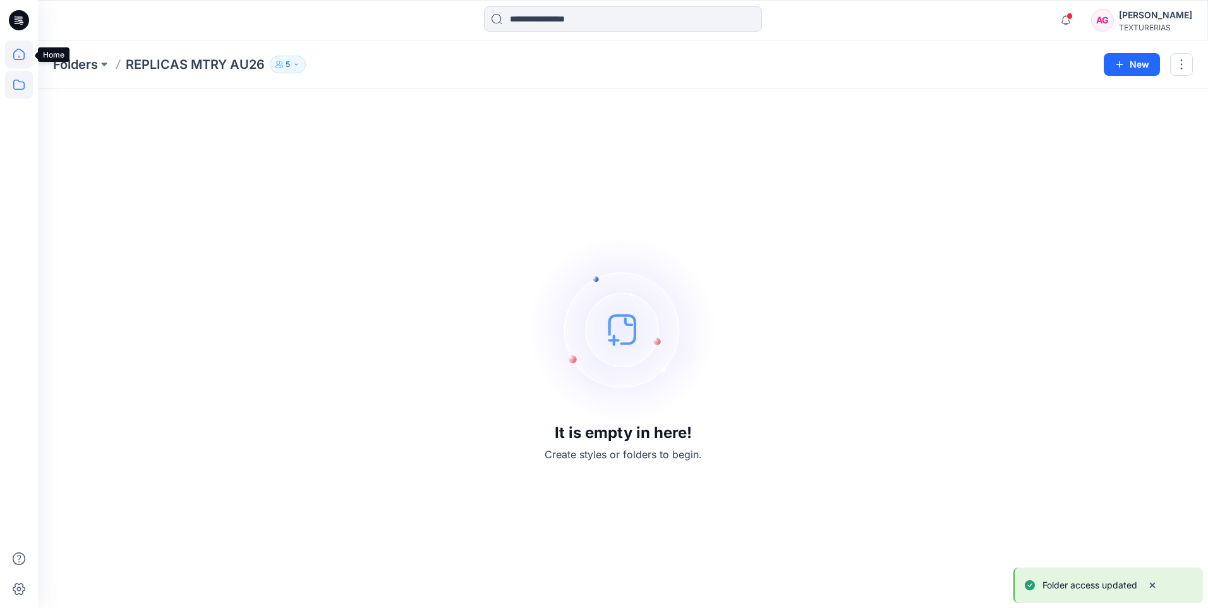
click at [21, 56] on icon at bounding box center [19, 54] width 28 height 28
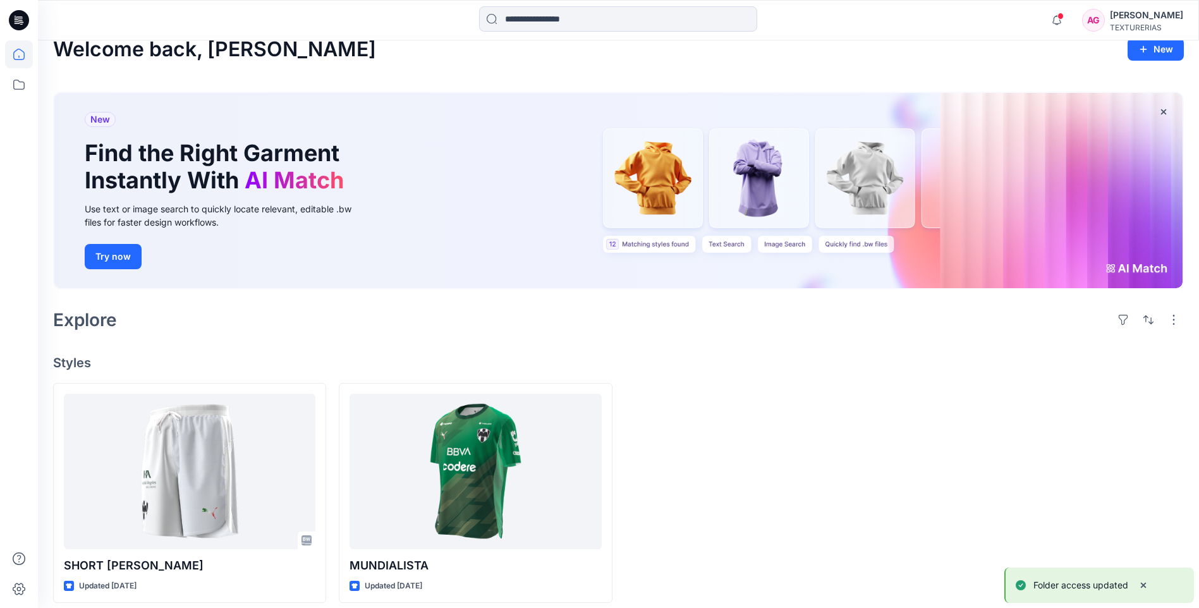
scroll to position [28, 0]
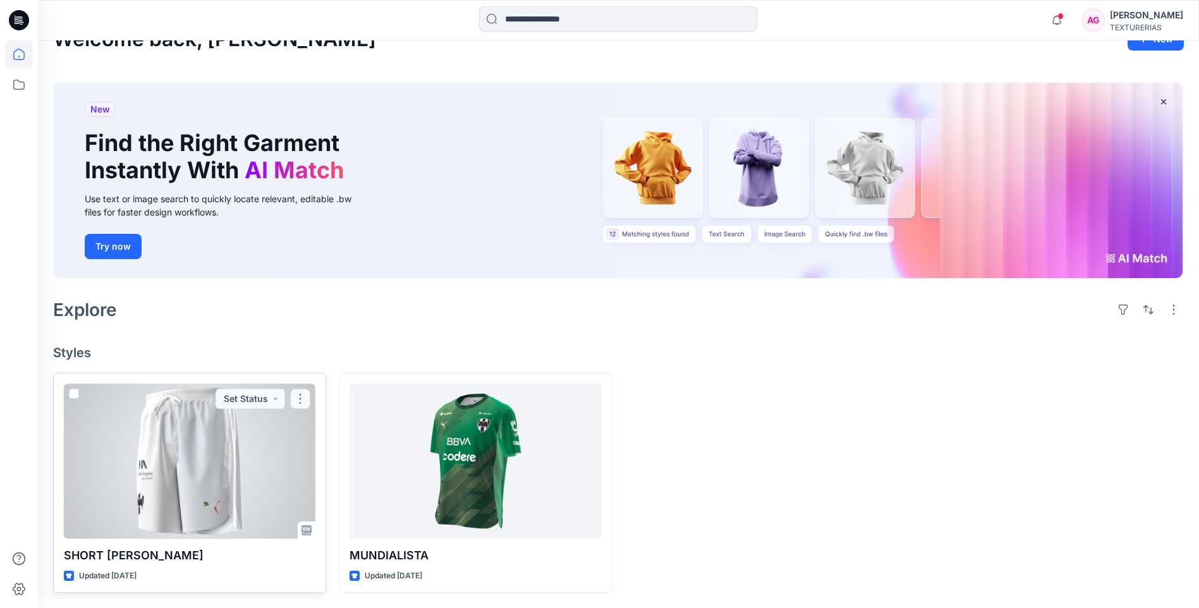
click at [298, 399] on button "button" at bounding box center [300, 399] width 20 height 20
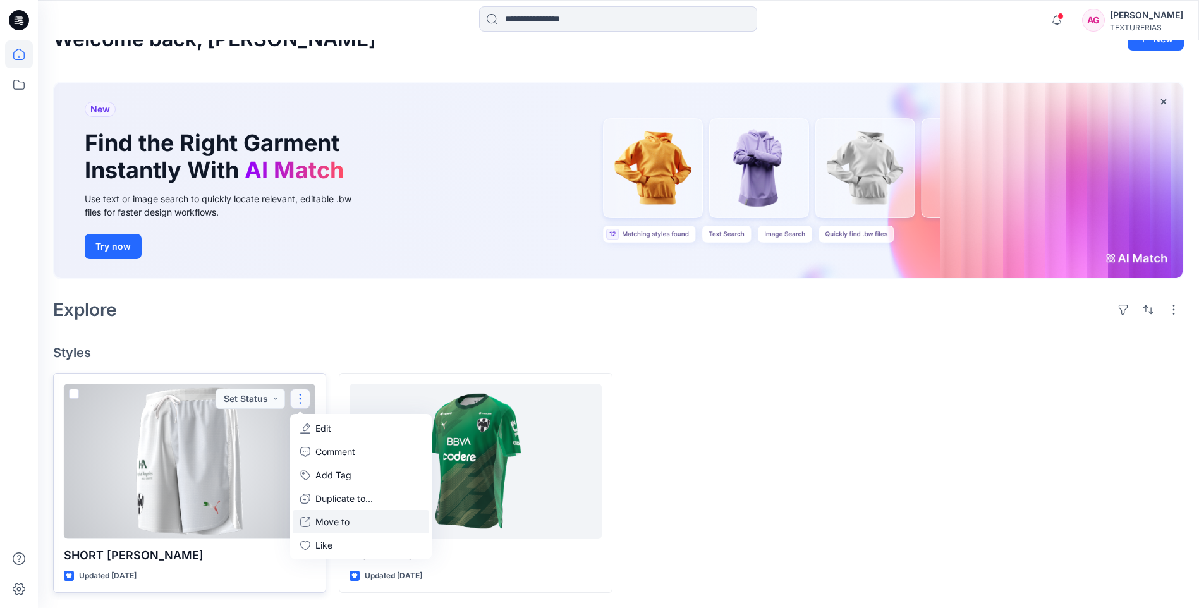
click at [330, 519] on p "Move to" at bounding box center [332, 521] width 34 height 13
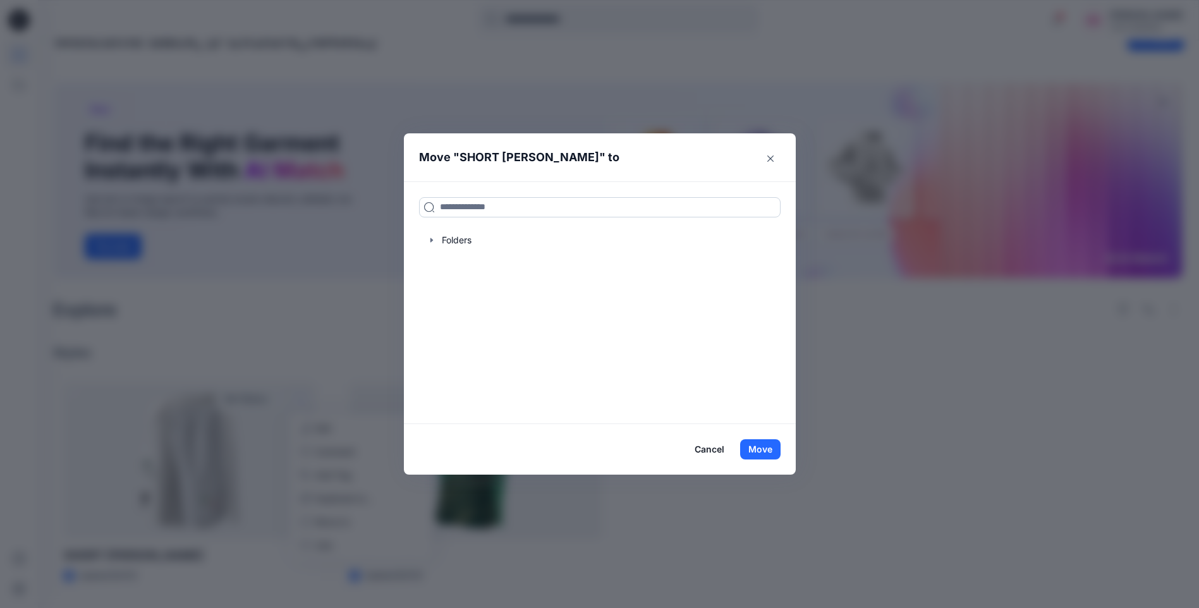
click at [459, 203] on input at bounding box center [599, 207] width 361 height 20
type input "*"
click at [454, 241] on div at bounding box center [599, 240] width 361 height 25
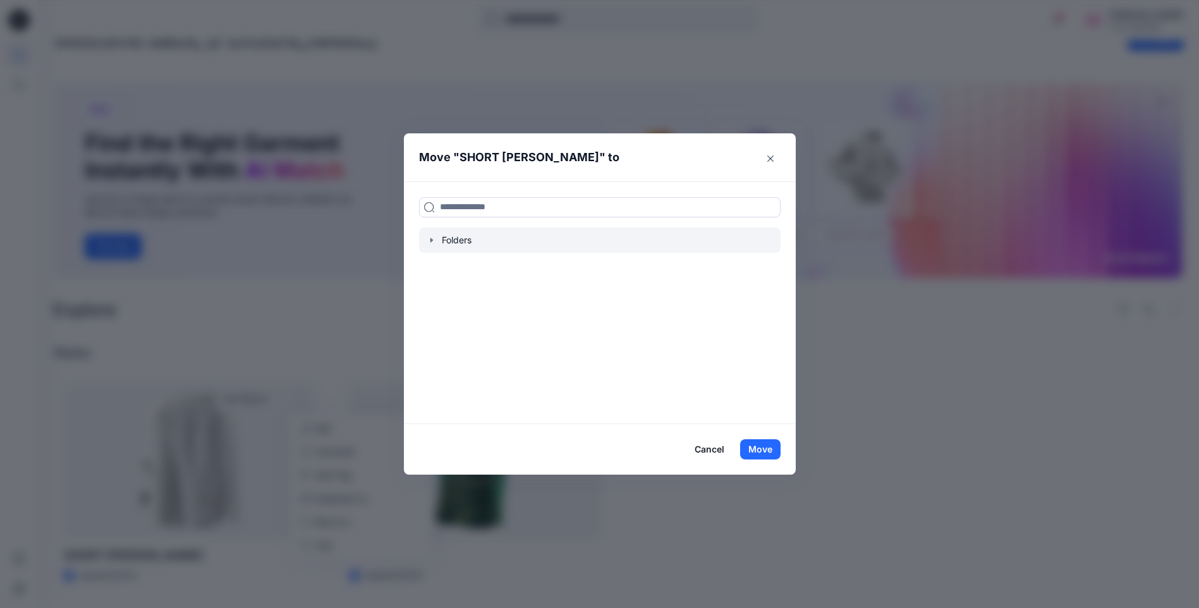
drag, startPoint x: 454, startPoint y: 241, endPoint x: 434, endPoint y: 244, distance: 20.5
click at [434, 244] on icon "button" at bounding box center [432, 240] width 10 height 10
click at [434, 238] on icon "button" at bounding box center [432, 240] width 10 height 10
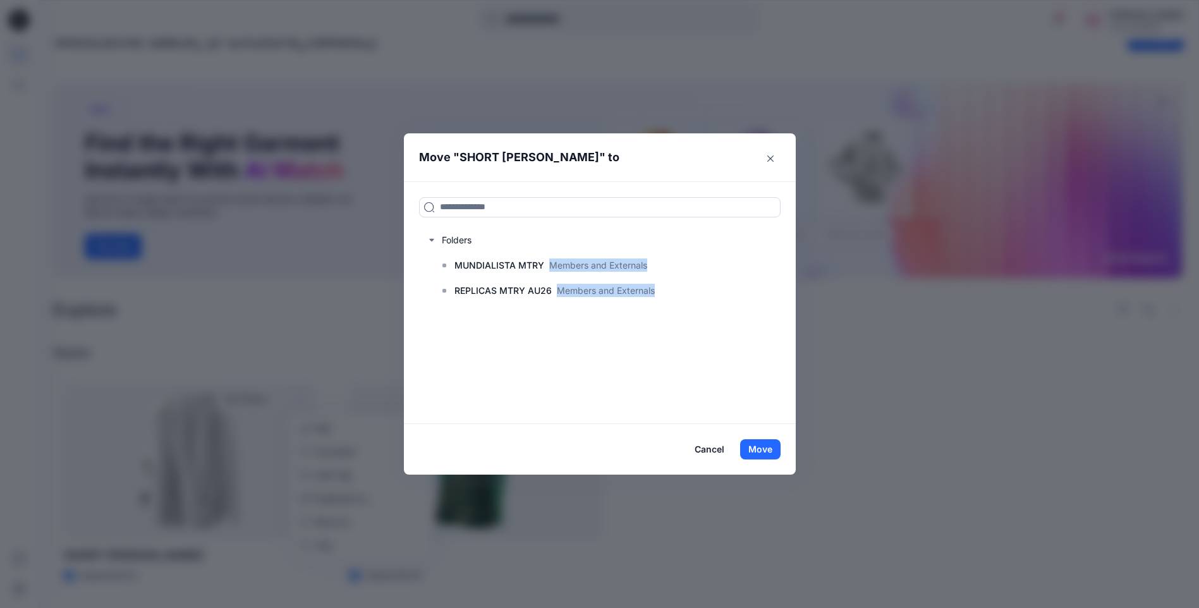
click at [434, 238] on icon "button" at bounding box center [432, 240] width 10 height 10
click at [474, 265] on p "MUNDIALISTA MTRY" at bounding box center [499, 265] width 90 height 15
click at [773, 454] on button "Move" at bounding box center [760, 449] width 40 height 20
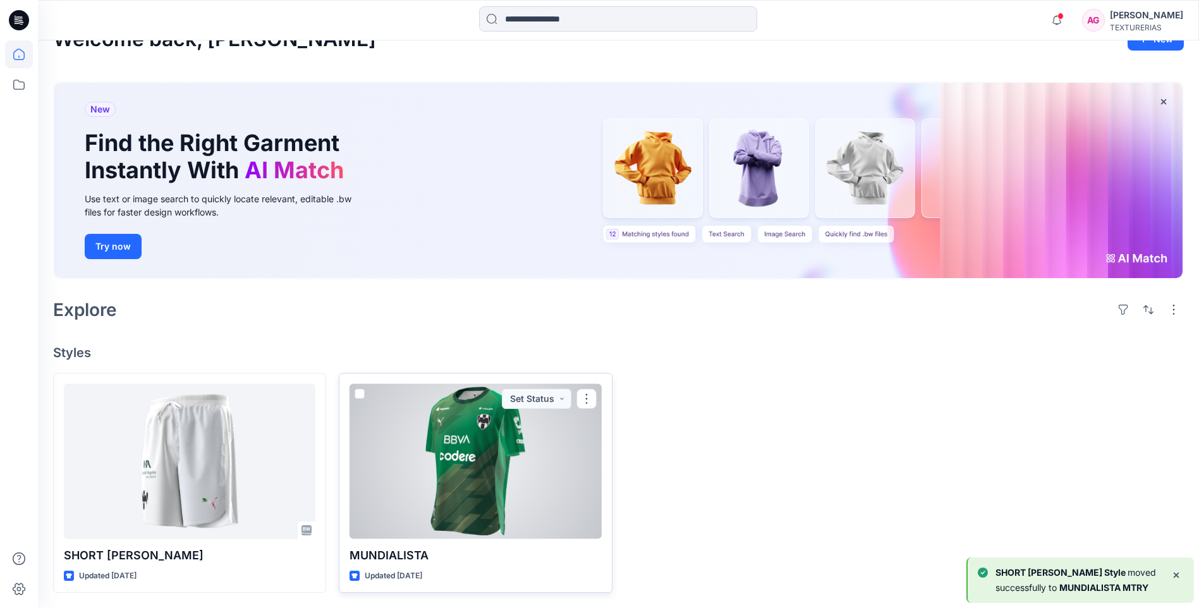
click at [561, 472] on div at bounding box center [475, 461] width 252 height 155
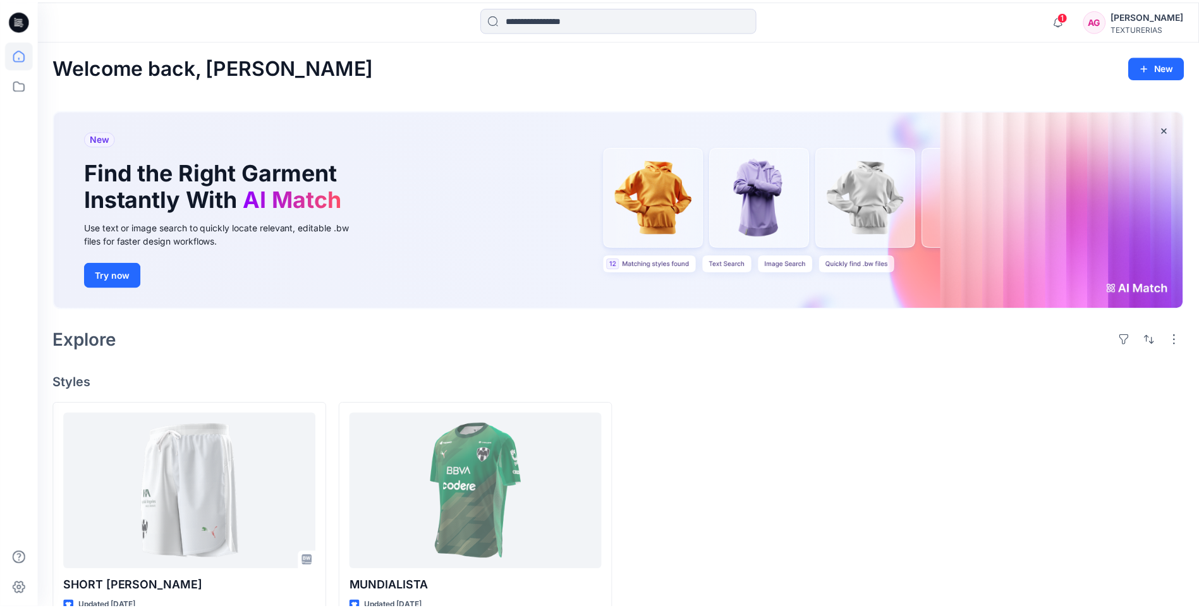
scroll to position [28, 0]
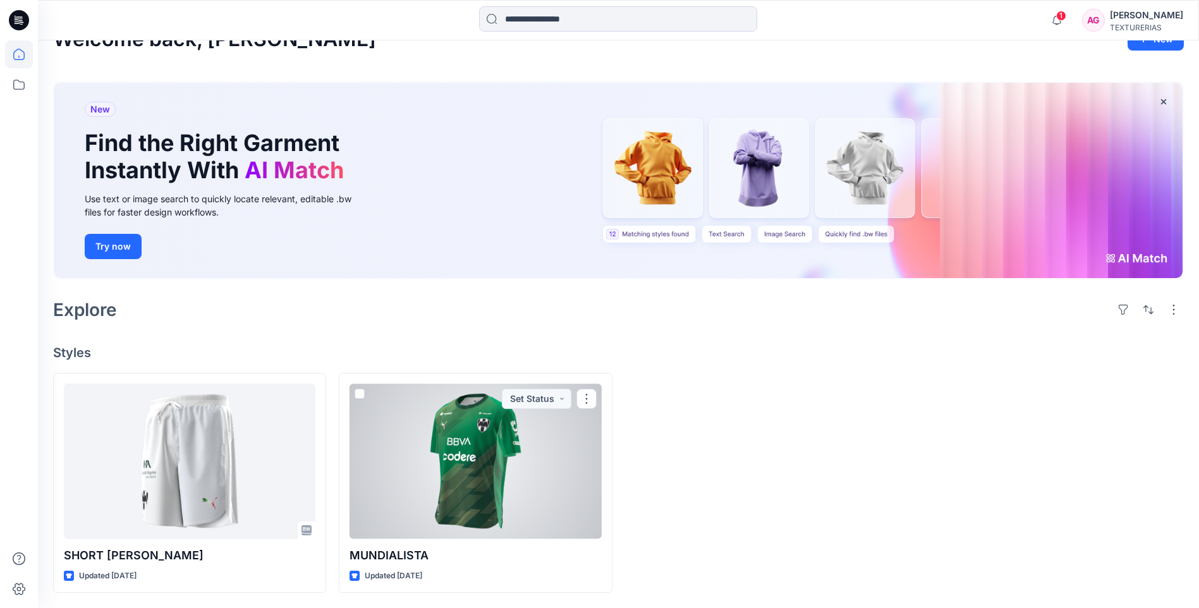
click at [597, 396] on div at bounding box center [475, 461] width 252 height 155
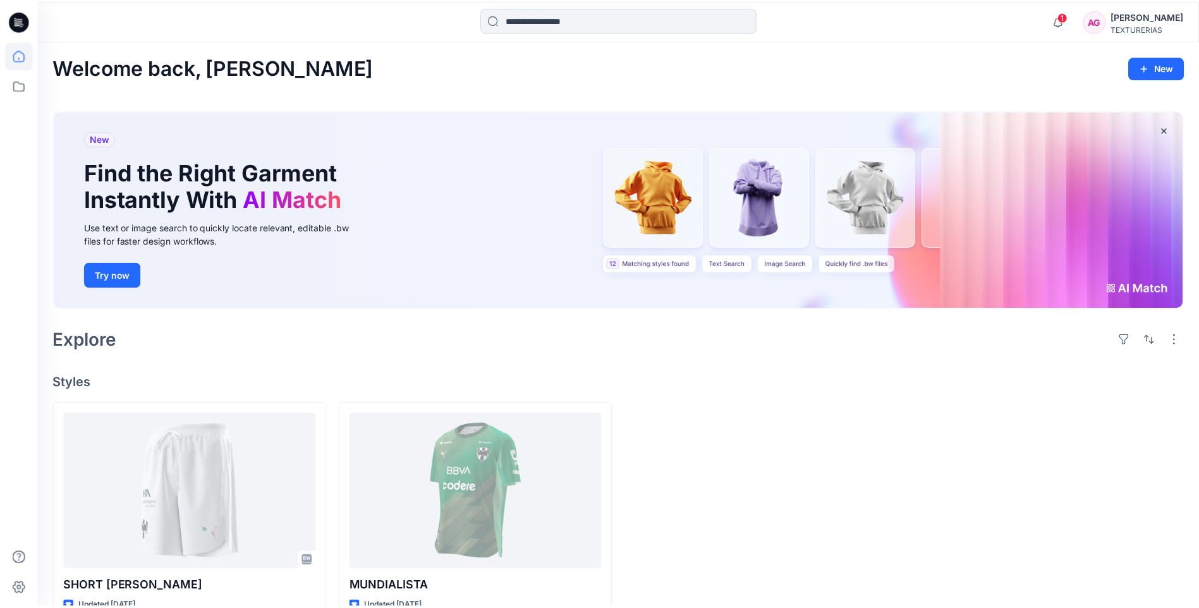
scroll to position [28, 0]
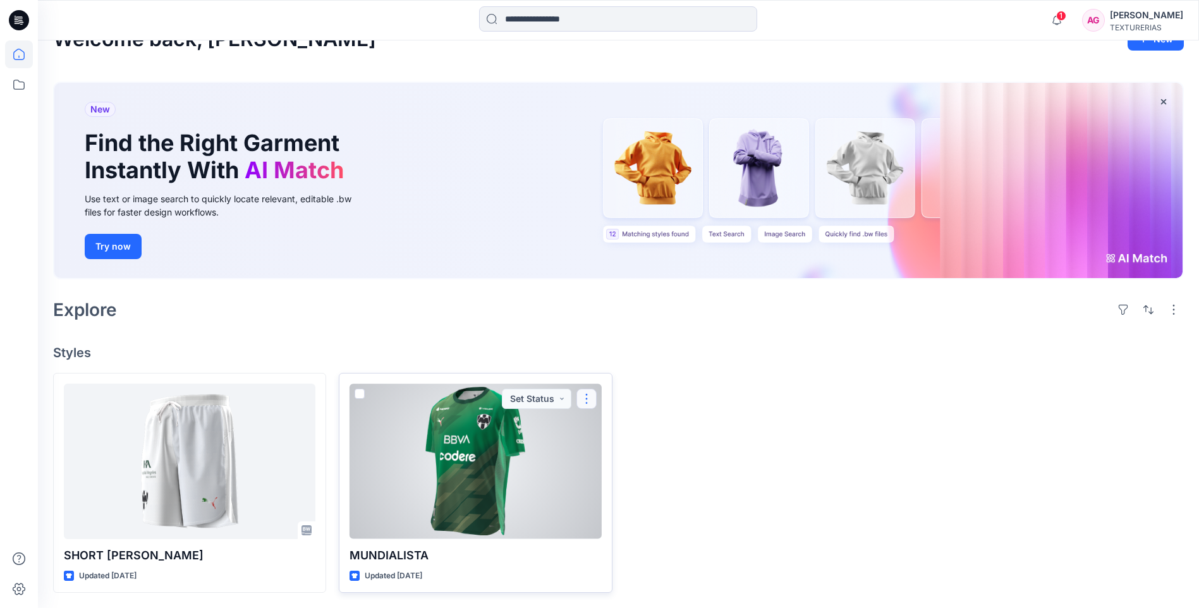
click at [581, 398] on button "button" at bounding box center [586, 399] width 20 height 20
click at [622, 516] on p "Move to" at bounding box center [619, 521] width 34 height 13
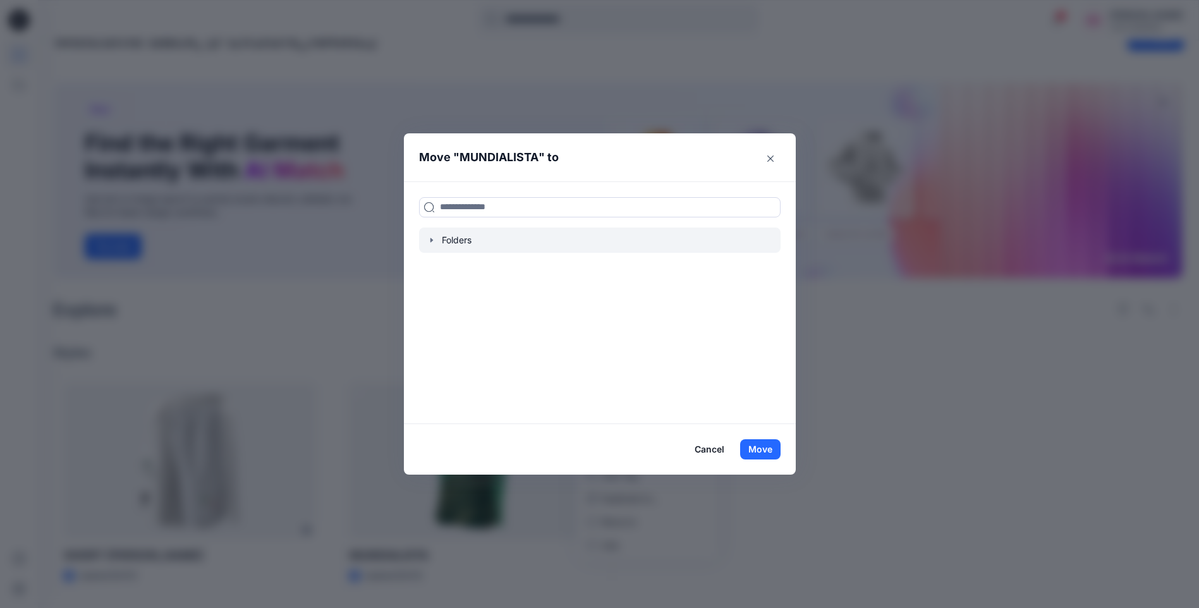
click at [458, 241] on div at bounding box center [599, 240] width 361 height 25
drag, startPoint x: 458, startPoint y: 241, endPoint x: 437, endPoint y: 239, distance: 20.4
click at [437, 239] on icon "button" at bounding box center [432, 240] width 10 height 10
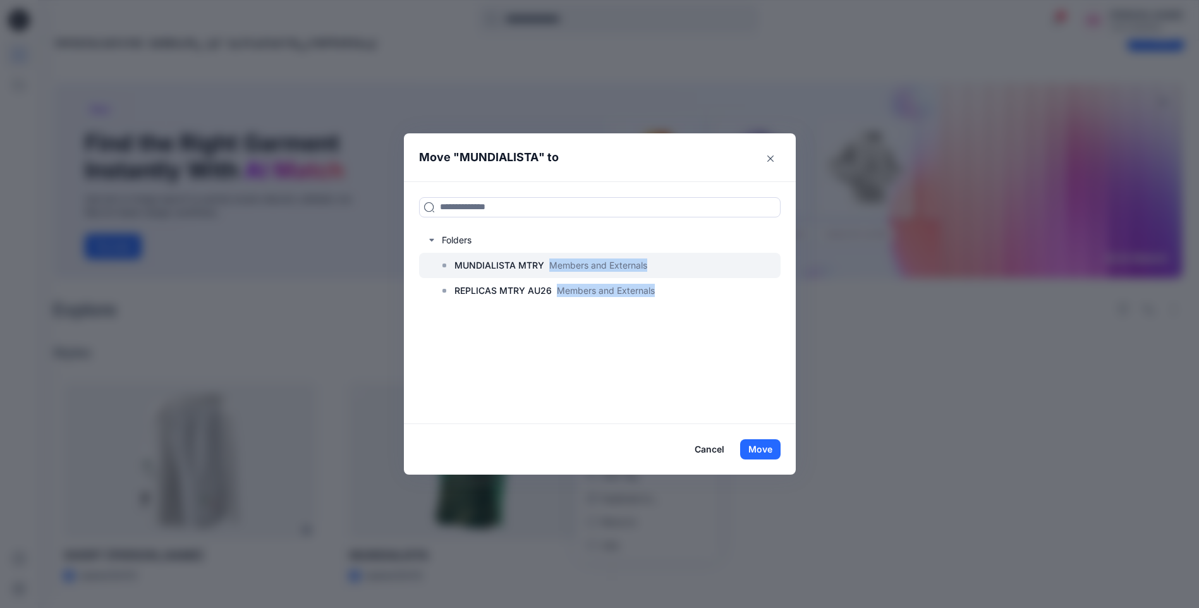
click at [468, 267] on p "MUNDIALISTA MTRY" at bounding box center [499, 265] width 90 height 15
click at [490, 266] on p "MUNDIALISTA MTRY" at bounding box center [499, 265] width 90 height 15
click at [490, 264] on p "MUNDIALISTA MTRY" at bounding box center [499, 265] width 90 height 15
click at [769, 446] on button "Move" at bounding box center [760, 449] width 40 height 20
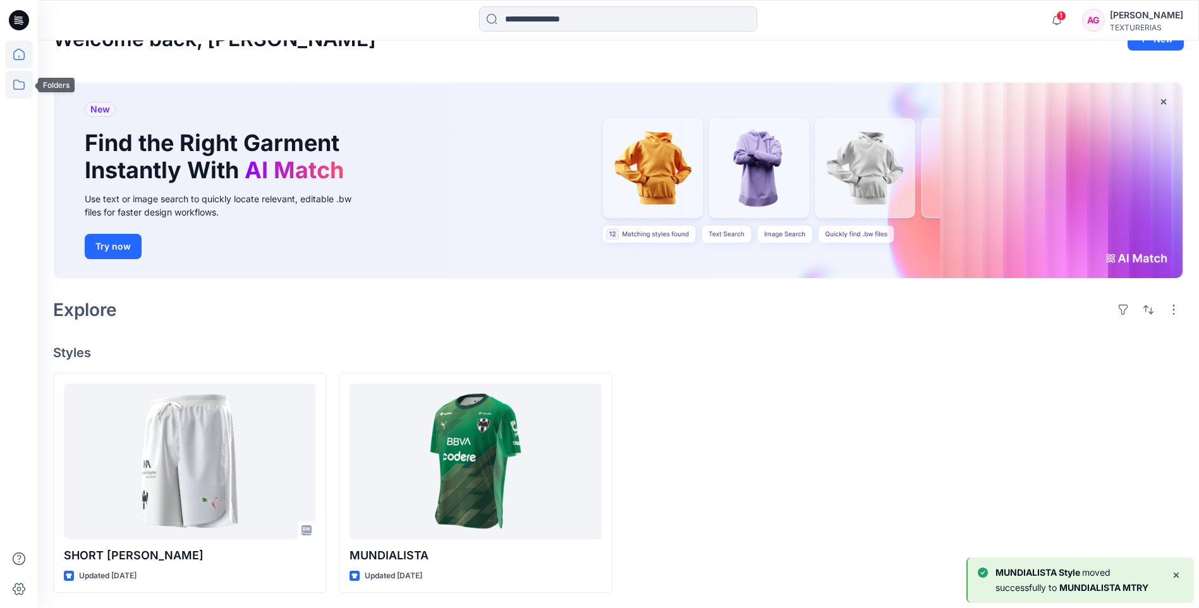
click at [28, 83] on icon at bounding box center [19, 85] width 28 height 28
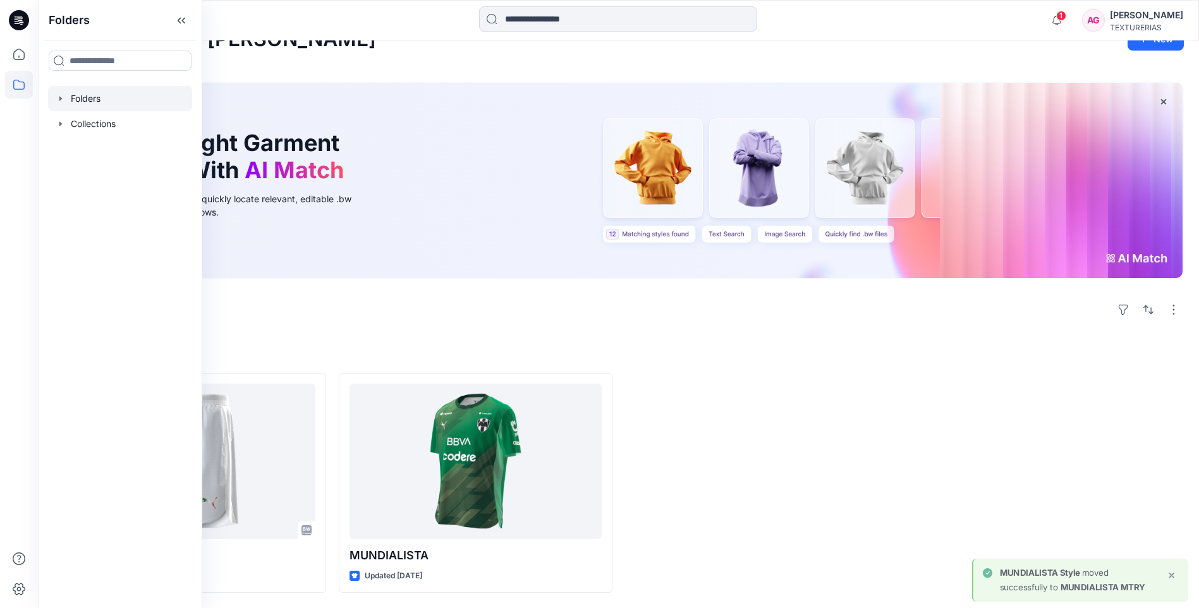
click at [80, 92] on div at bounding box center [120, 98] width 144 height 25
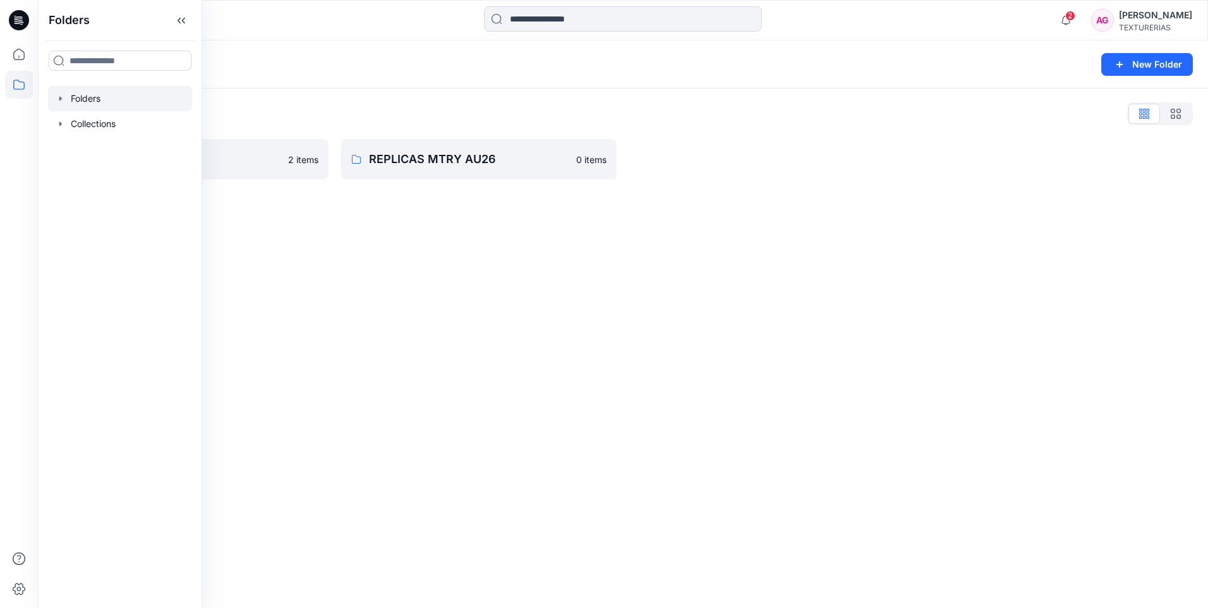
click at [298, 315] on div "Folders New Folder Folders List MUNDIALISTA MTRY 2 items REPLICAS MTRY AU26 0 i…" at bounding box center [623, 323] width 1170 height 567
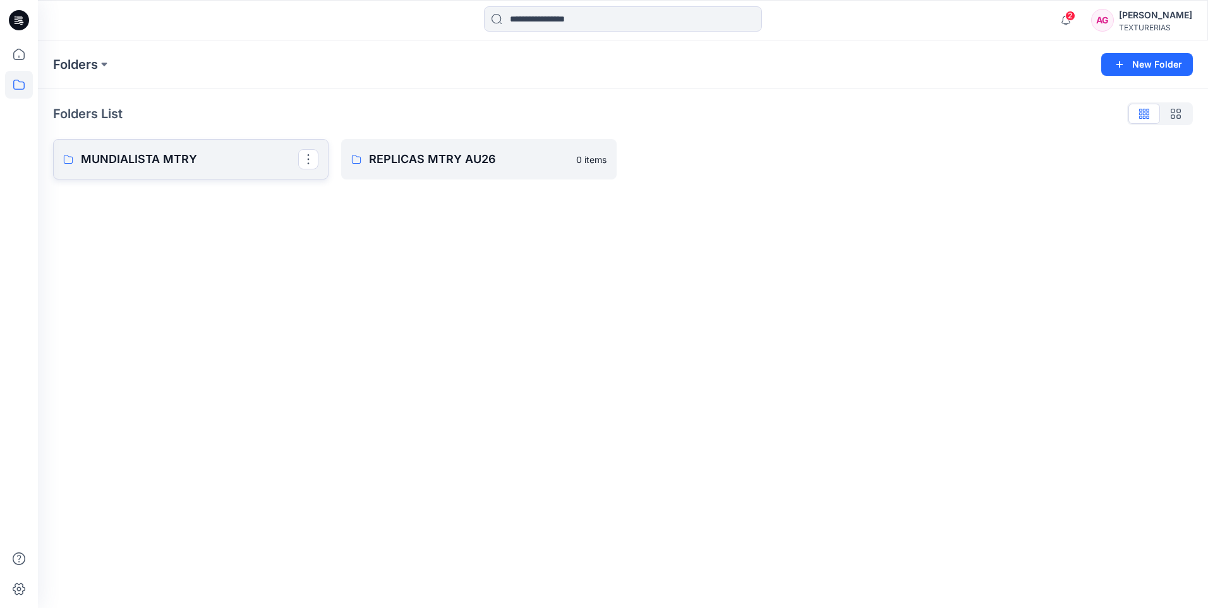
click at [226, 173] on link "MUNDIALISTA MTRY" at bounding box center [191, 159] width 276 height 40
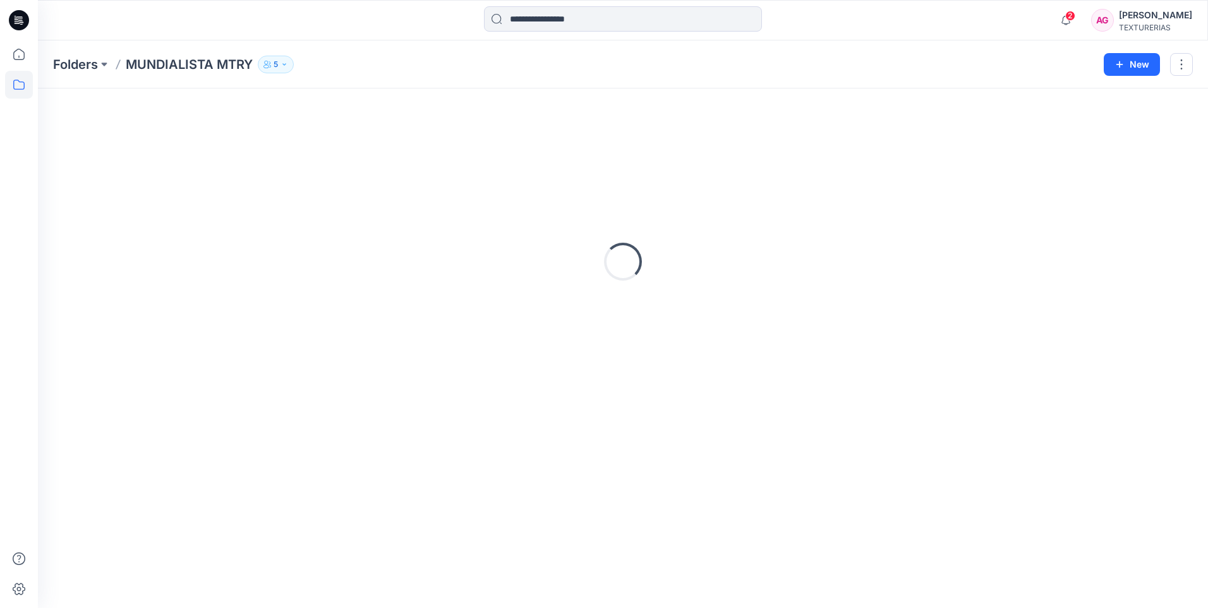
click at [226, 173] on div "Loading..." at bounding box center [623, 262] width 1140 height 316
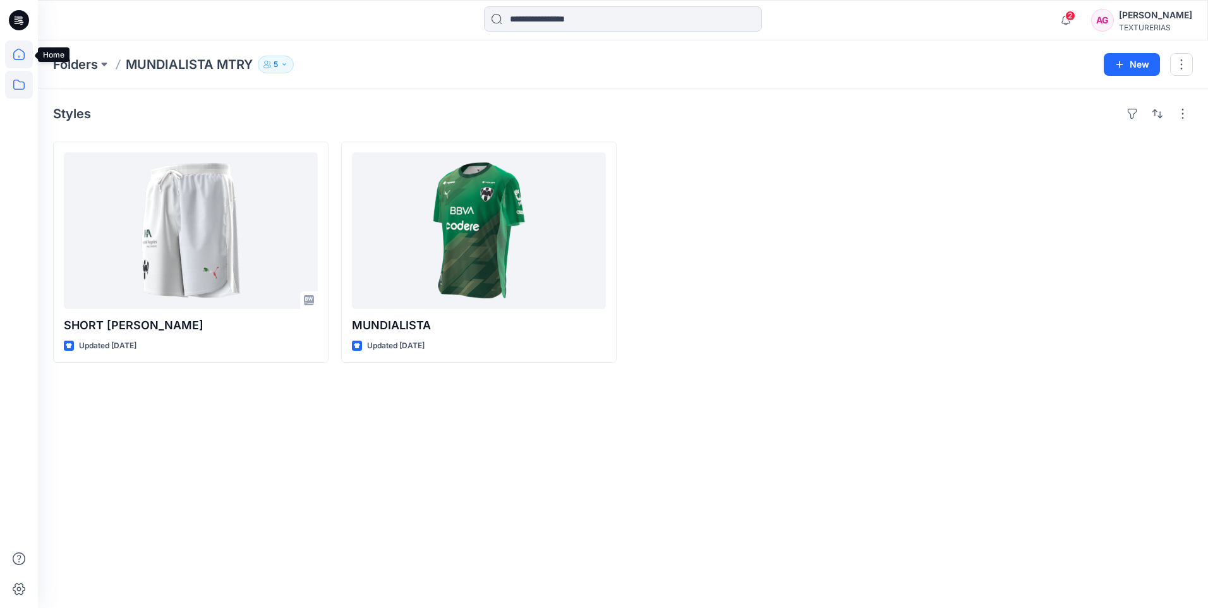
click at [23, 51] on icon at bounding box center [19, 54] width 28 height 28
